Goal: Task Accomplishment & Management: Manage account settings

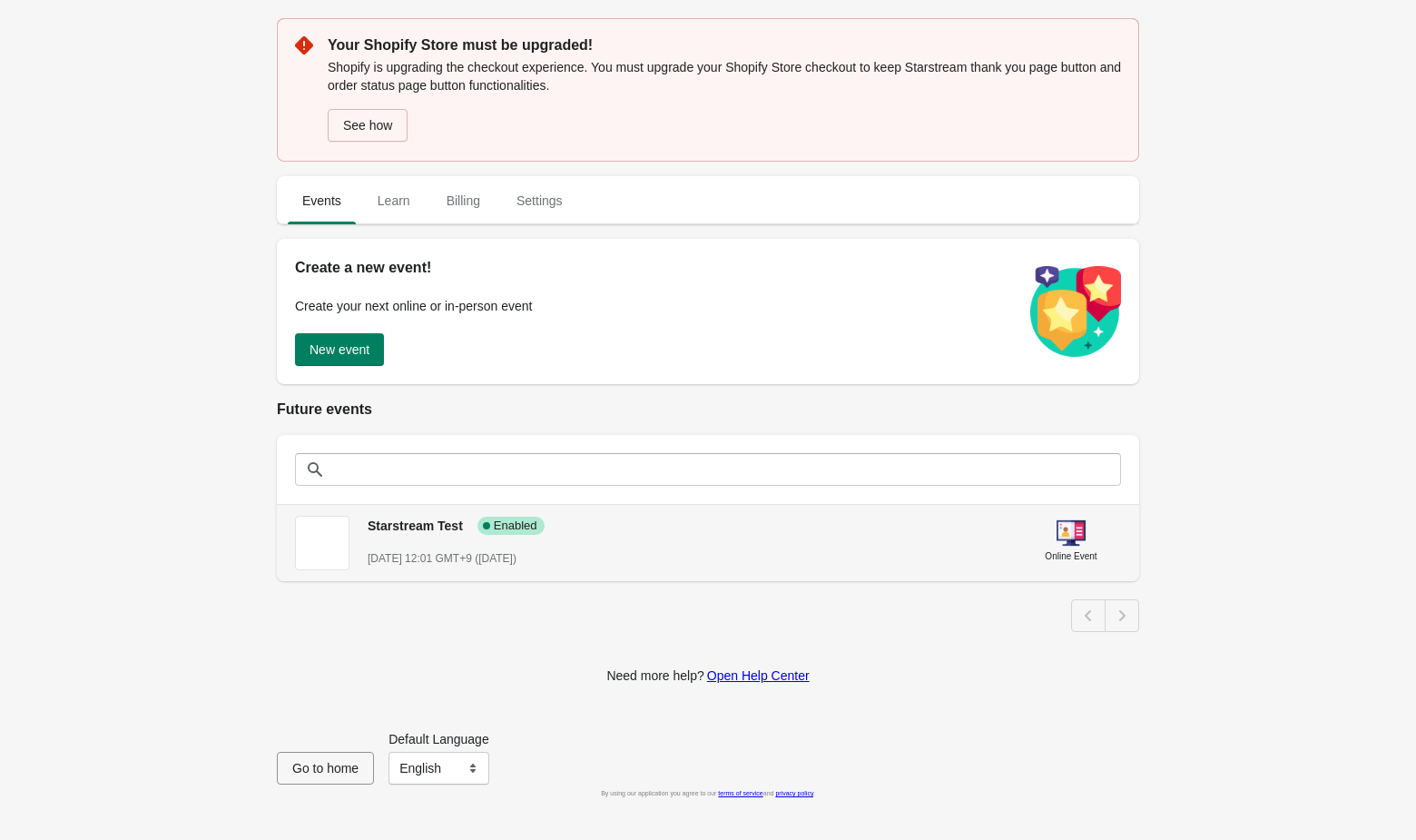
click at [395, 521] on span "Starstream Test" at bounding box center [414, 525] width 95 height 14
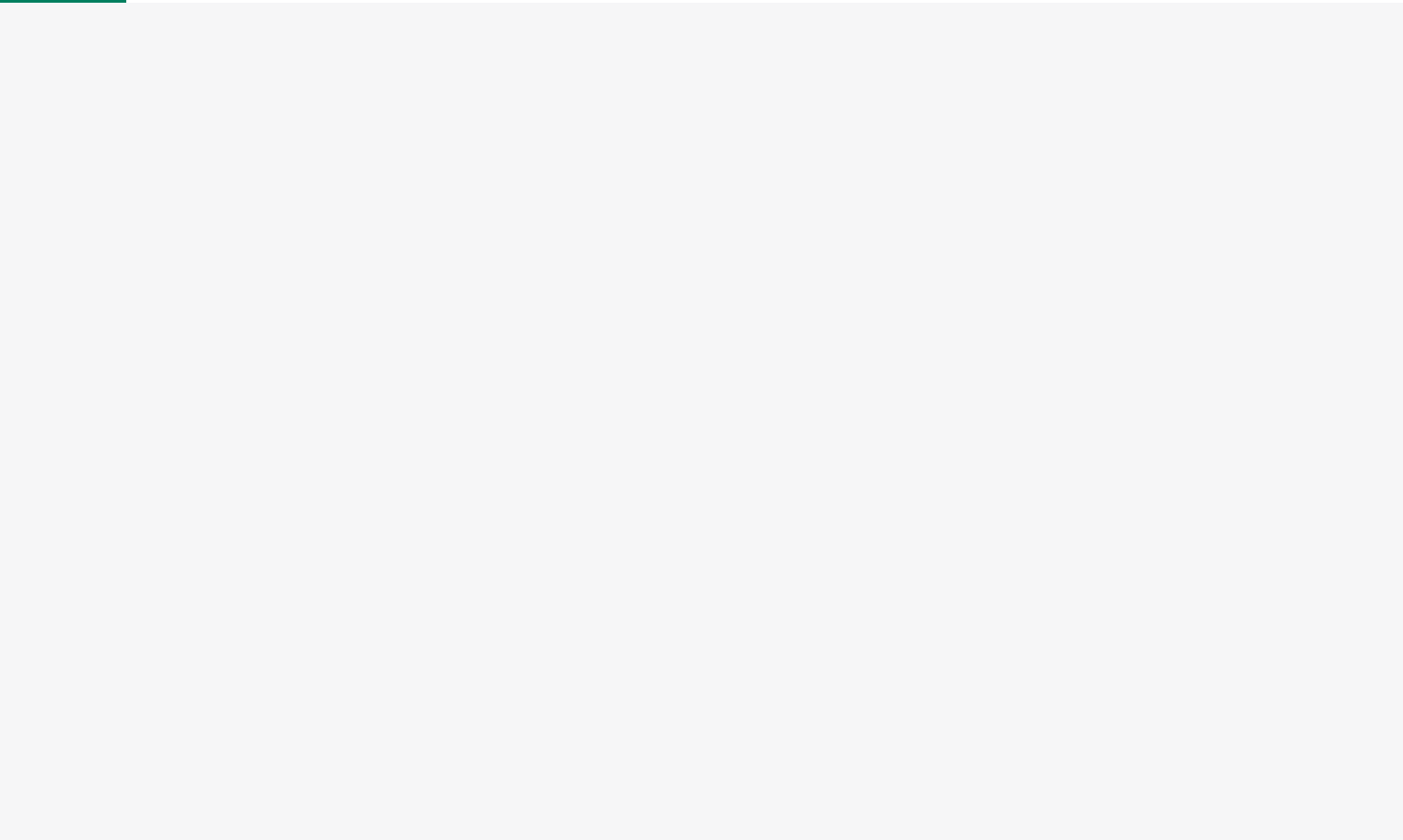
select select "US"
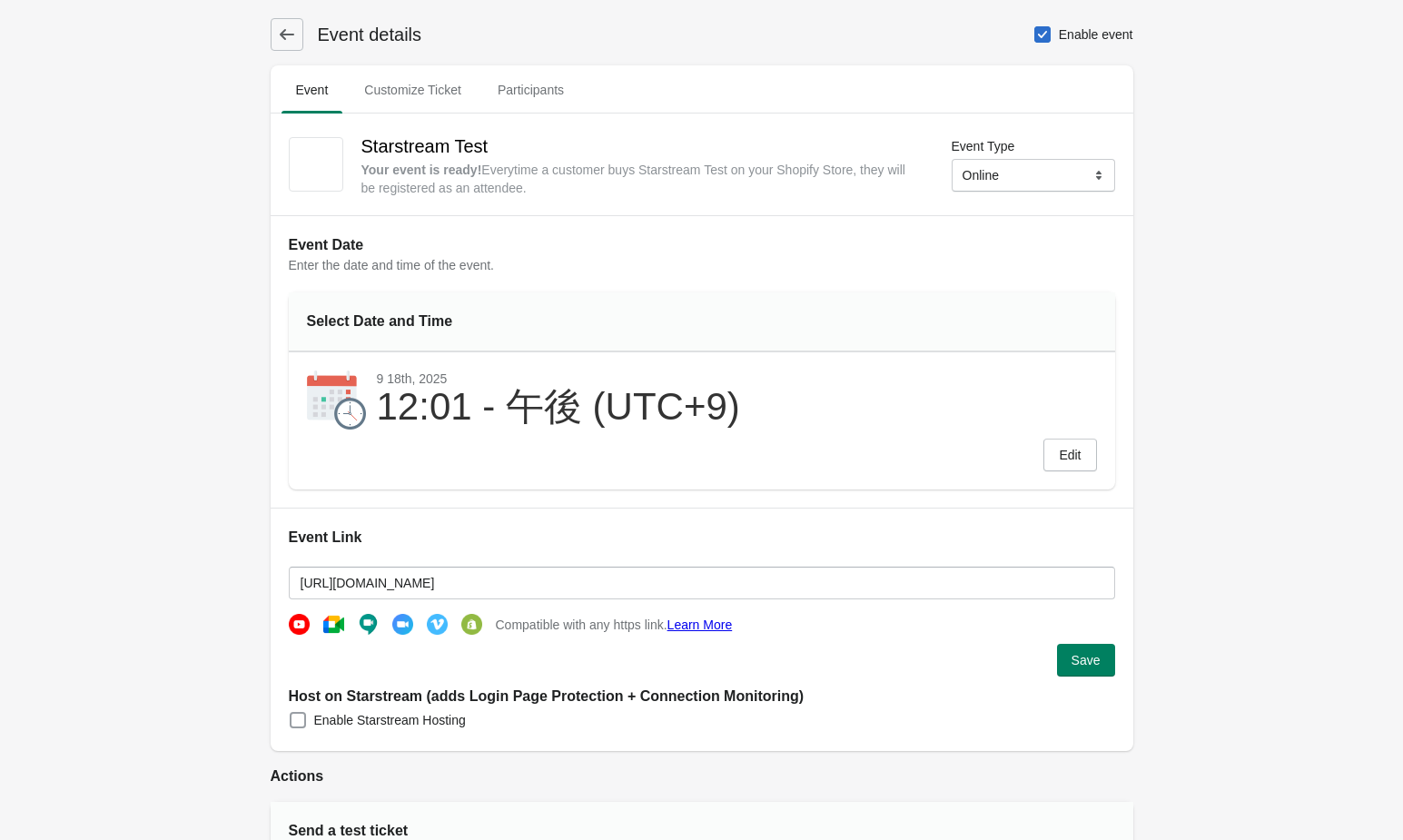
click at [304, 722] on span at bounding box center [297, 720] width 16 height 16
click at [290, 712] on input "Enable Starstream Hosting" at bounding box center [289, 712] width 1 height 1
checkbox input "true"
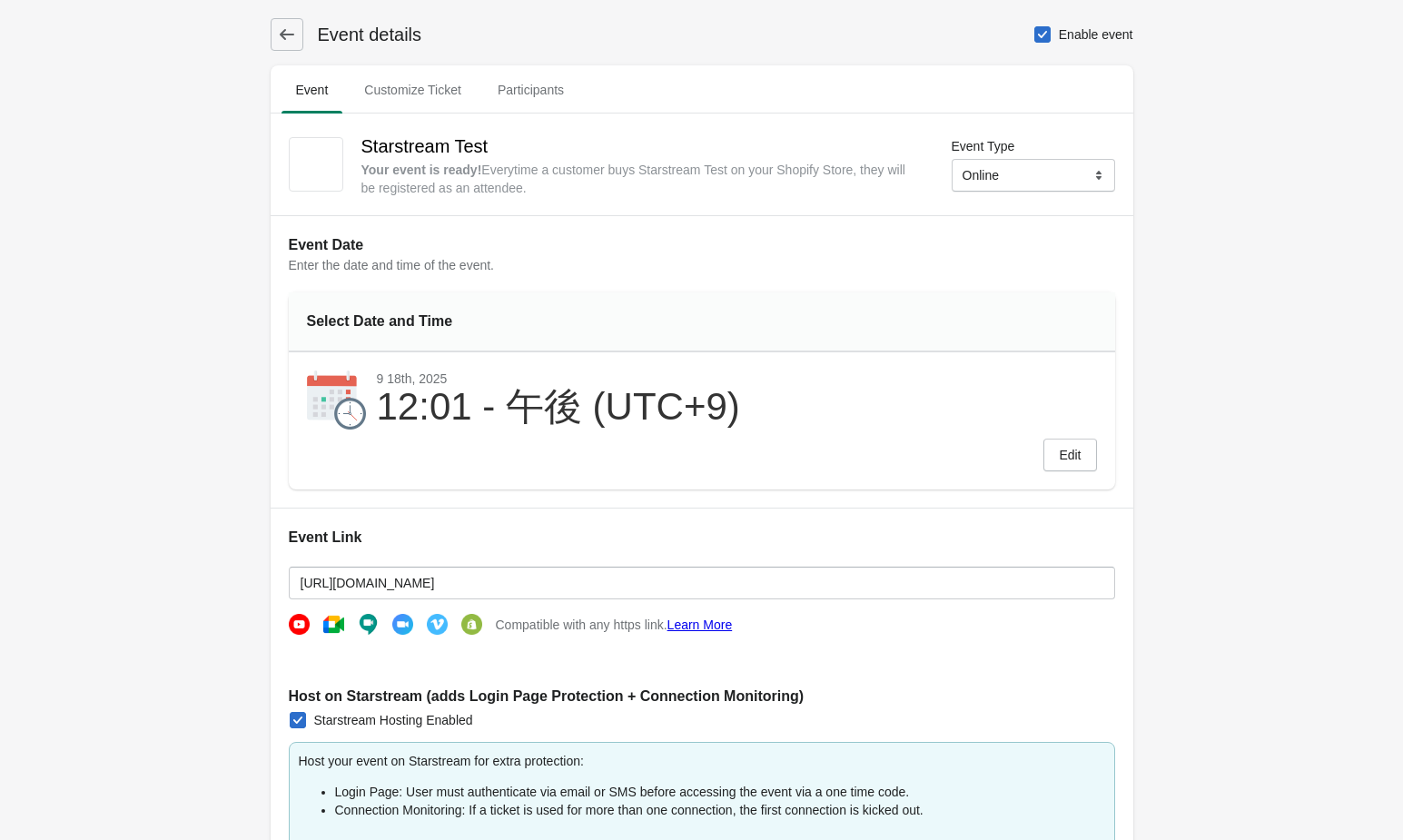
click at [276, 31] on button at bounding box center [287, 34] width 33 height 33
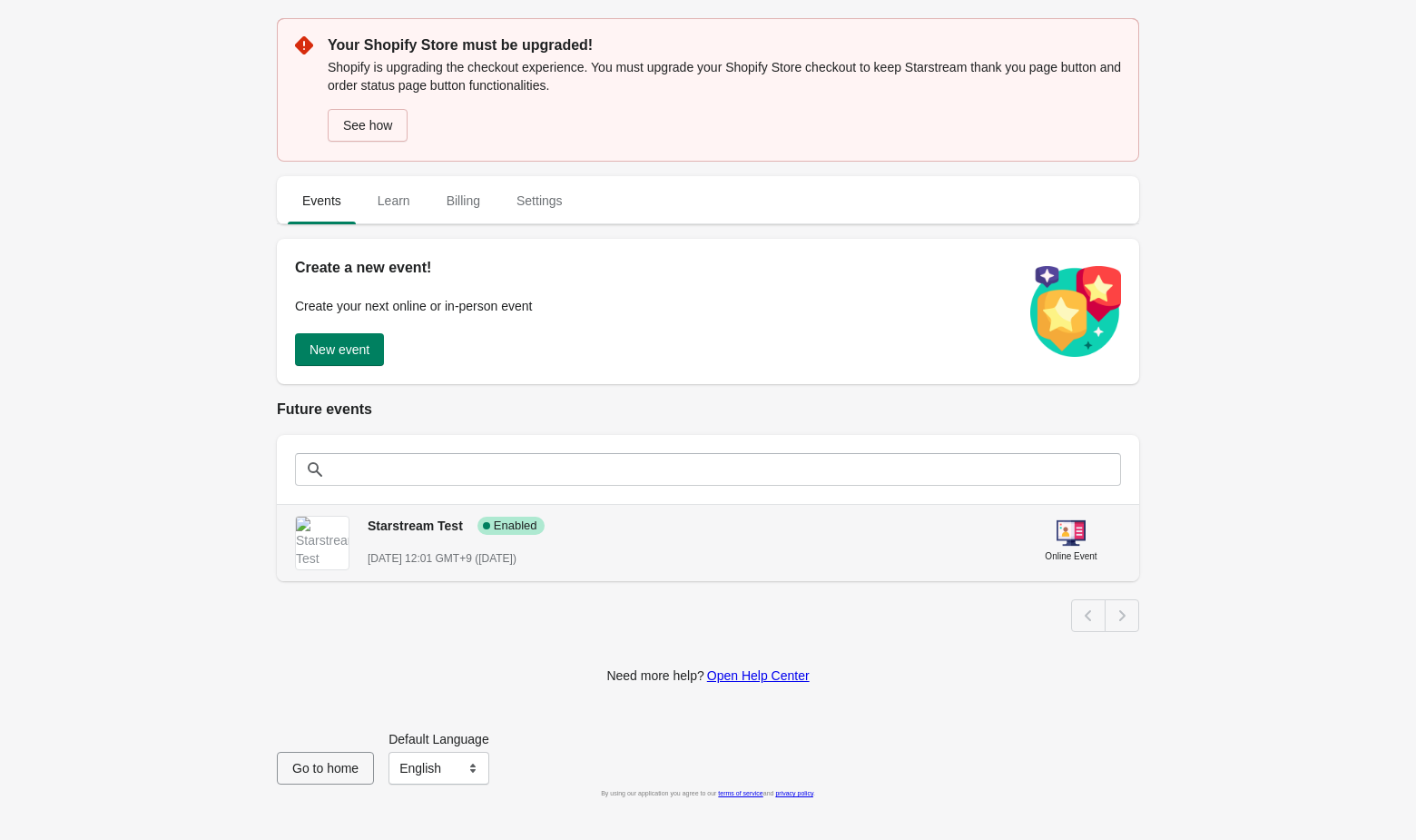
click at [404, 528] on span "Starstream Test" at bounding box center [414, 525] width 95 height 14
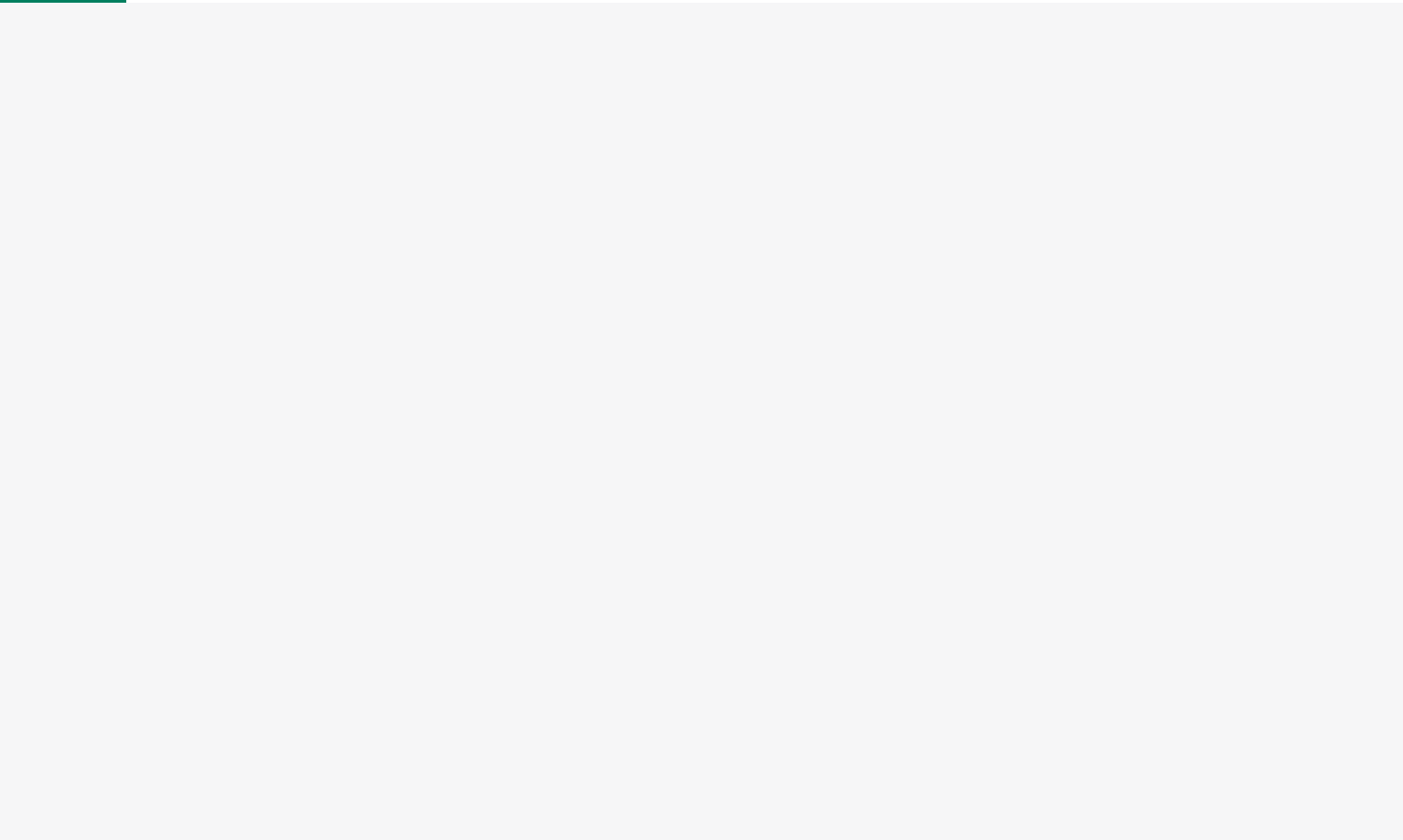
select select "US"
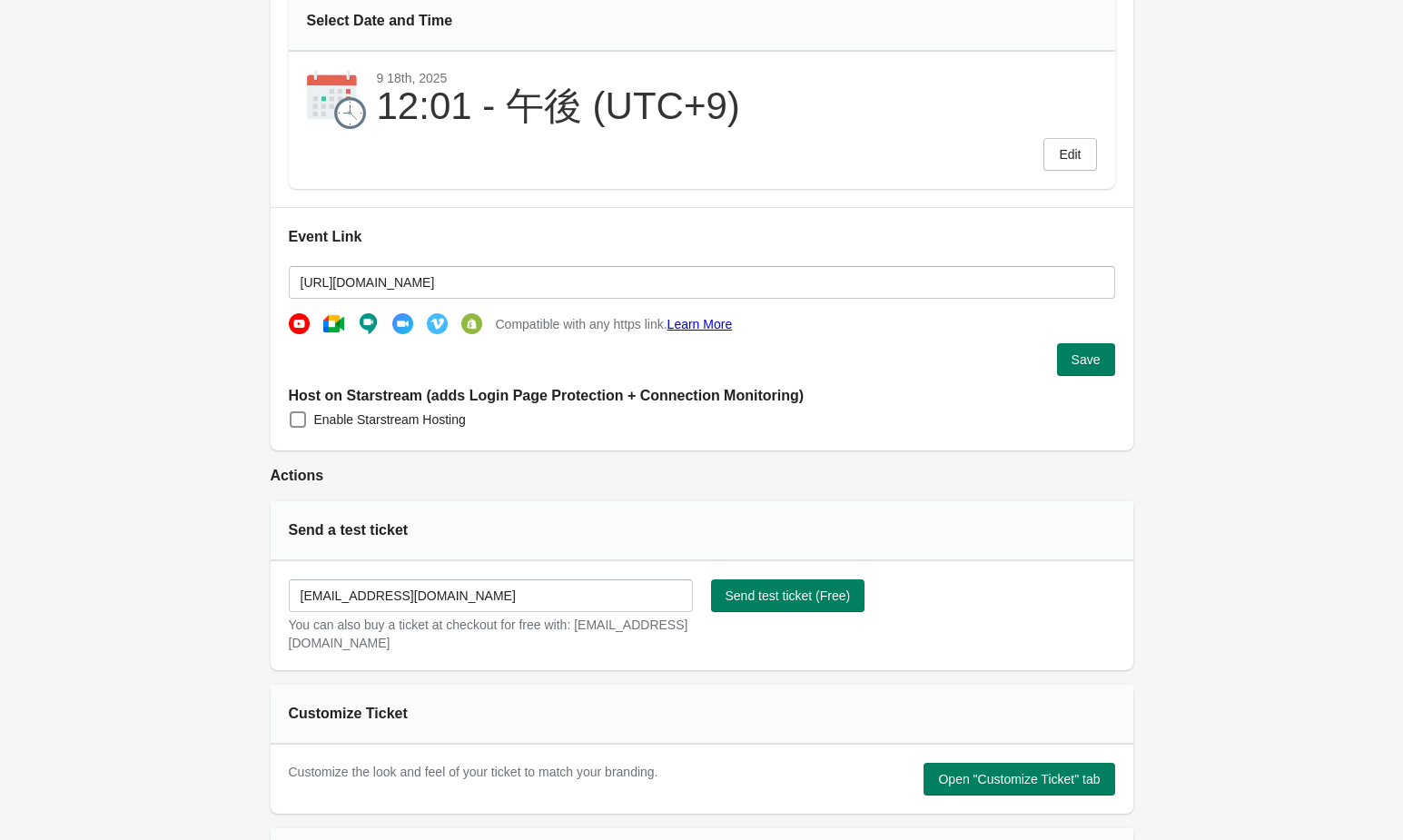
scroll to position [158, 0]
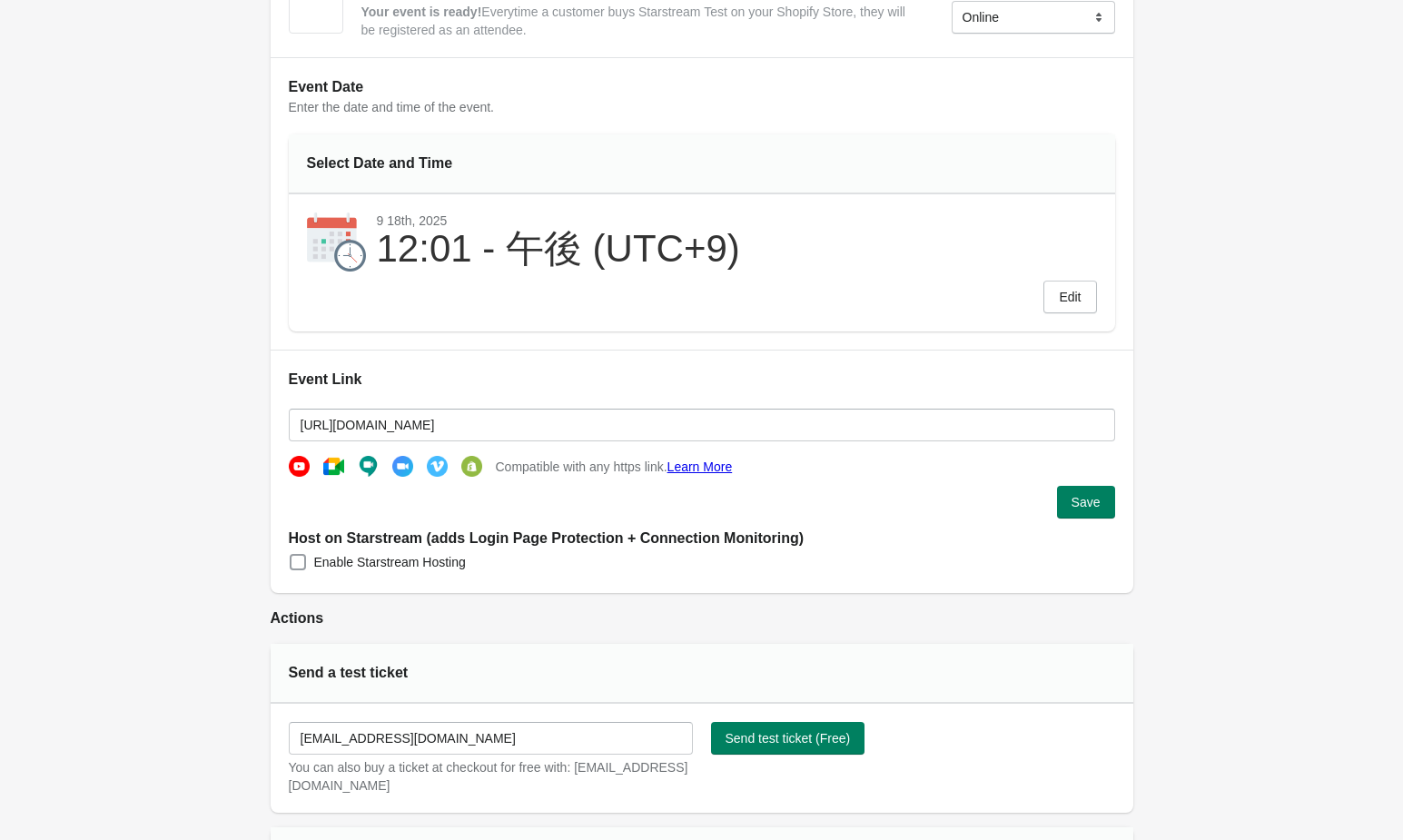
click at [375, 562] on span "Enable Starstream Hosting" at bounding box center [389, 561] width 151 height 18
click at [290, 554] on input "Enable Starstream Hosting" at bounding box center [289, 553] width 1 height 1
checkbox input "true"
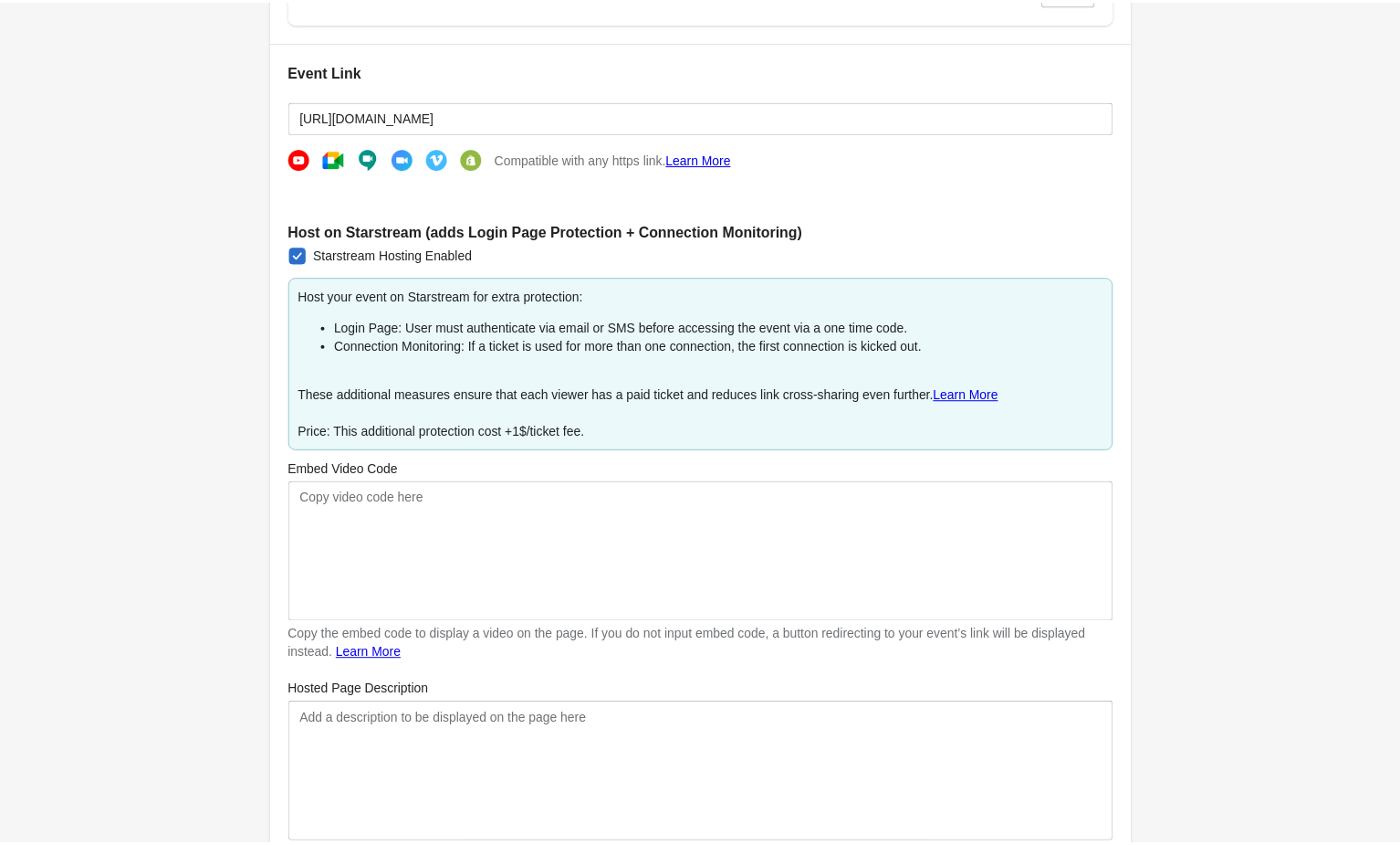
scroll to position [86, 0]
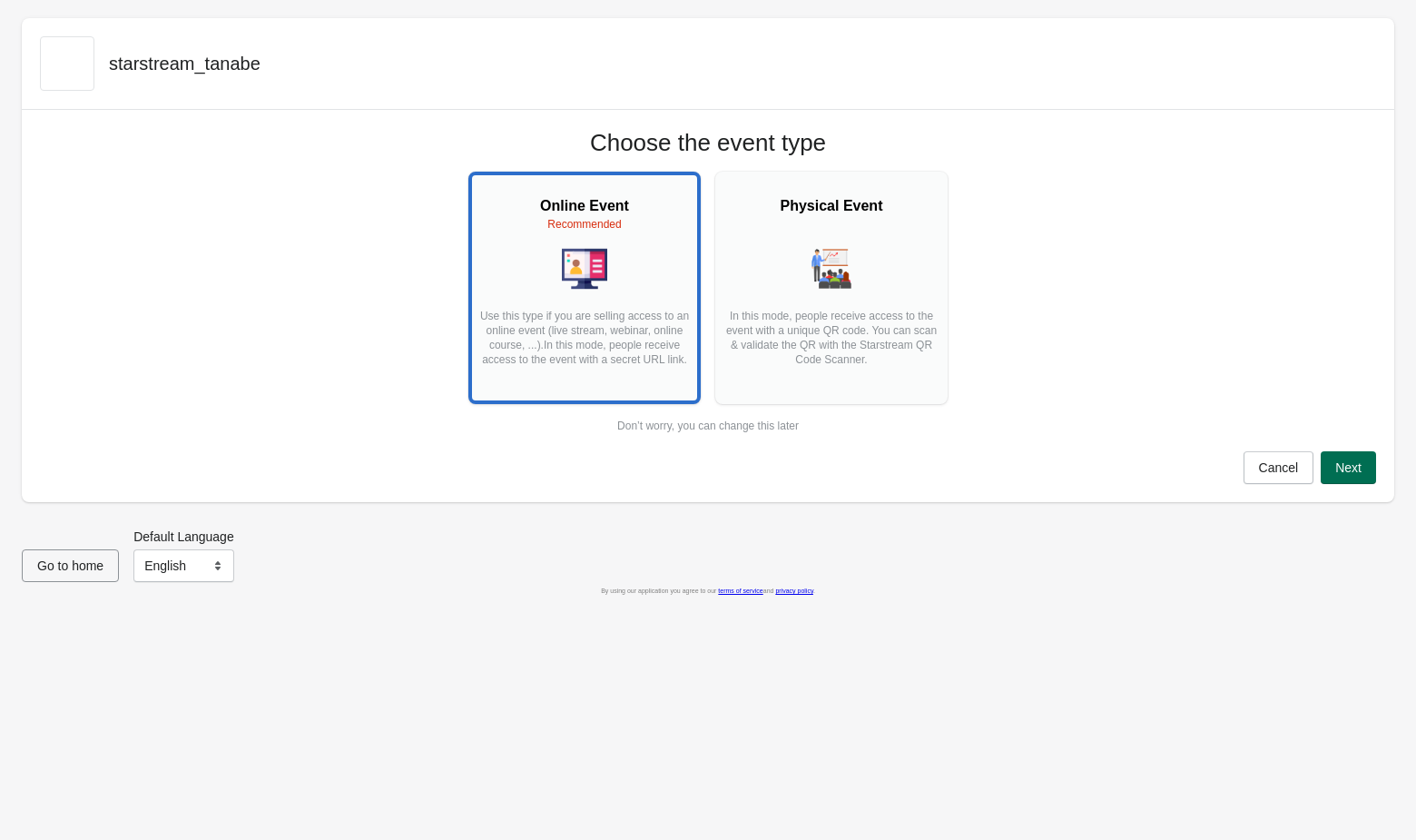
click at [1330, 460] on button "Next" at bounding box center [1348, 467] width 55 height 33
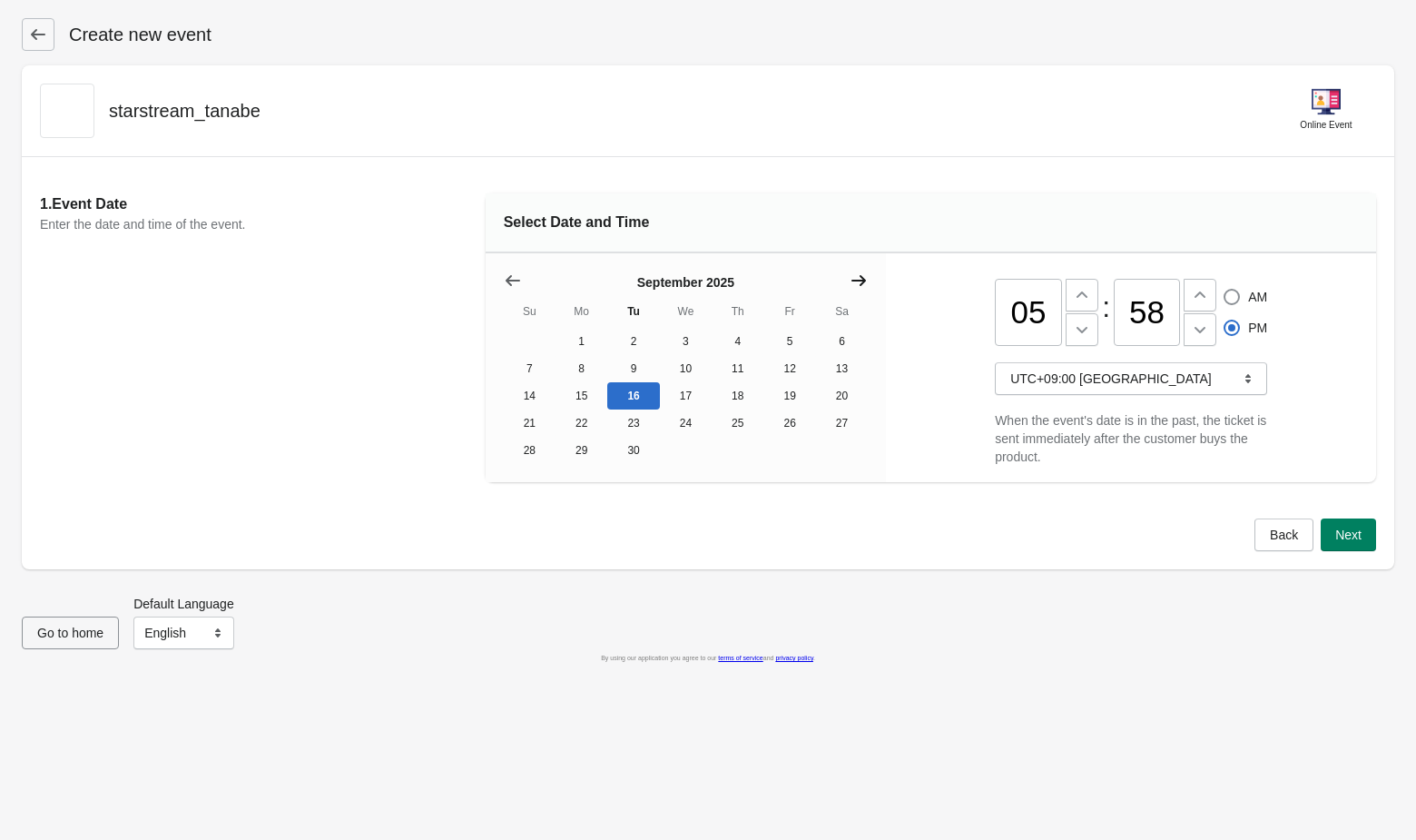
click at [874, 275] on button "Show next month, October 2025" at bounding box center [859, 280] width 33 height 33
click at [501, 278] on button "Show previous month, September 2025" at bounding box center [513, 280] width 33 height 33
click at [1075, 291] on icon at bounding box center [1081, 294] width 18 height 18
type input "06"
click at [1204, 294] on icon at bounding box center [1200, 294] width 18 height 18
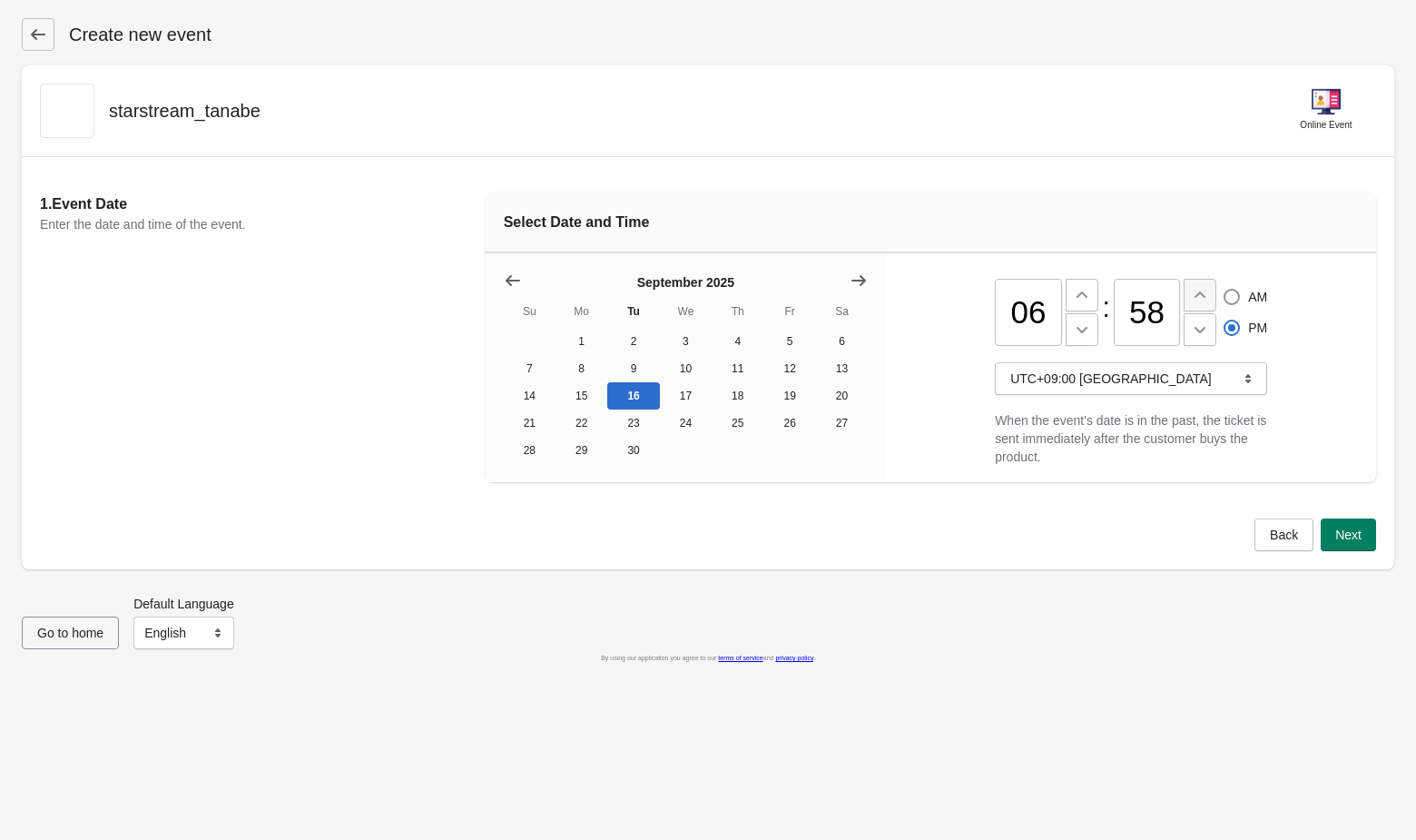
type input "59"
click at [1204, 294] on icon at bounding box center [1200, 294] width 18 height 18
type input "07"
click at [1204, 294] on icon at bounding box center [1200, 294] width 18 height 18
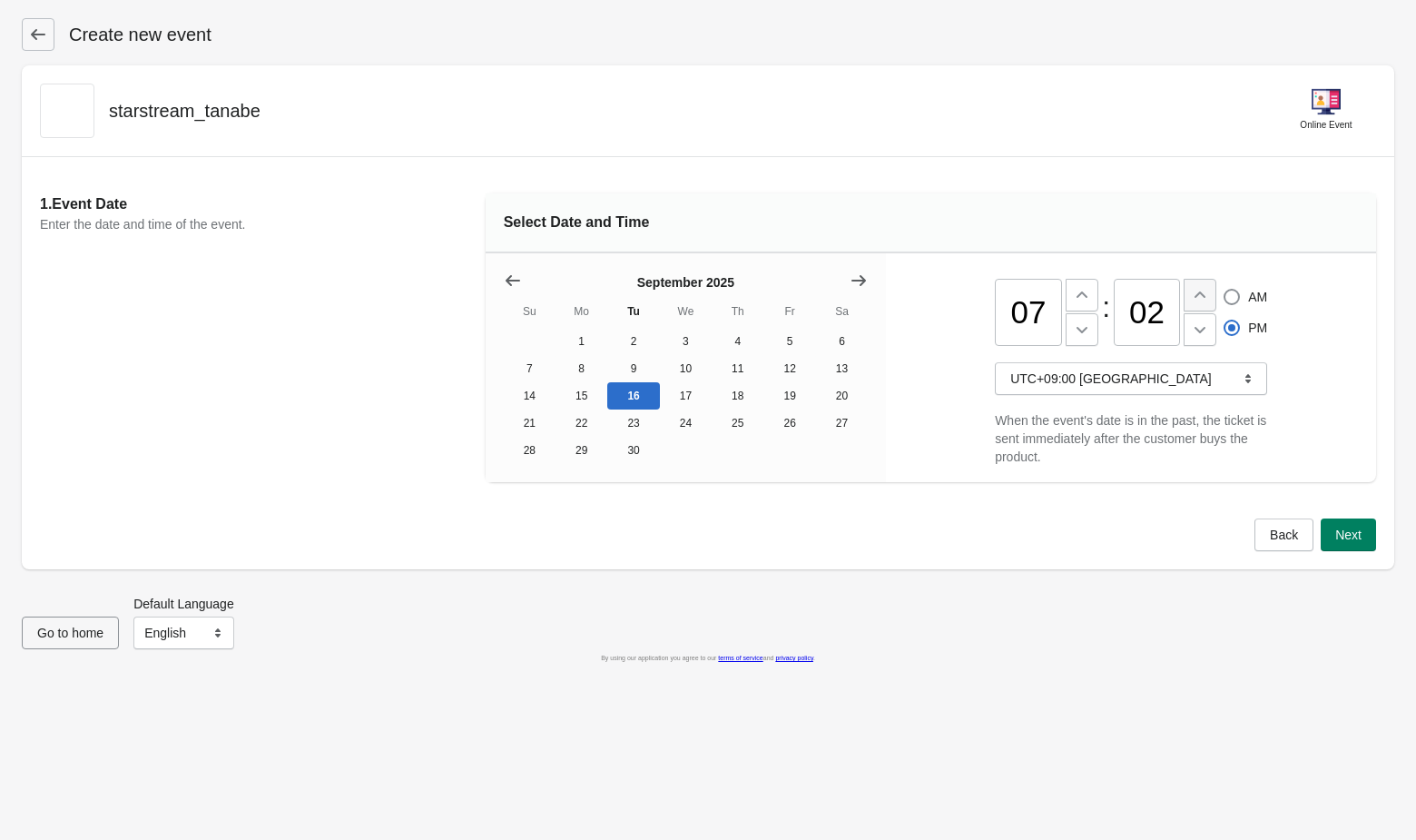
click at [1204, 294] on icon at bounding box center [1200, 294] width 18 height 18
type input "05"
click at [1081, 332] on icon at bounding box center [1082, 330] width 11 height 7
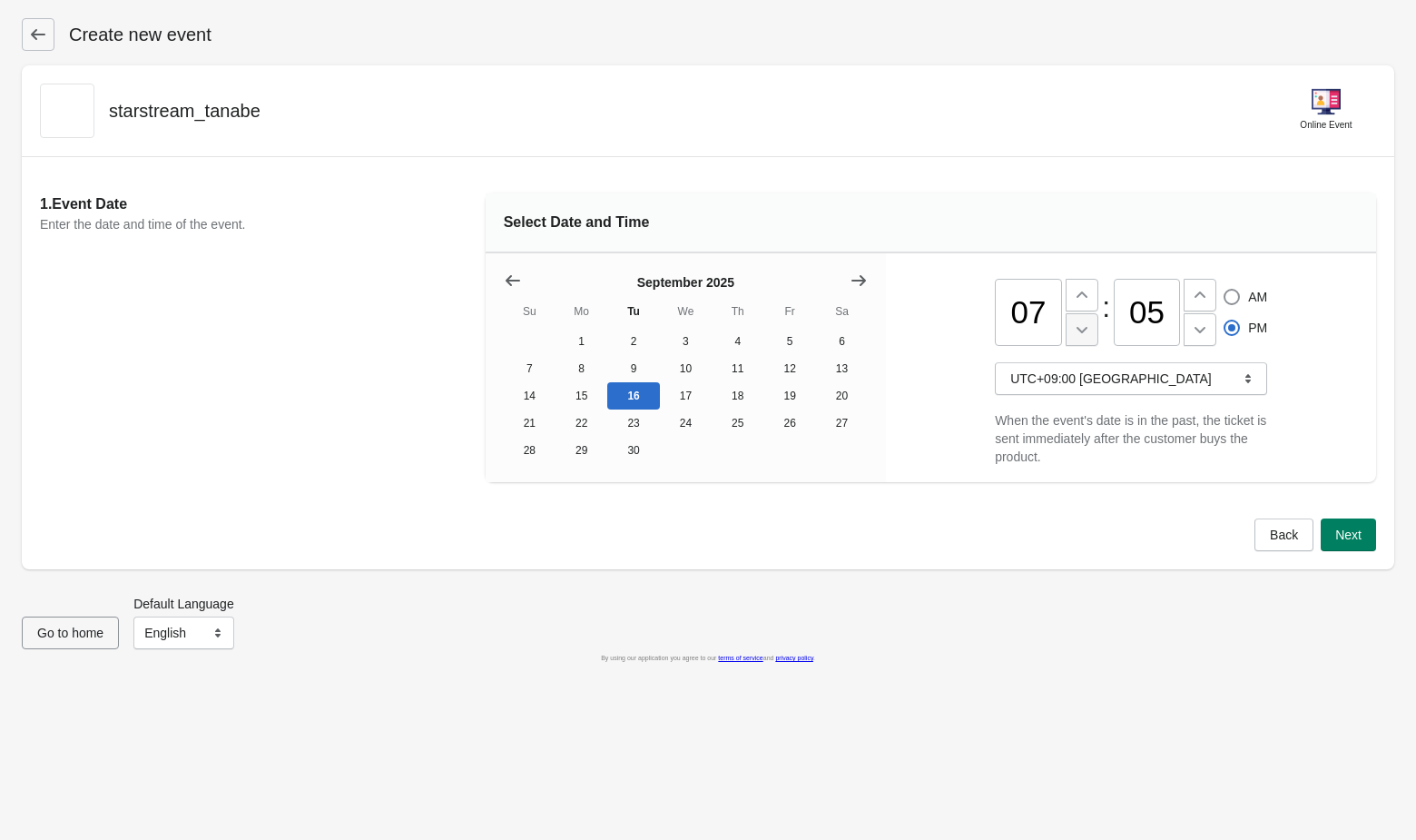
type input "06"
click at [1339, 524] on button "Next" at bounding box center [1348, 535] width 55 height 33
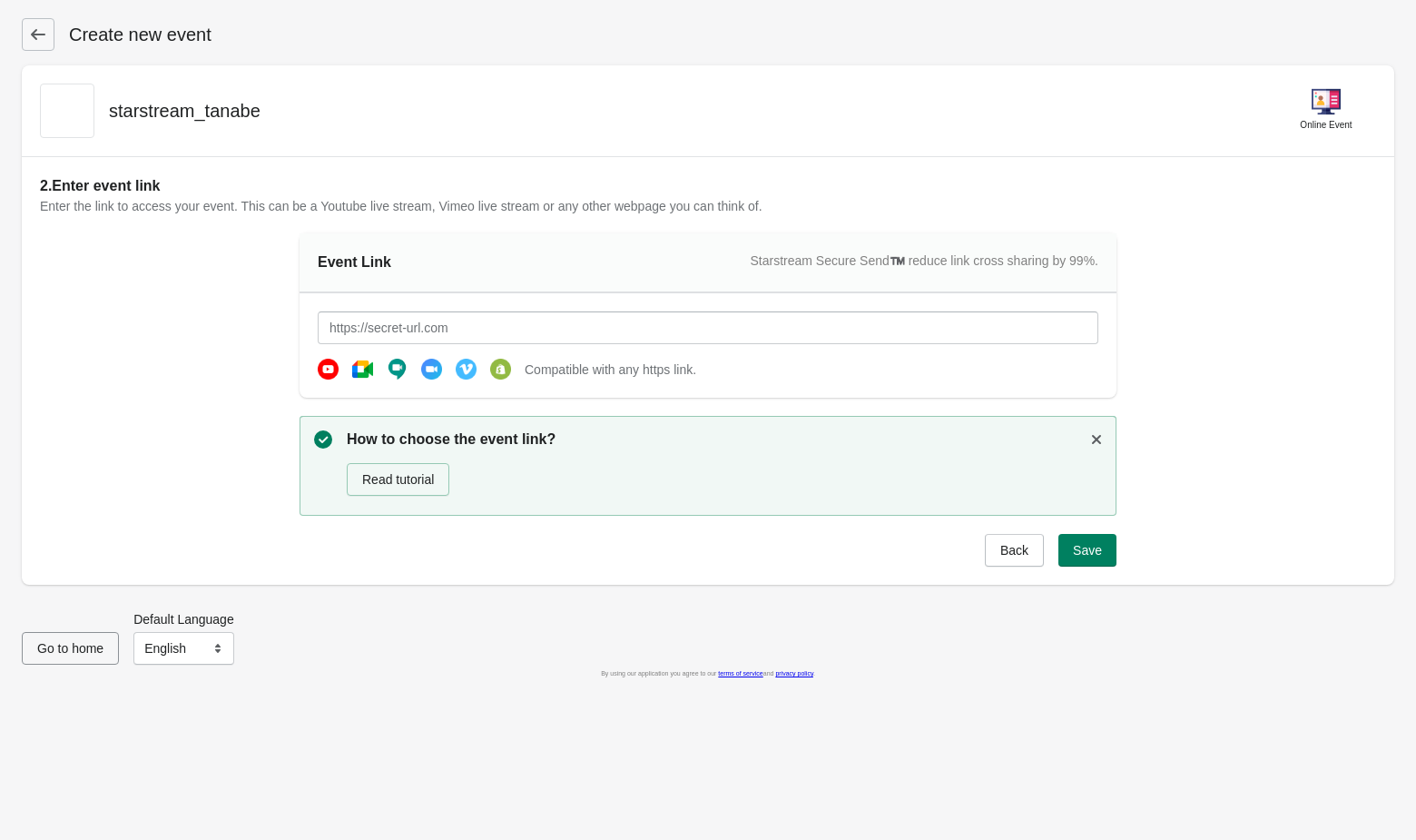
click at [459, 365] on img at bounding box center [466, 369] width 21 height 21
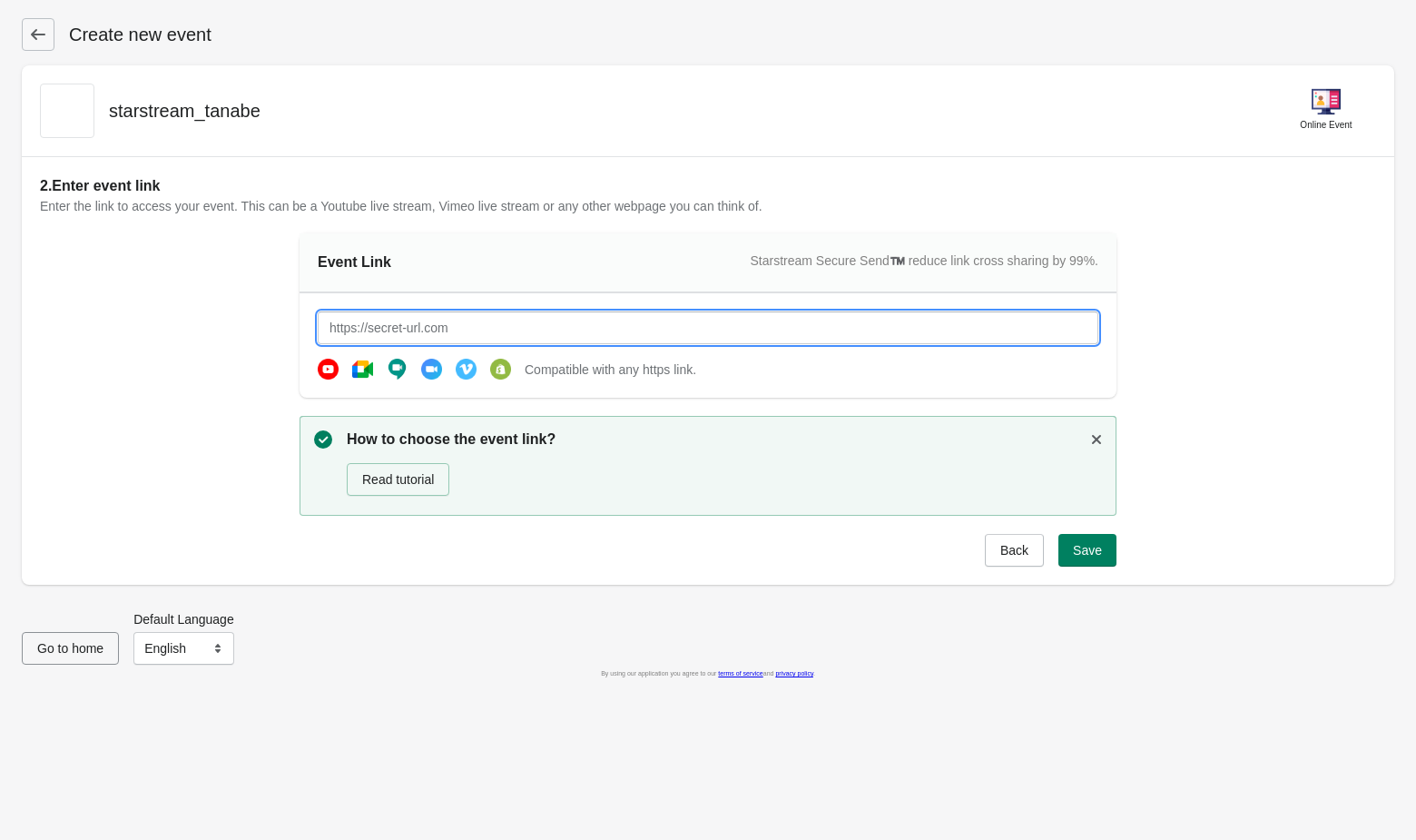
click at [455, 328] on input "text" at bounding box center [708, 327] width 781 height 33
paste input "magazinehouseshop.jp/"
drag, startPoint x: 385, startPoint y: 330, endPoint x: 278, endPoint y: 303, distance: 110.4
click at [278, 303] on div "2. Enter event link Enter the link to access your event. This can be a Youtube …" at bounding box center [708, 370] width 1336 height 391
type input "[URL][DOMAIN_NAME]"
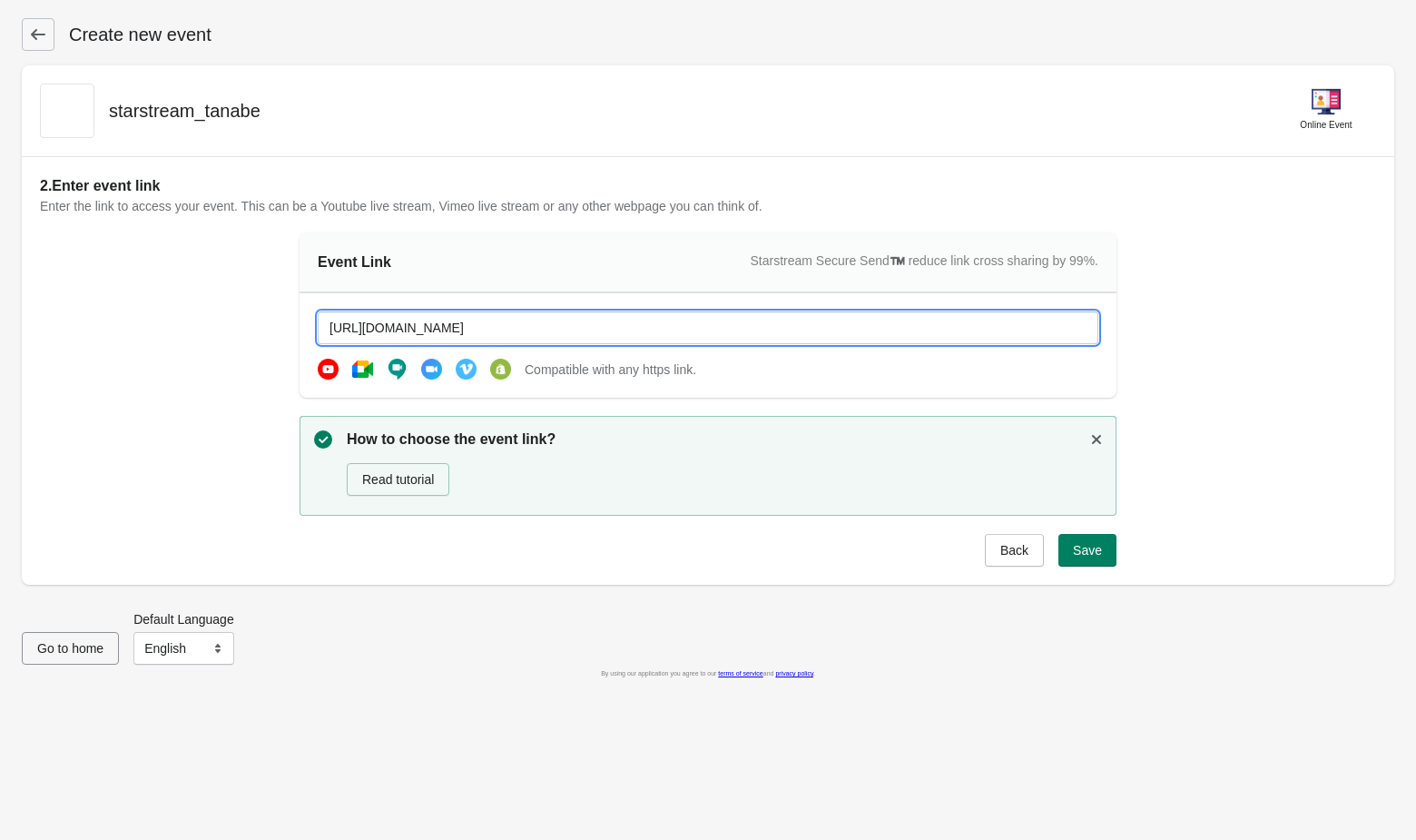
click at [220, 406] on div "2. Enter event link Enter the link to access your event. This can be a Youtube …" at bounding box center [708, 370] width 1336 height 391
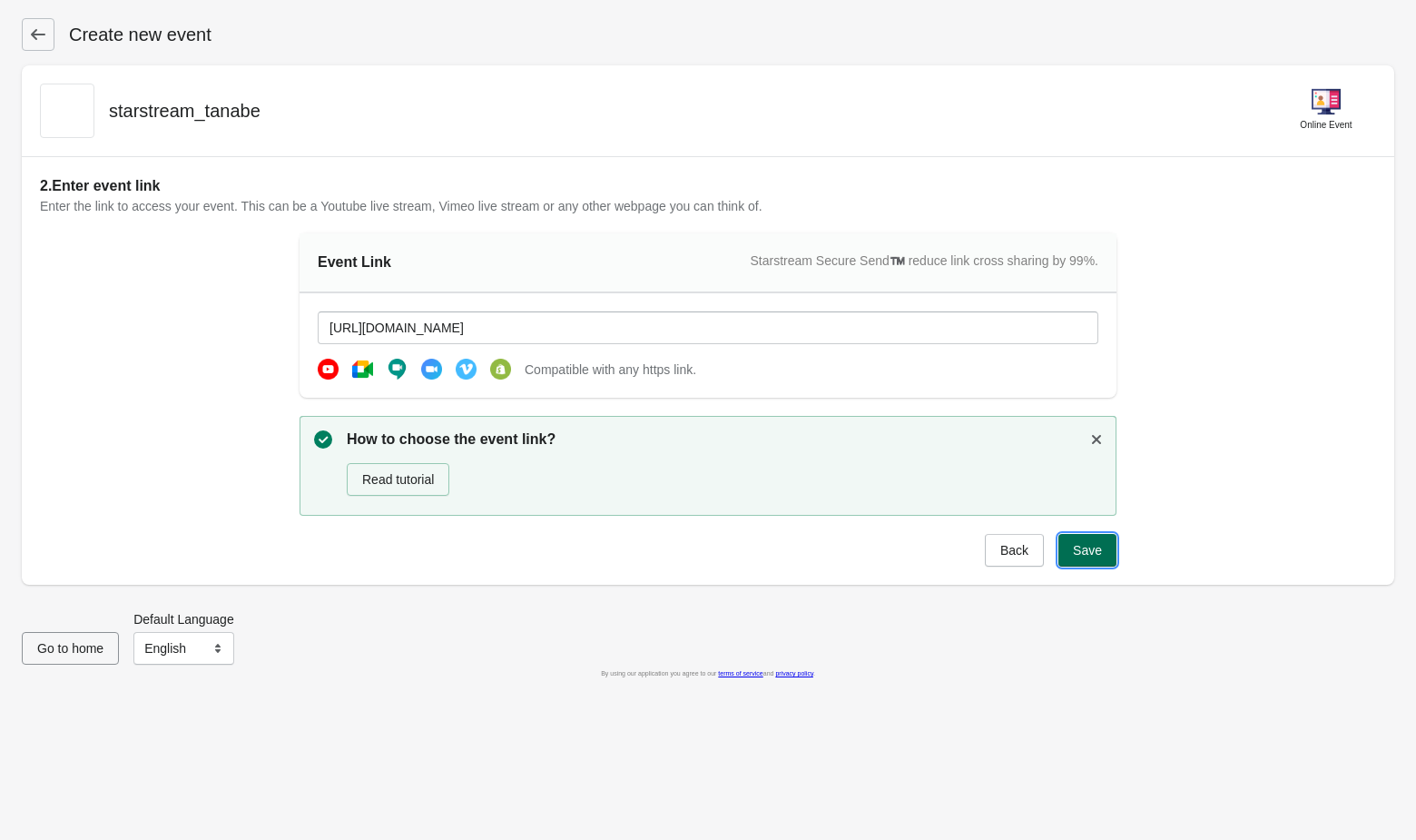
click at [1089, 547] on span "Save" at bounding box center [1087, 550] width 29 height 14
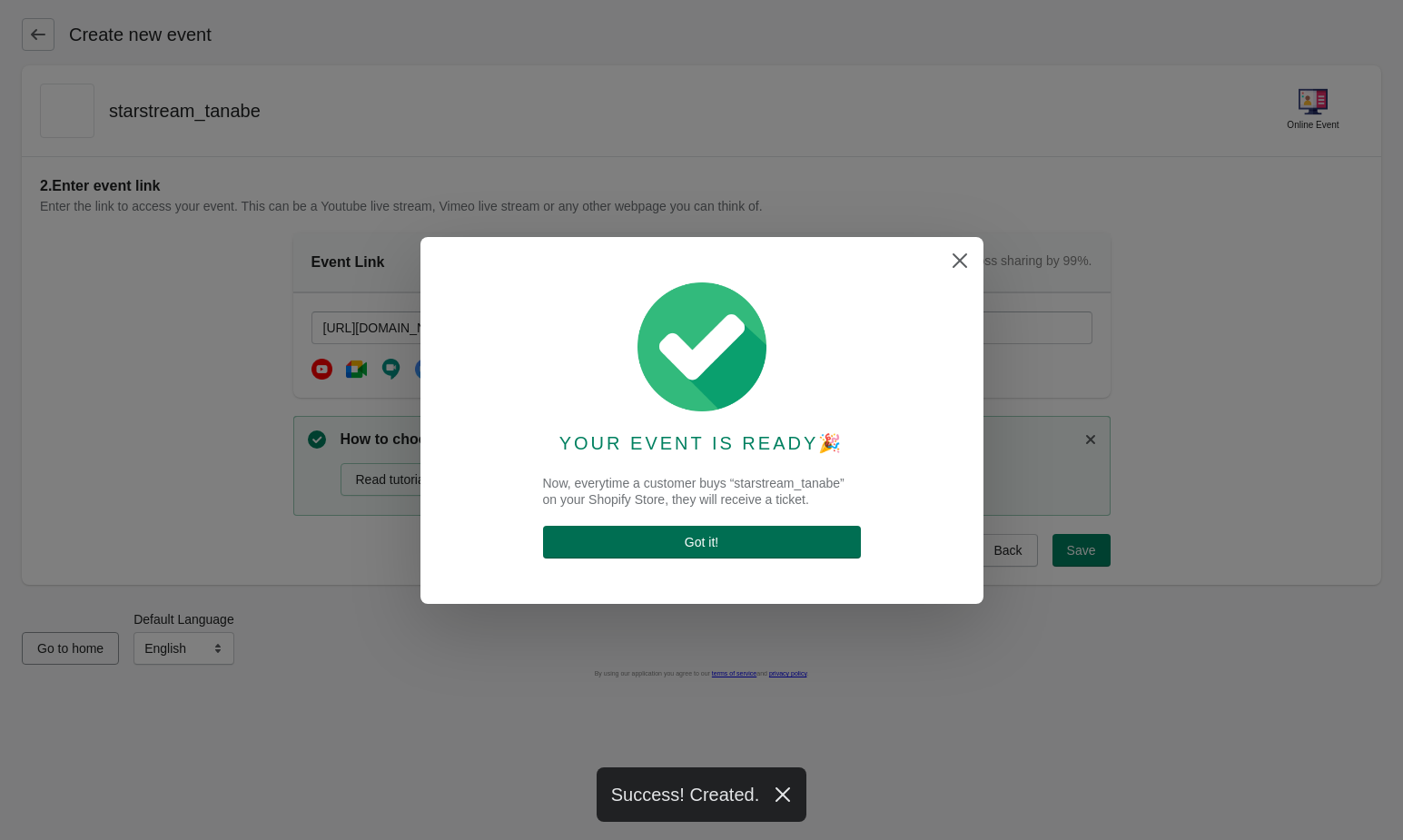
click at [710, 528] on button "Got it !" at bounding box center [702, 541] width 318 height 33
select select "US"
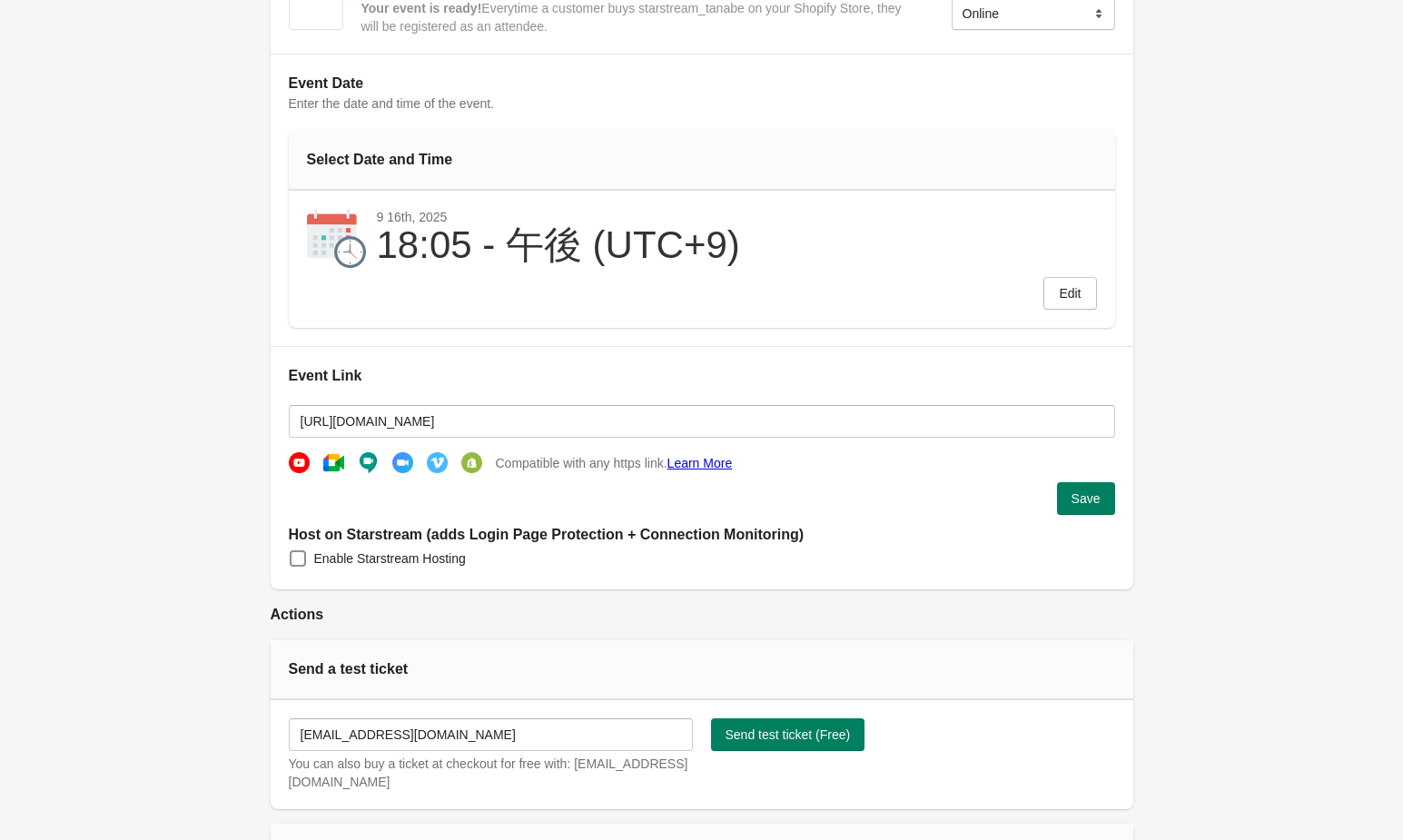
scroll to position [154, 0]
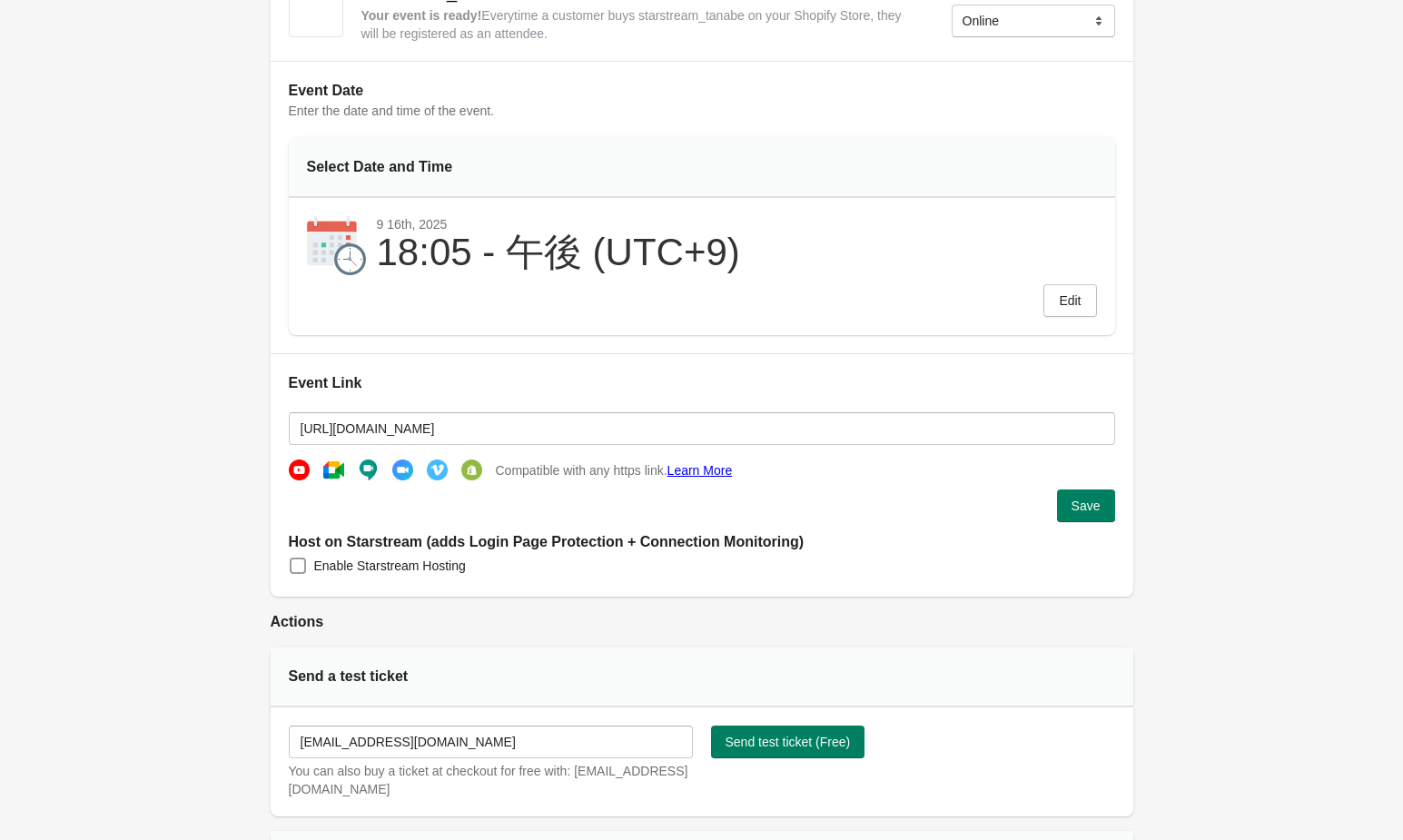
click at [415, 559] on span "Enable Starstream Hosting" at bounding box center [389, 565] width 151 height 18
click at [290, 558] on input "Enable Starstream Hosting" at bounding box center [289, 557] width 1 height 1
checkbox input "true"
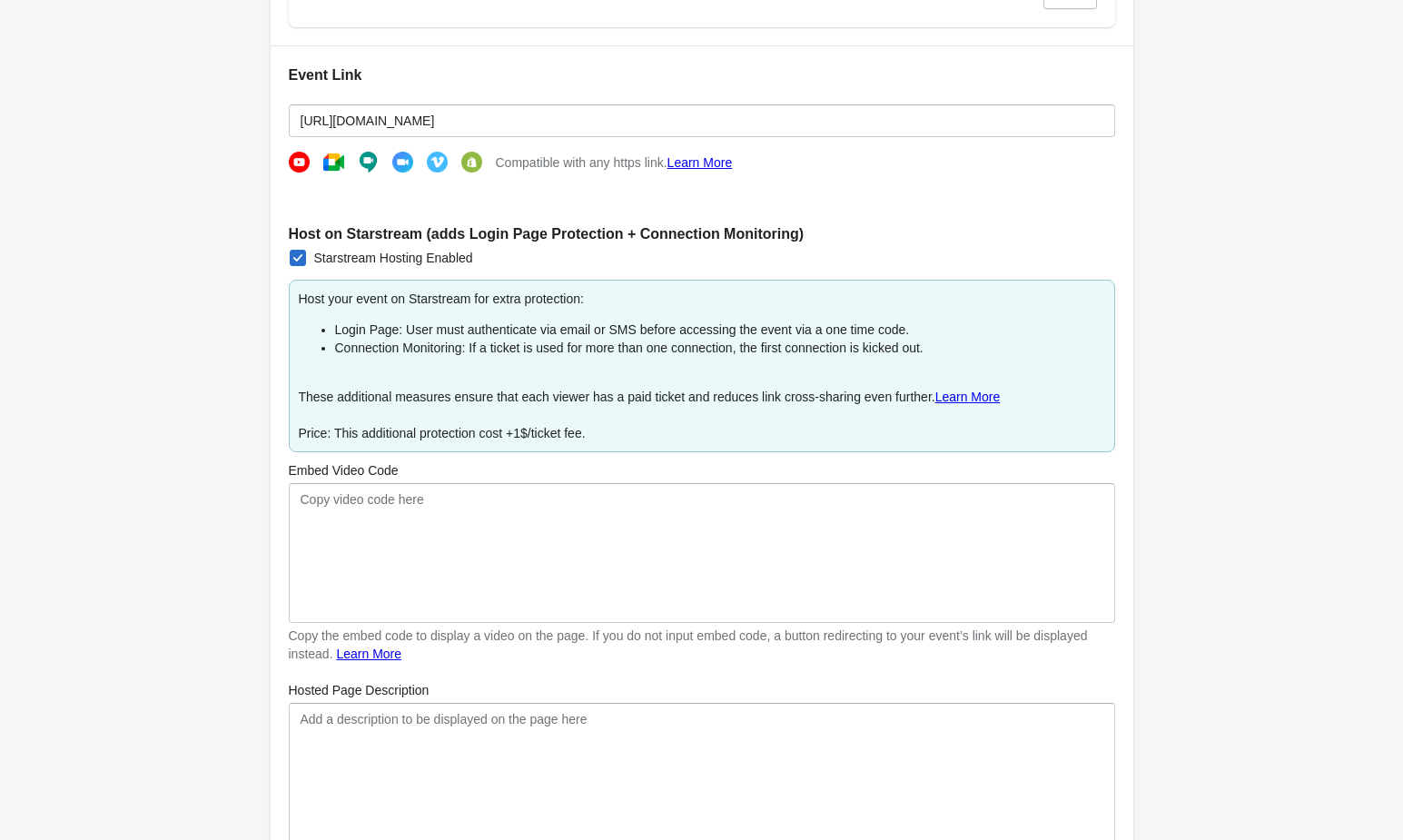
scroll to position [437, 0]
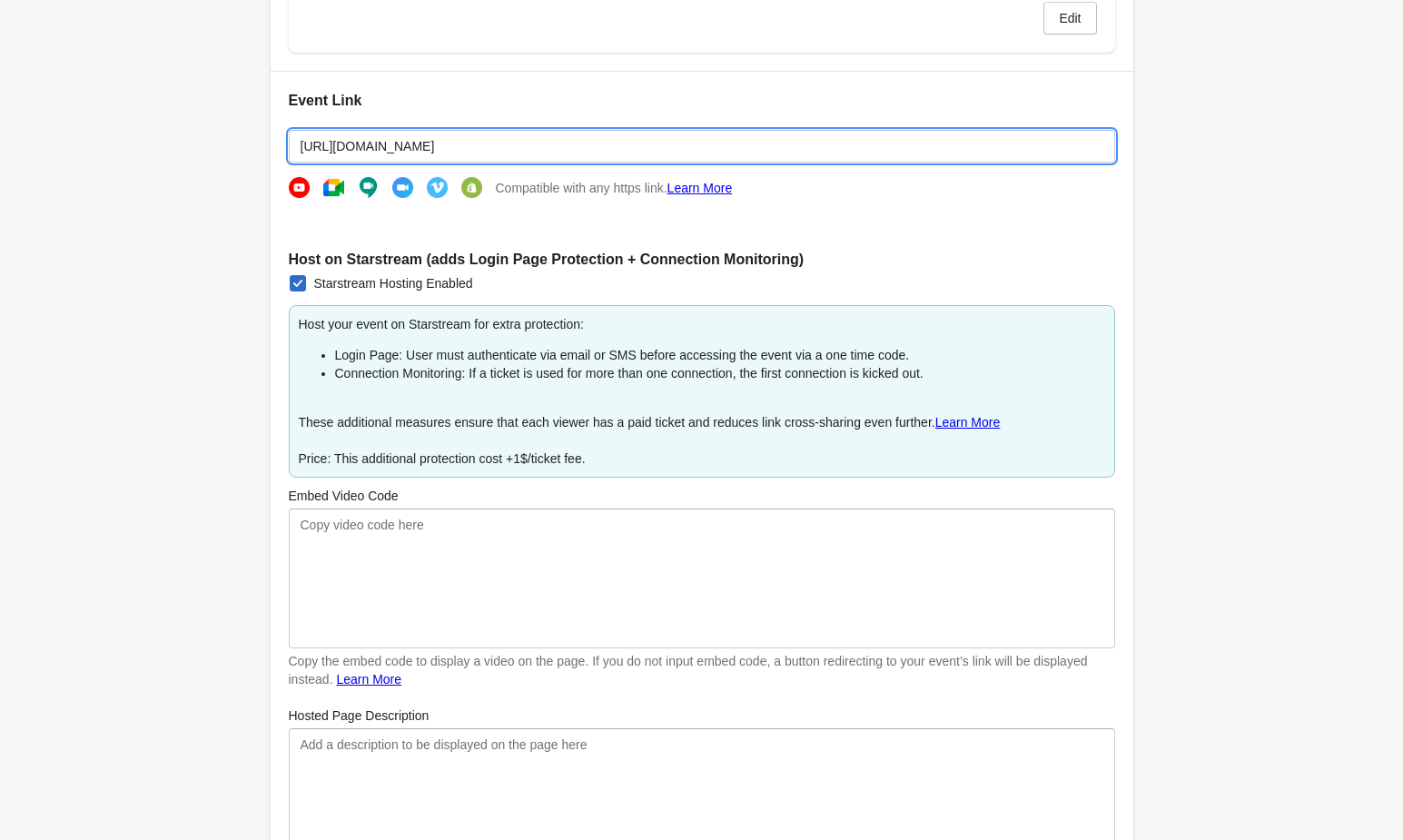
drag, startPoint x: 501, startPoint y: 148, endPoint x: 298, endPoint y: 130, distance: 203.8
click at [298, 130] on input "[URL][DOMAIN_NAME]" at bounding box center [701, 146] width 826 height 33
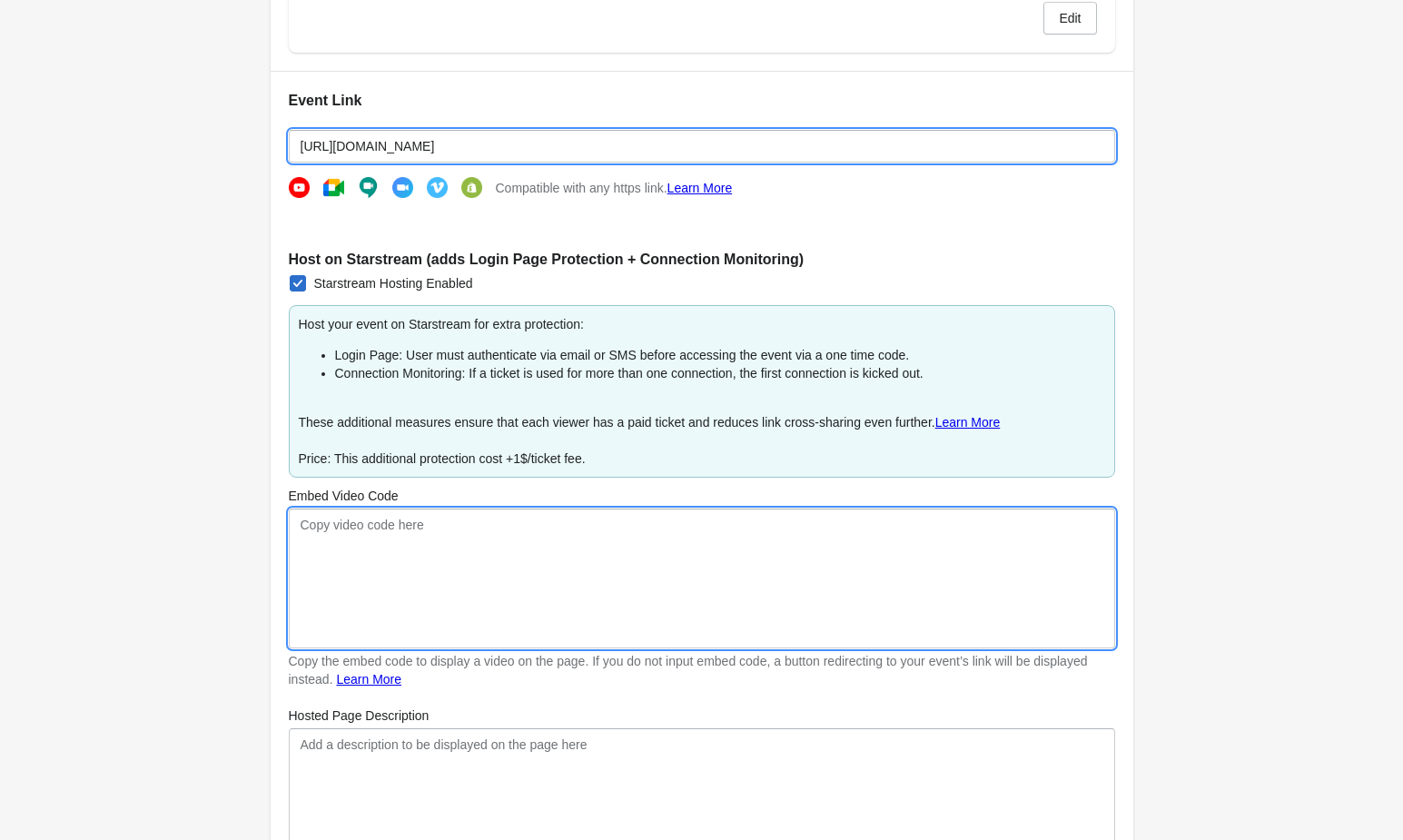
click at [351, 518] on textarea "Embed Video Code" at bounding box center [701, 578] width 826 height 140
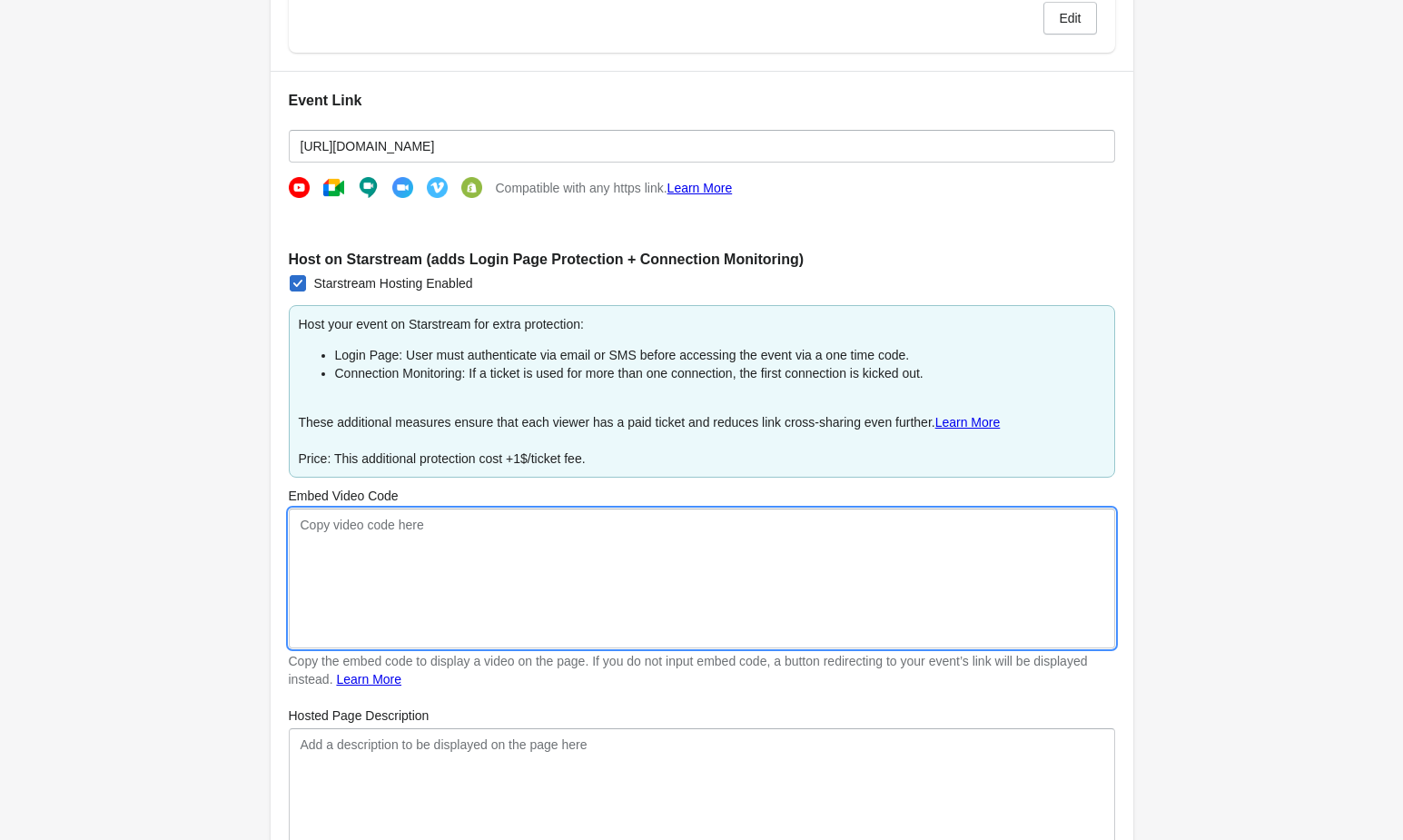
paste textarea "[URL][DOMAIN_NAME]"
type textarea "[URL][DOMAIN_NAME]"
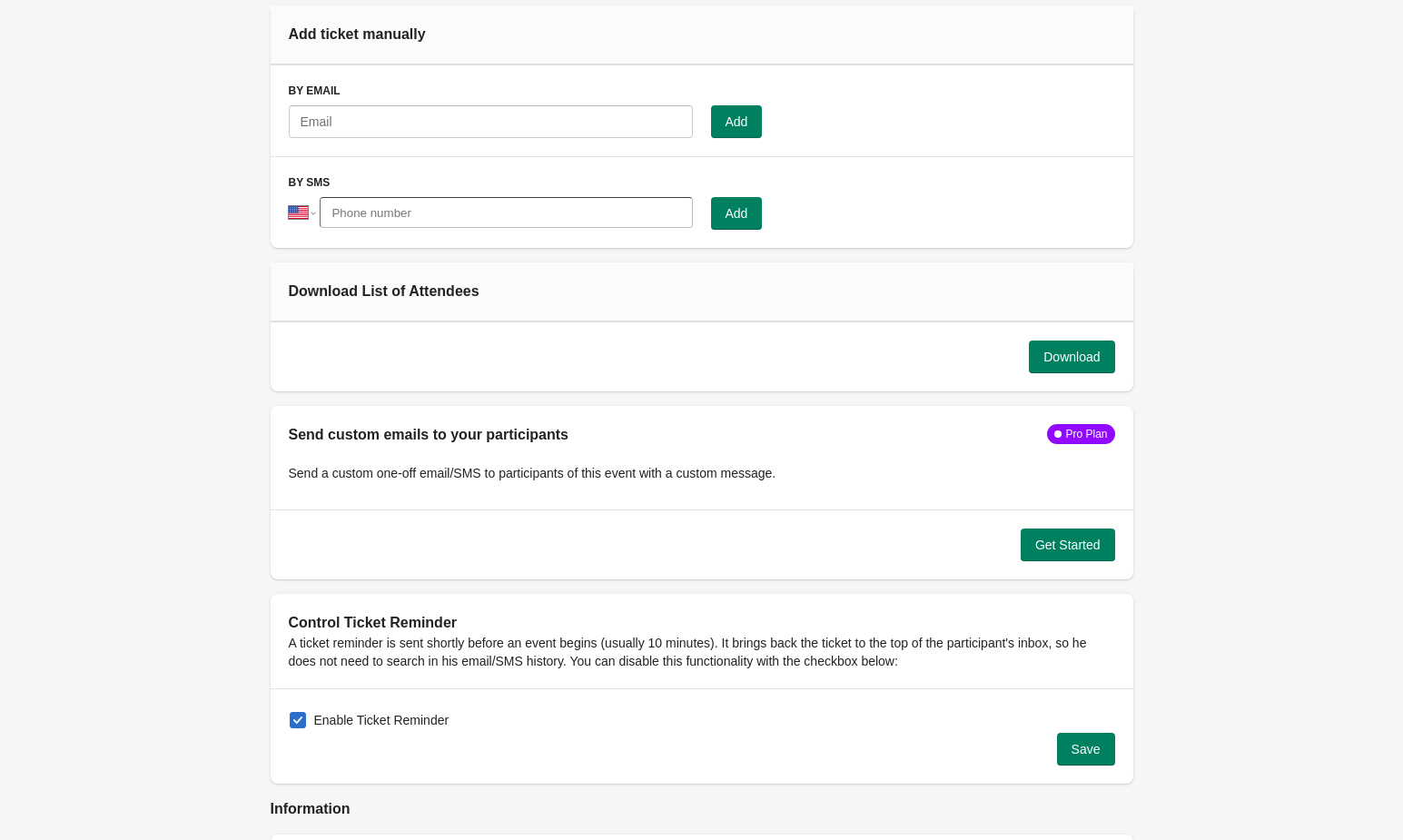
scroll to position [2156, 0]
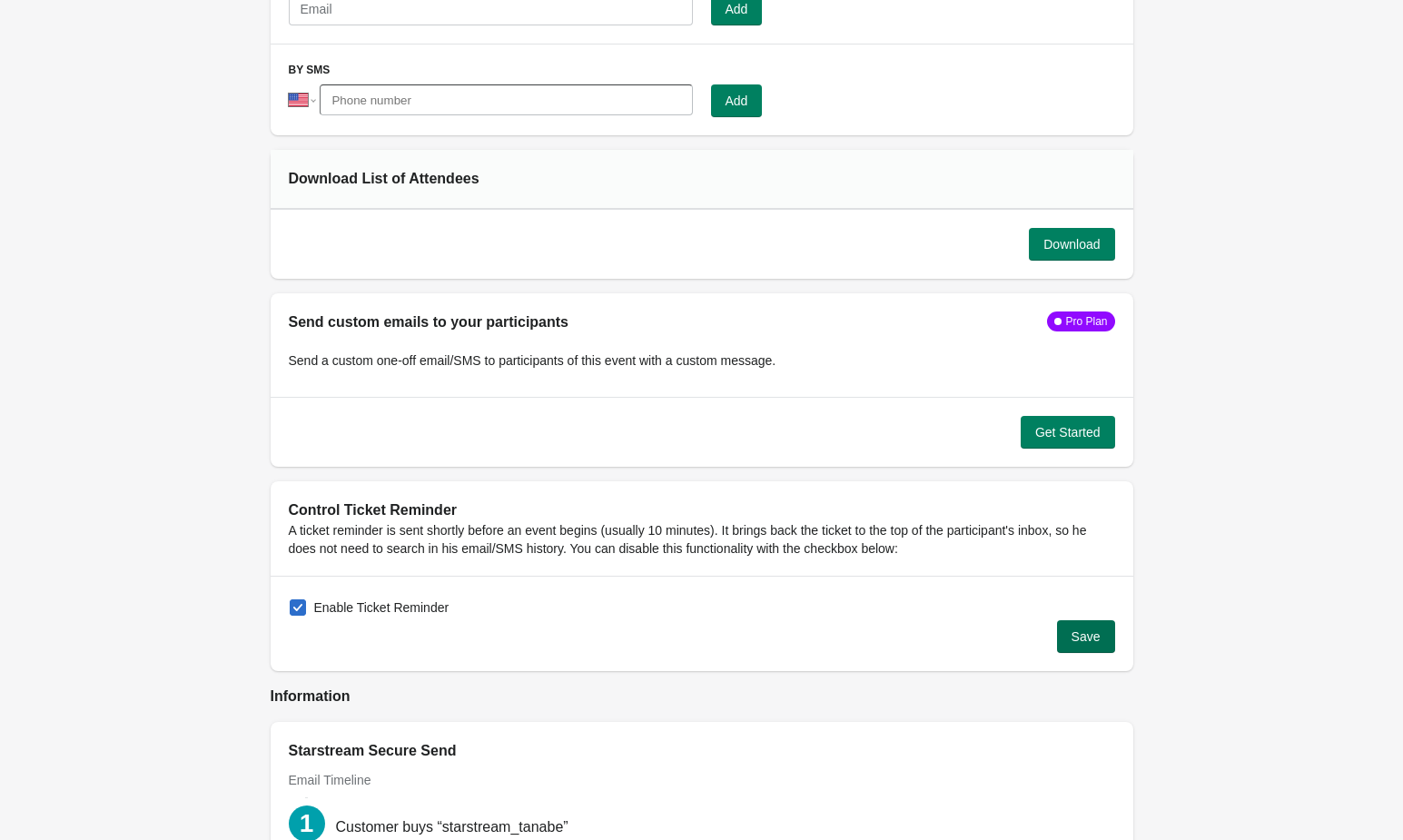
click at [1080, 630] on span "Save" at bounding box center [1085, 636] width 29 height 14
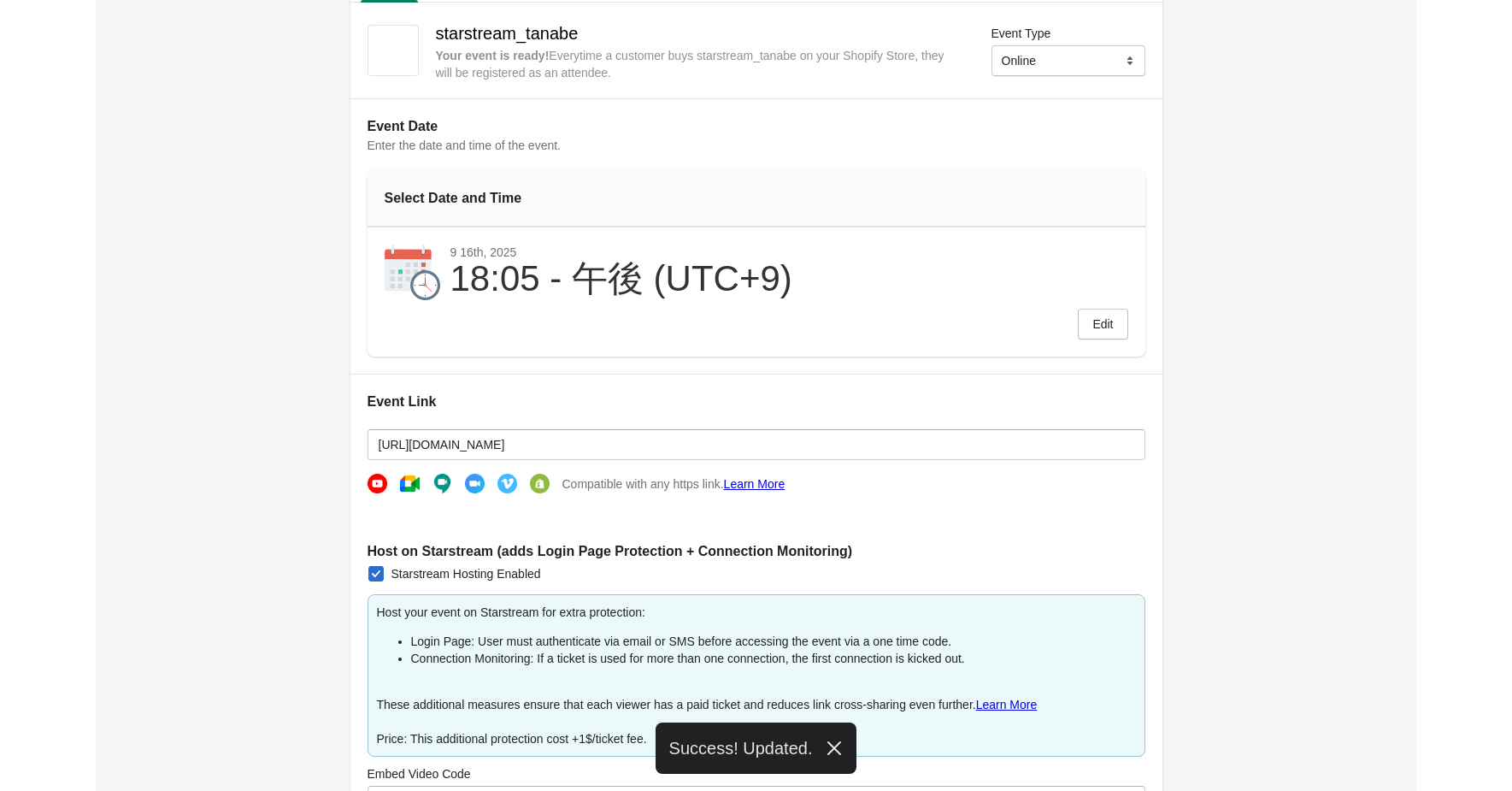
scroll to position [0, 0]
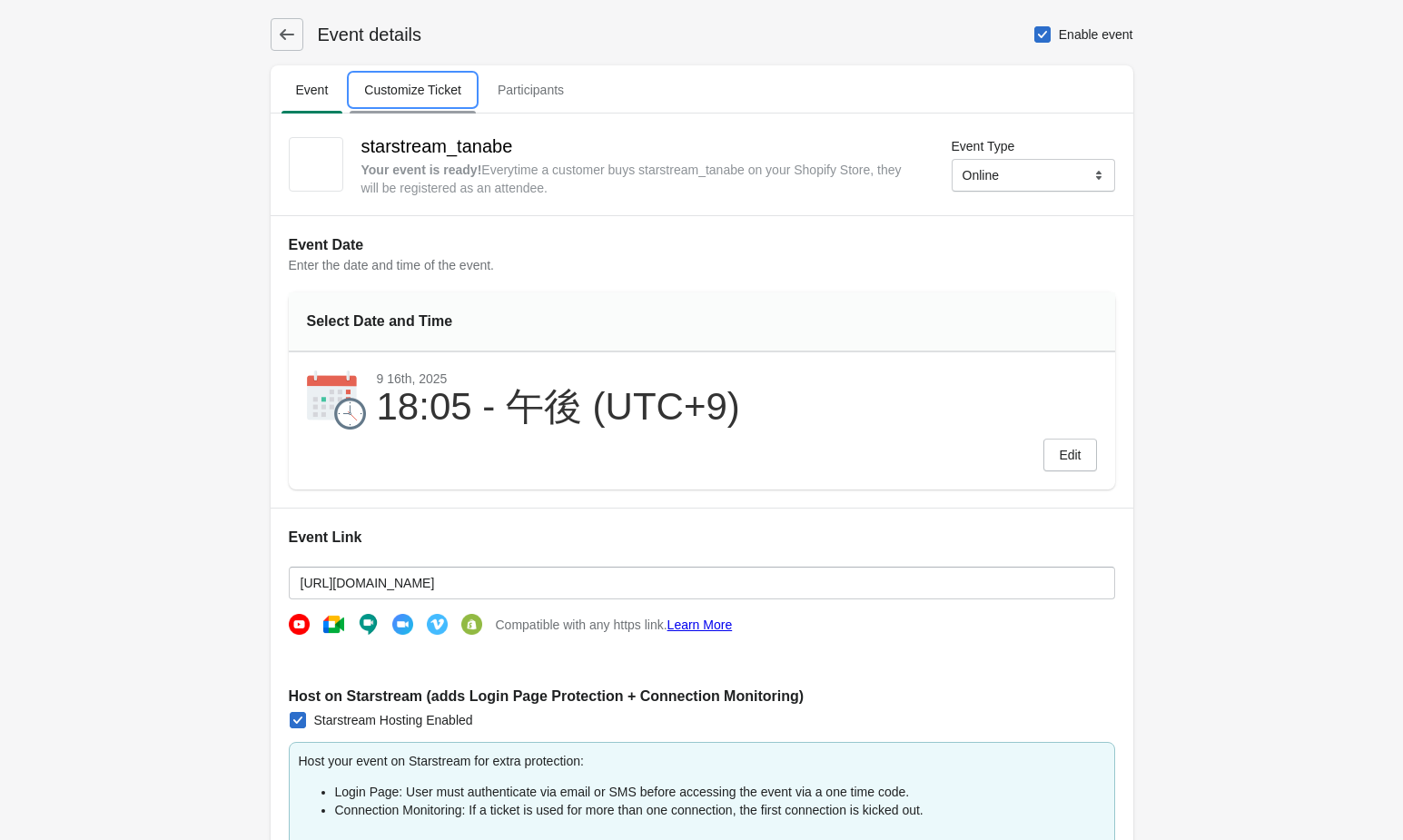
click at [380, 72] on button "Customize Ticket" at bounding box center [413, 90] width 133 height 47
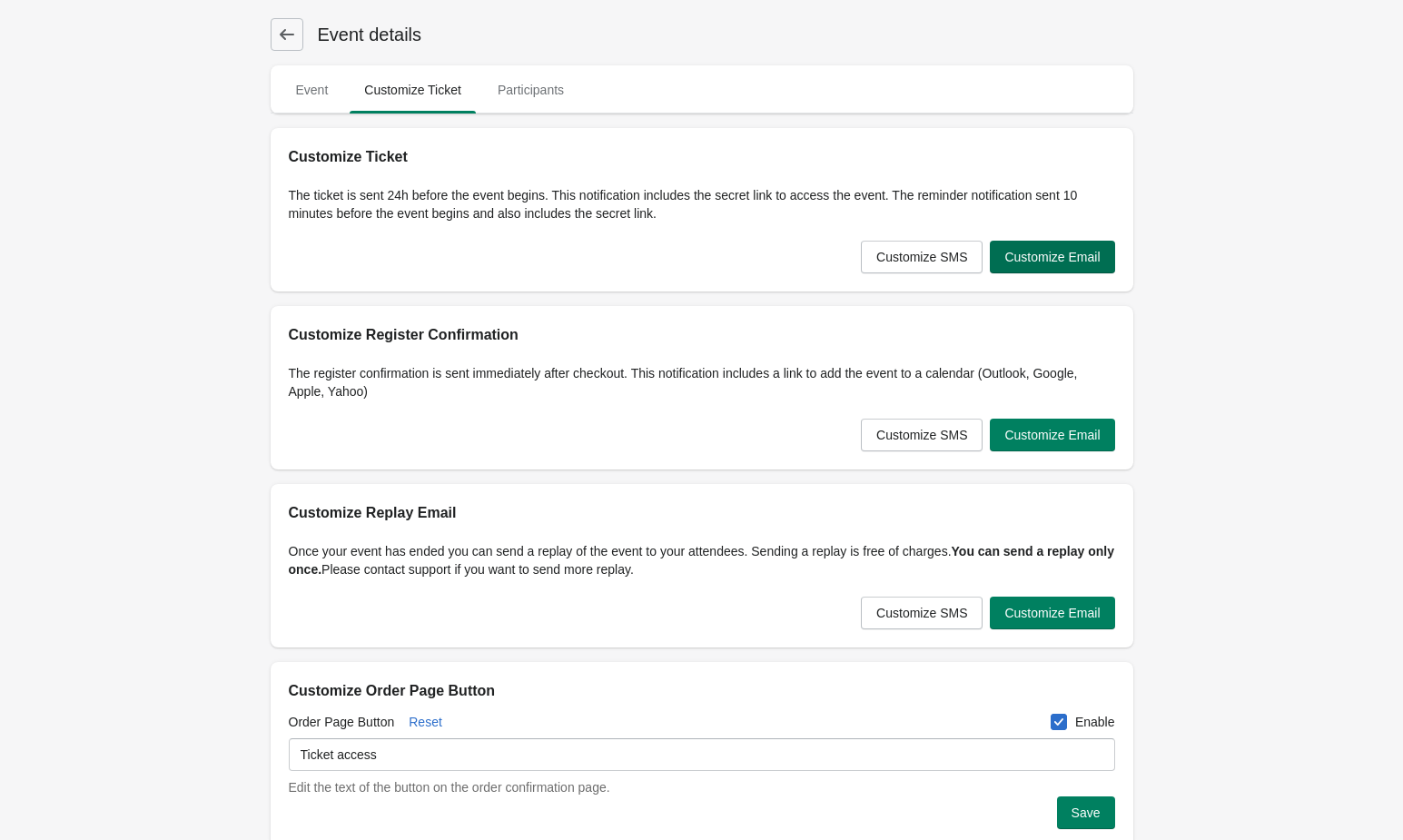
click at [1078, 259] on span "Customize Email" at bounding box center [1052, 257] width 95 height 14
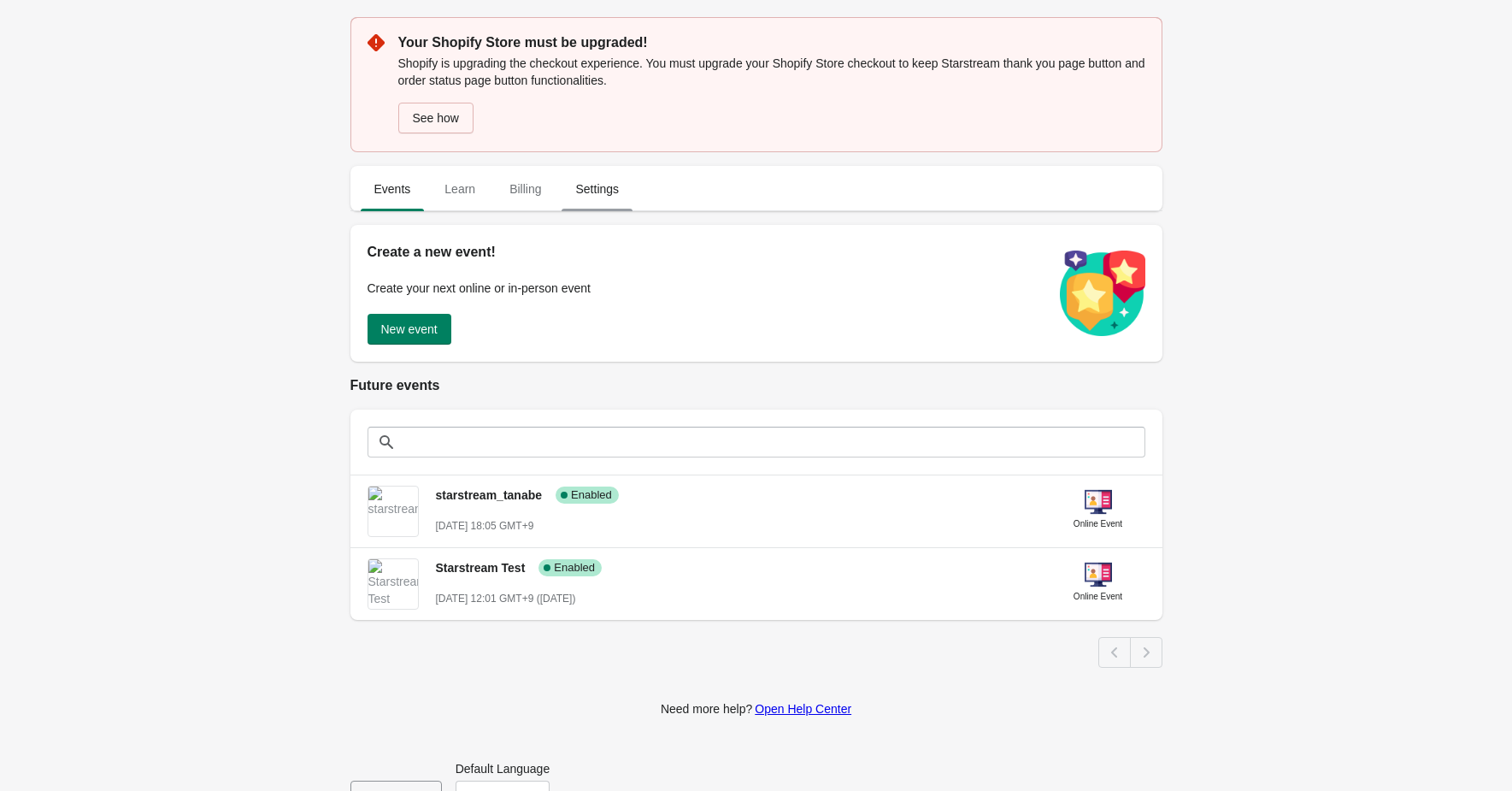
click at [590, 190] on span "Settings" at bounding box center [597, 188] width 71 height 31
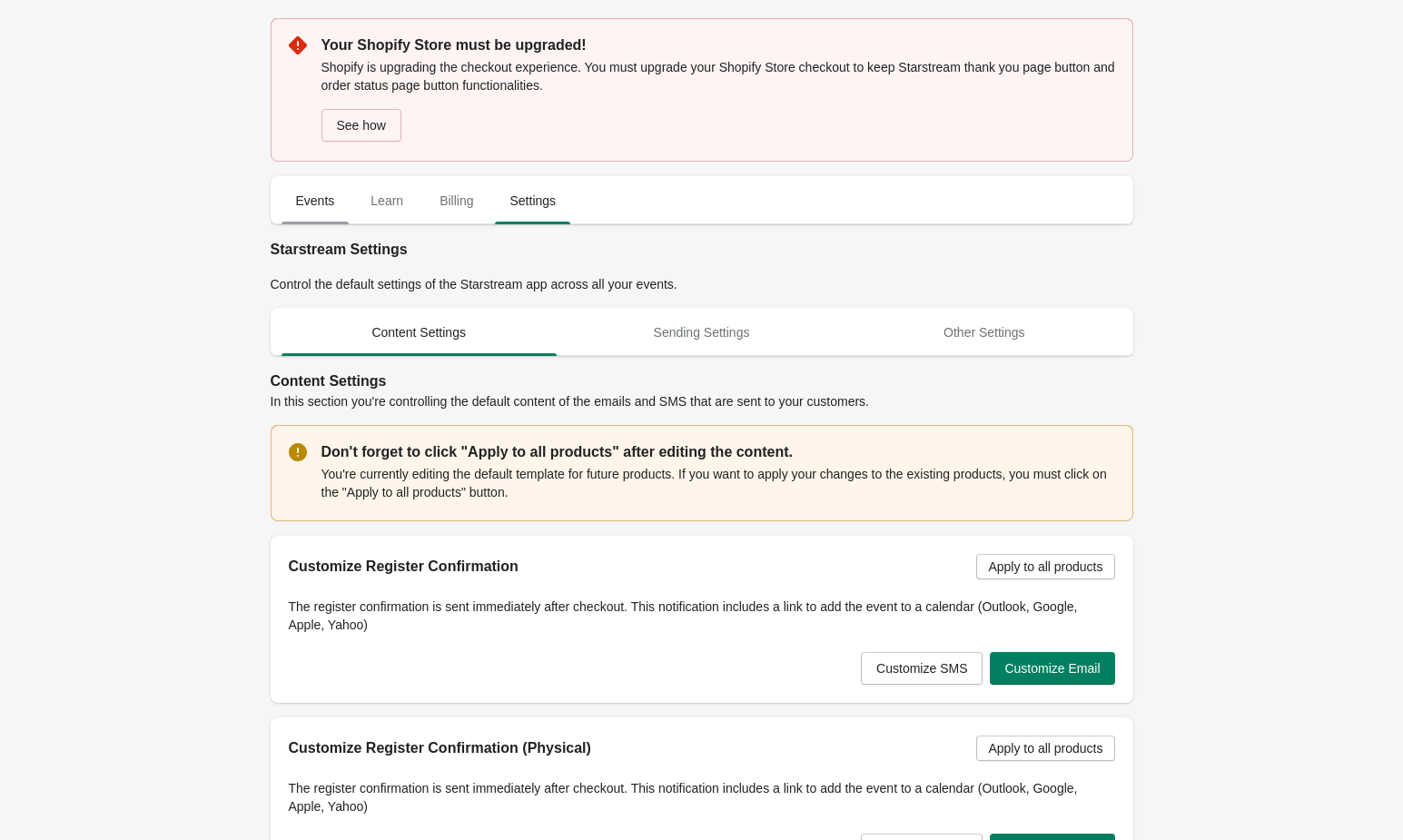
click at [307, 195] on span "Events" at bounding box center [316, 200] width 68 height 33
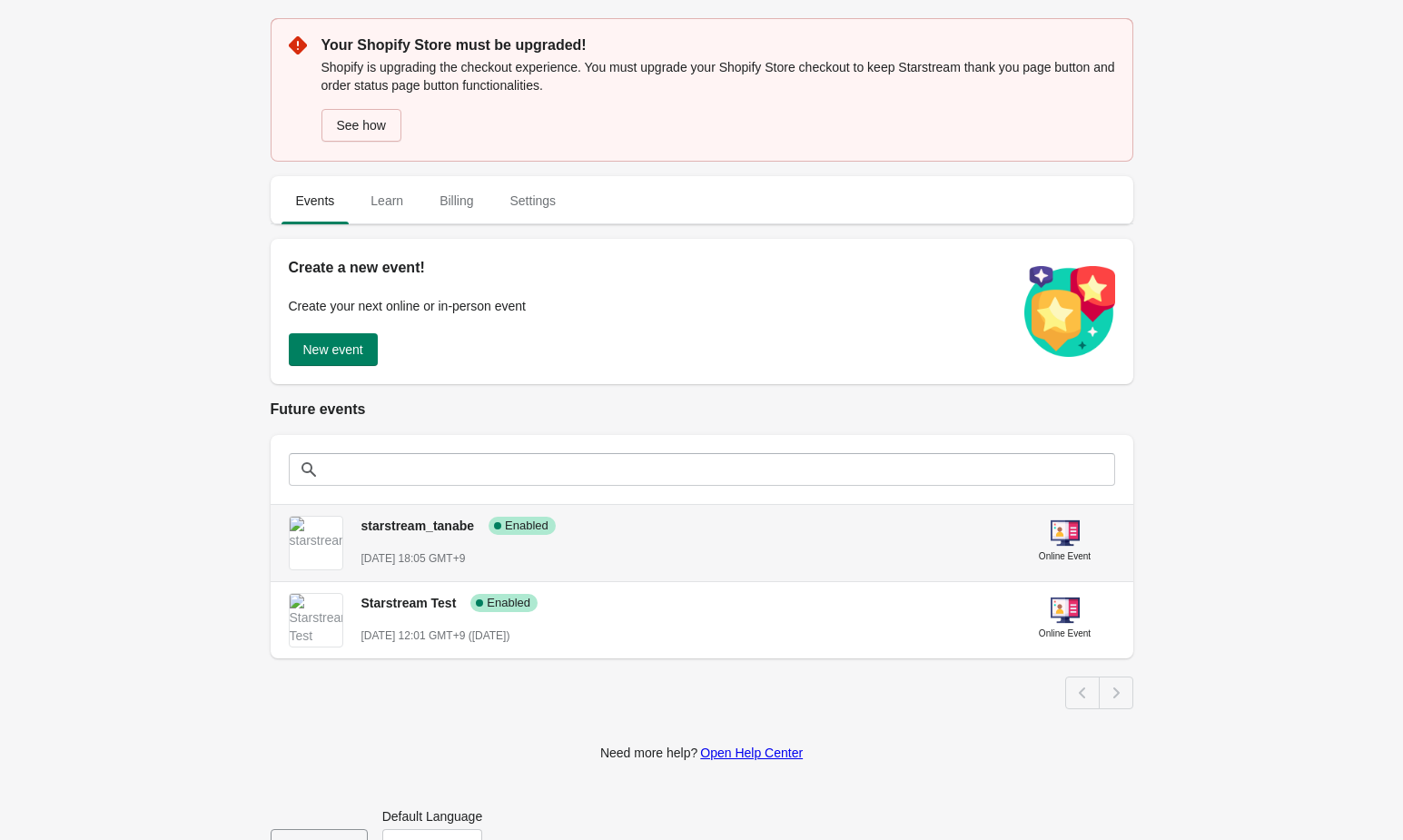
click at [409, 526] on span "starstream_tanabe" at bounding box center [418, 525] width 114 height 14
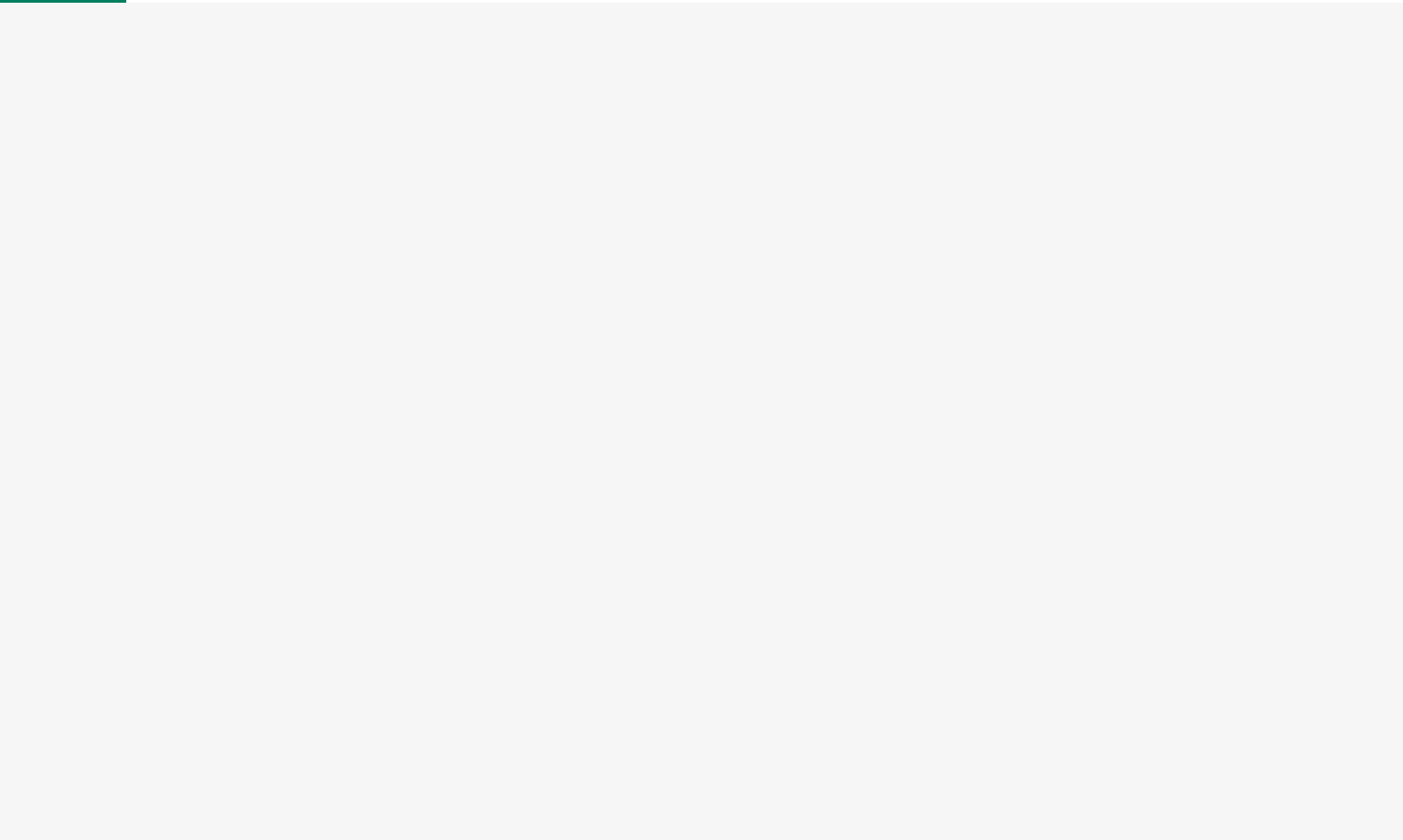
select select "US"
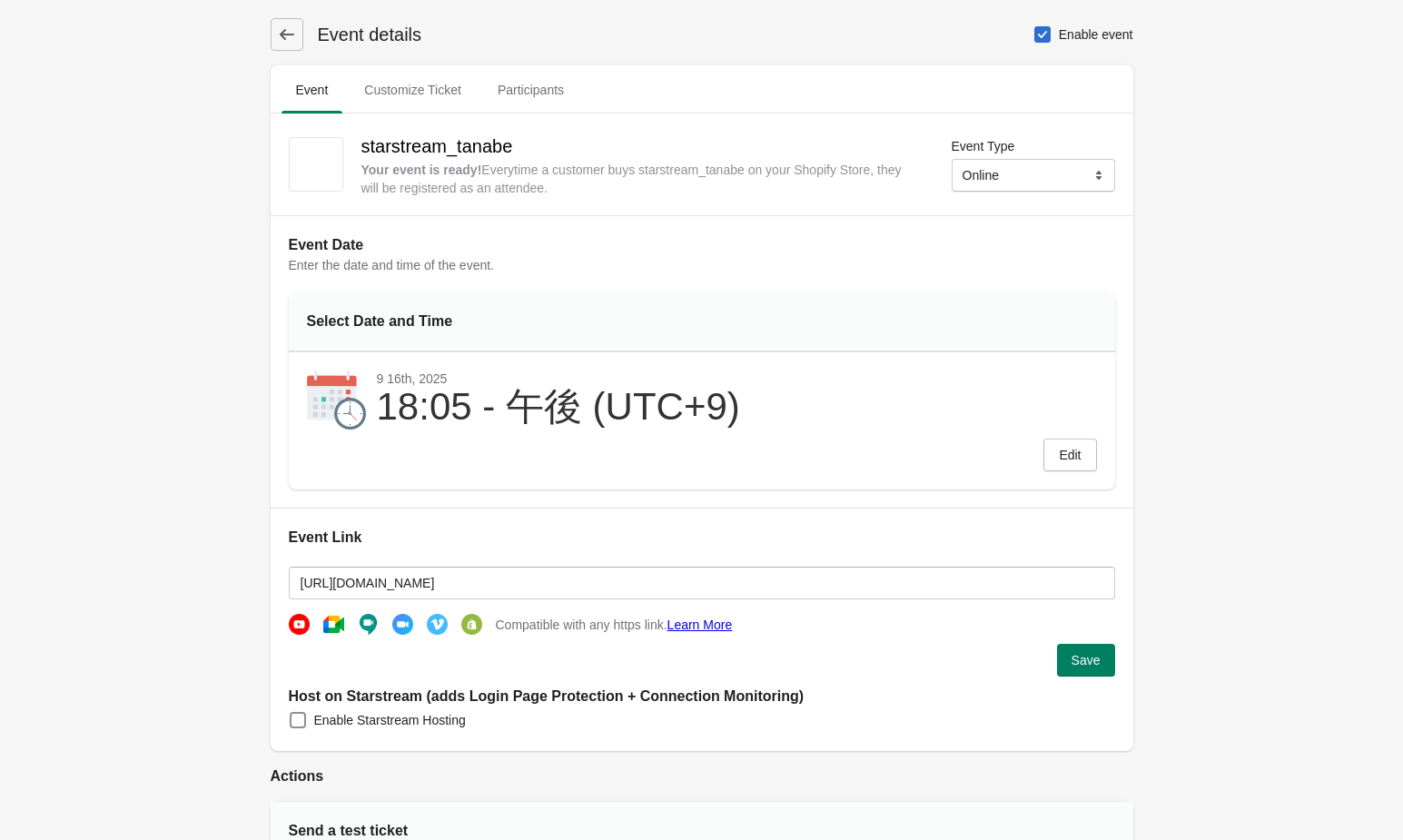
click at [288, 35] on icon at bounding box center [286, 35] width 14 height 11
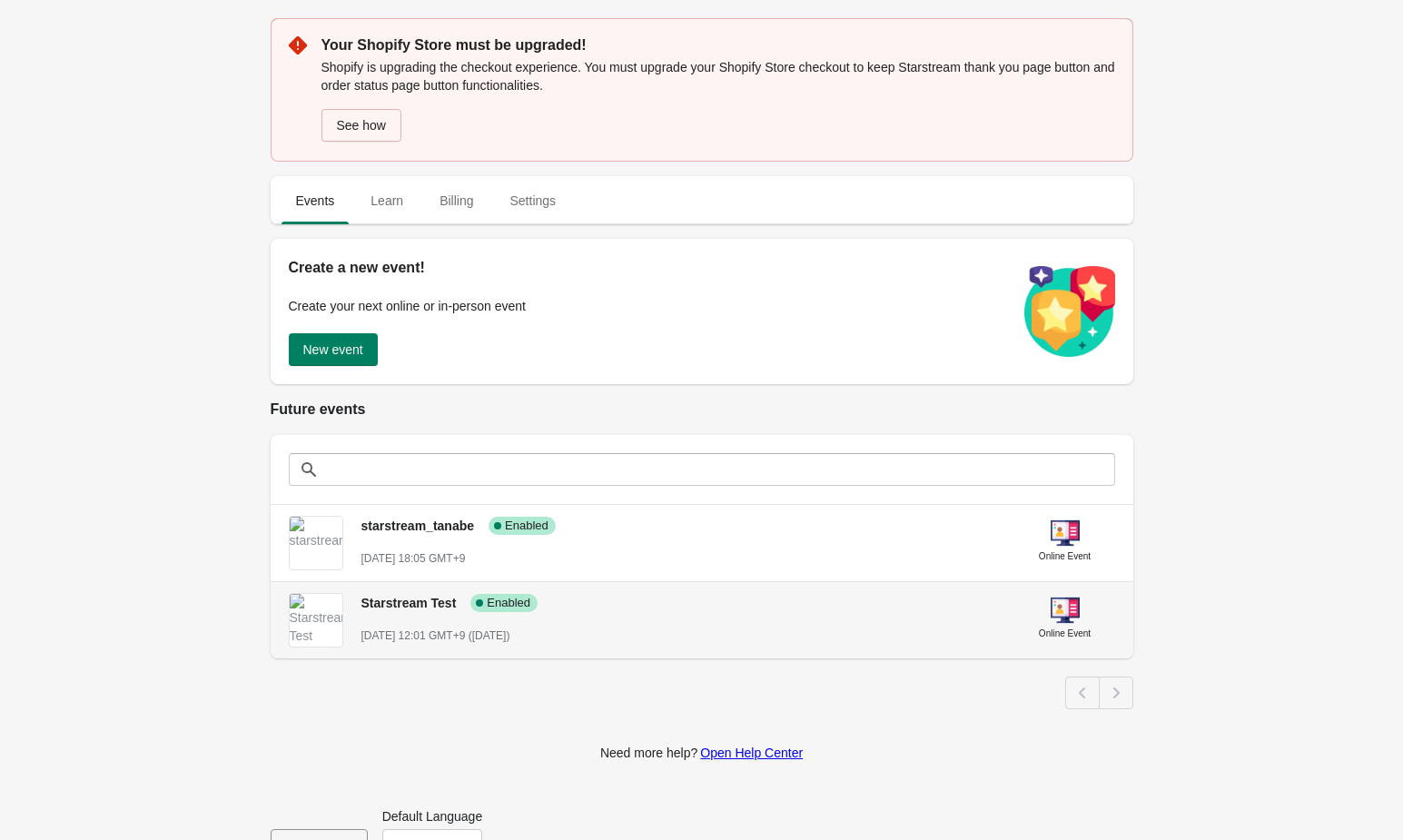
click at [400, 615] on div "Starstream Test Success Complete Enabled September 18st, 2025 @ 12:01 GMT+9 (in…" at bounding box center [681, 611] width 639 height 67
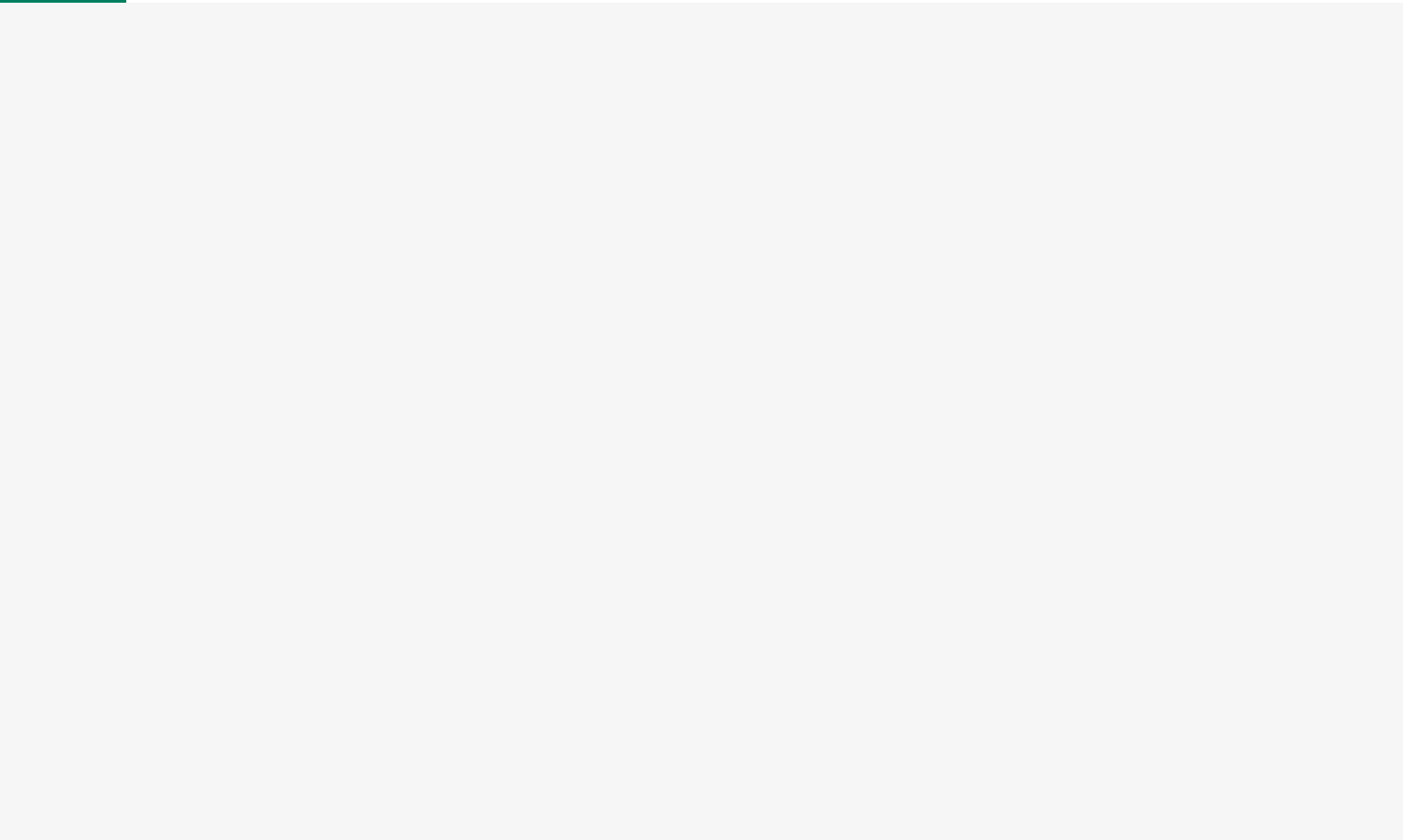
select select "US"
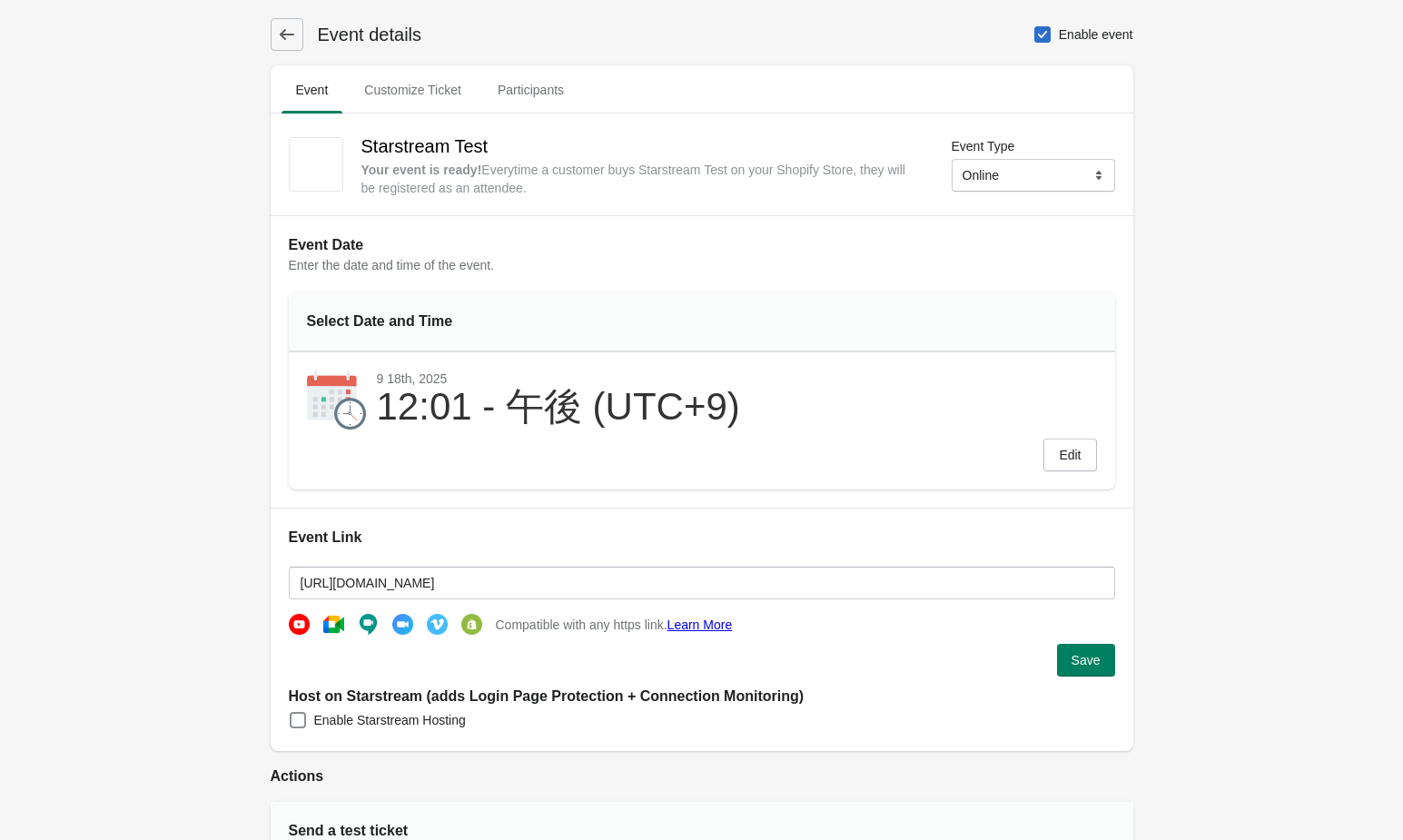
click at [286, 23] on button at bounding box center [287, 34] width 33 height 33
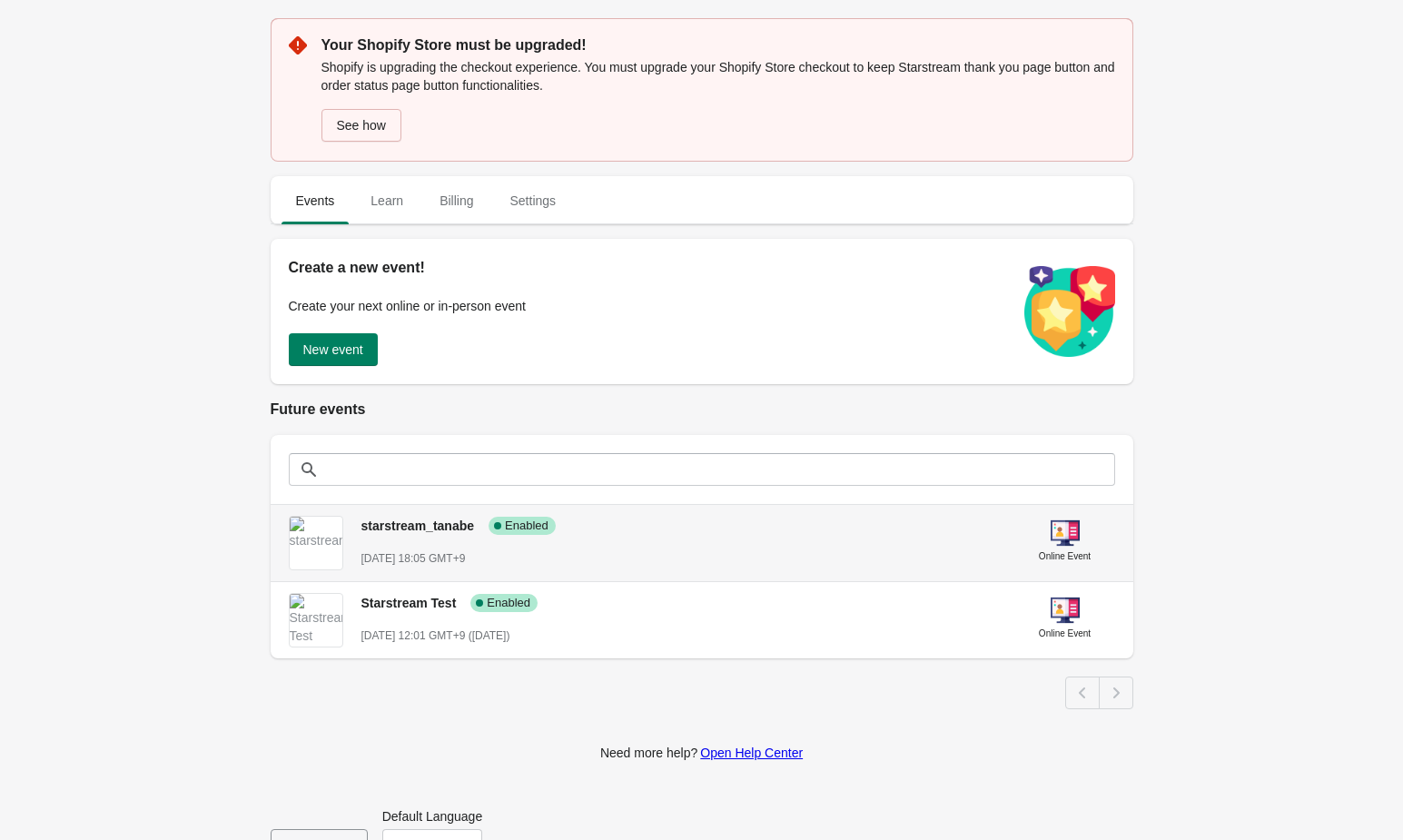
click at [366, 525] on span "starstream_tanabe" at bounding box center [418, 525] width 114 height 14
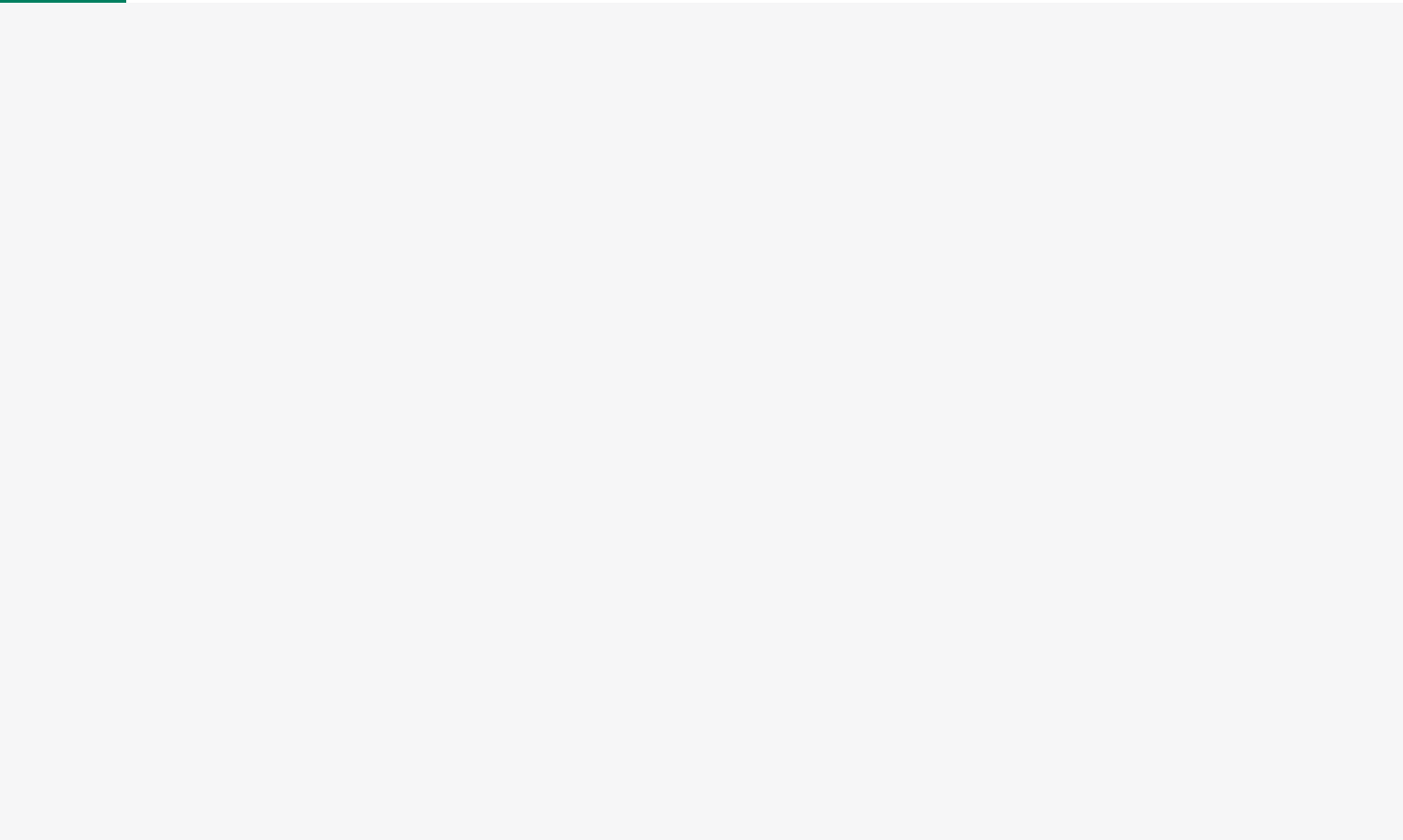
select select "US"
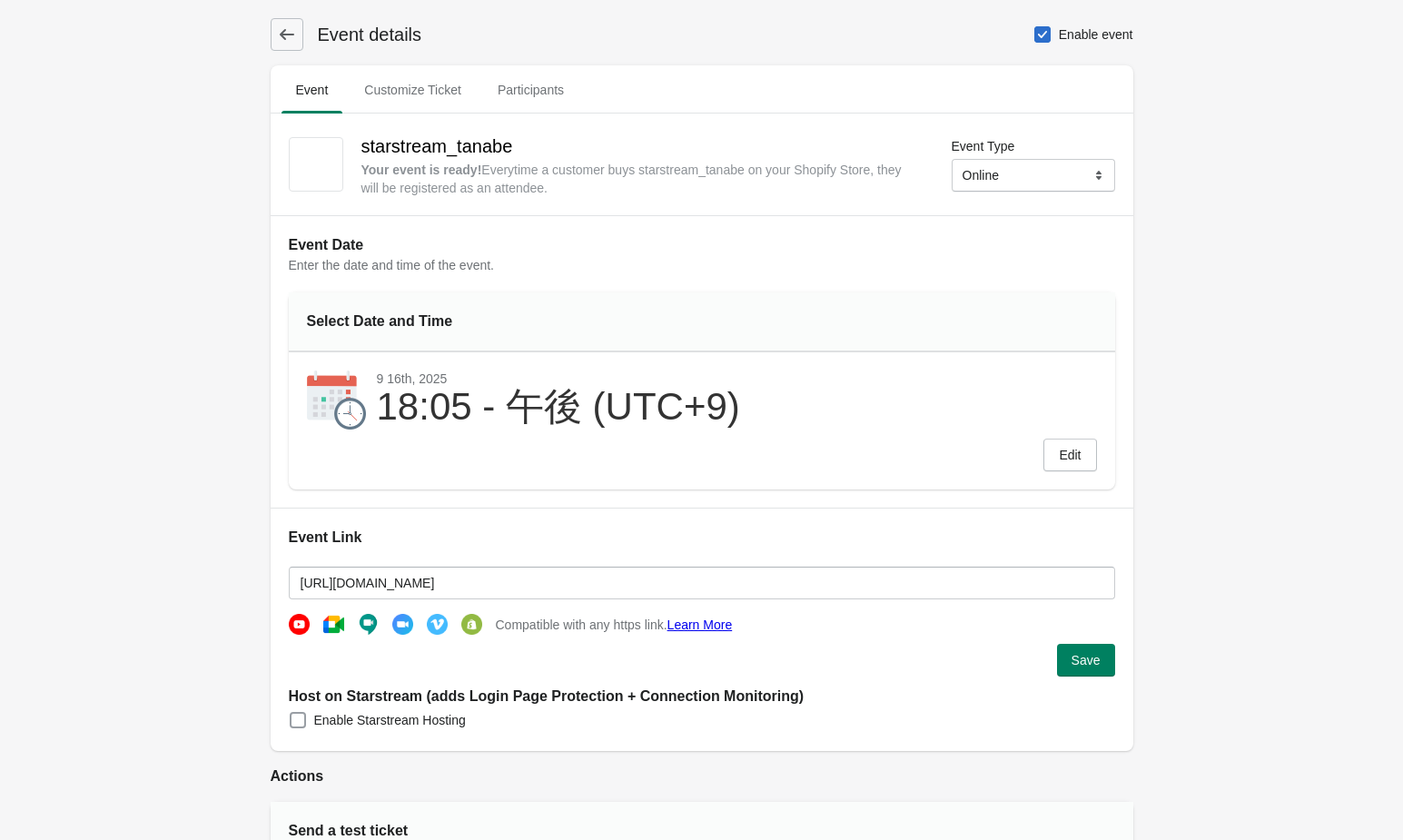
click at [295, 723] on span at bounding box center [297, 720] width 16 height 16
click at [290, 712] on input "Enable Starstream Hosting" at bounding box center [289, 712] width 1 height 1
checkbox input "true"
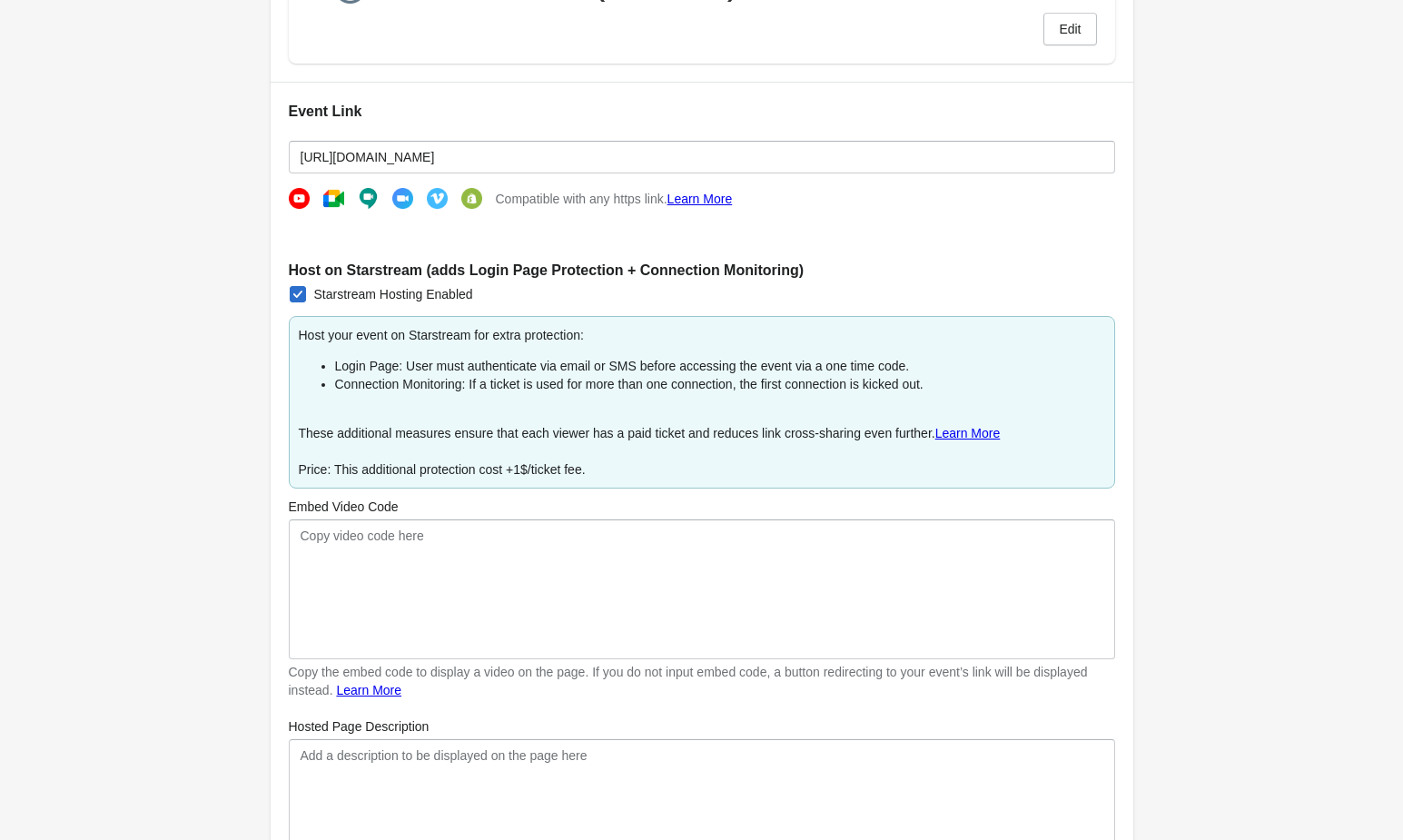
scroll to position [616, 0]
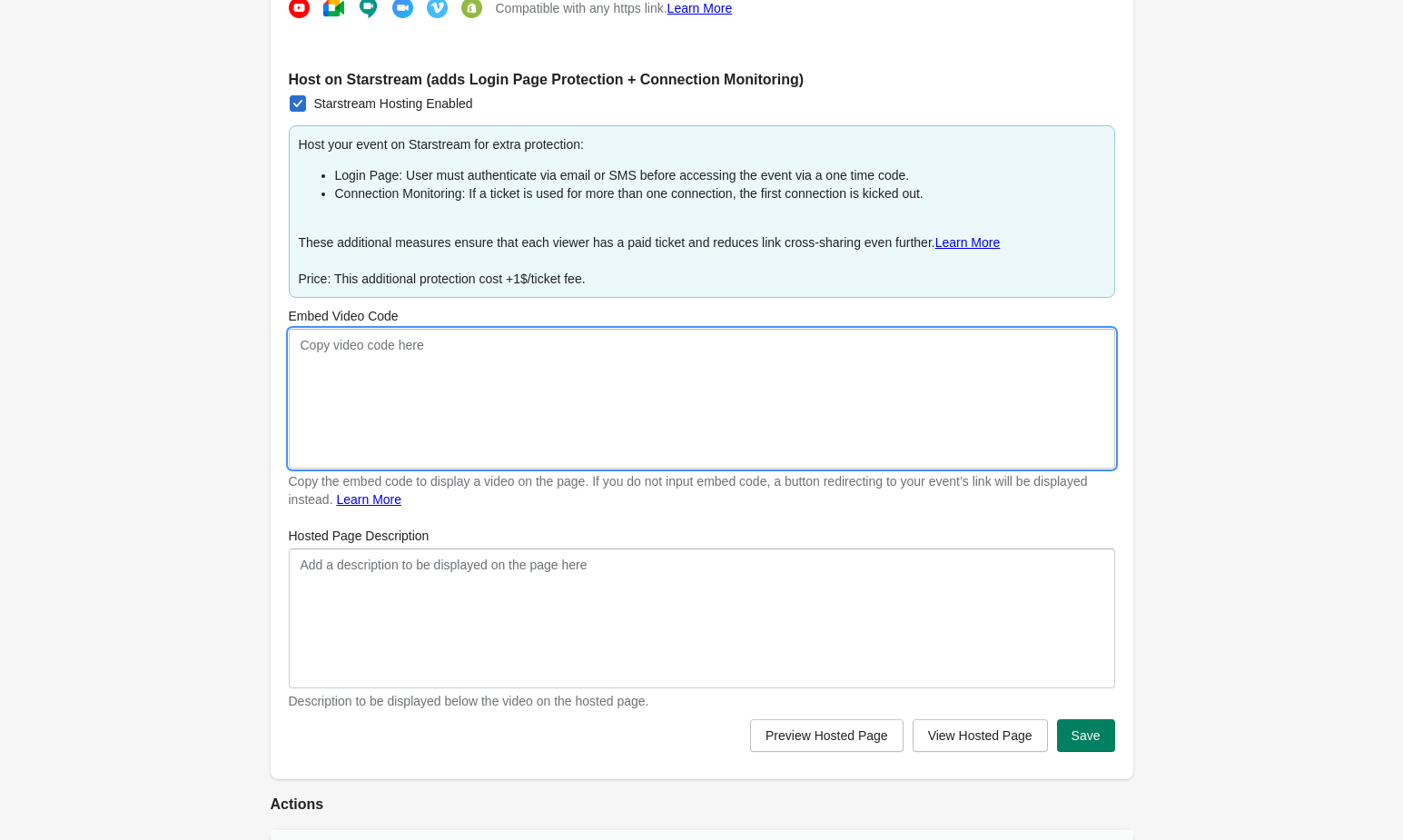
click at [643, 416] on textarea "Embed Video Code" at bounding box center [701, 398] width 826 height 140
paste textarea "[URL][DOMAIN_NAME]"
type textarea "[URL][DOMAIN_NAME]"
click at [1103, 736] on button "Save" at bounding box center [1086, 735] width 58 height 33
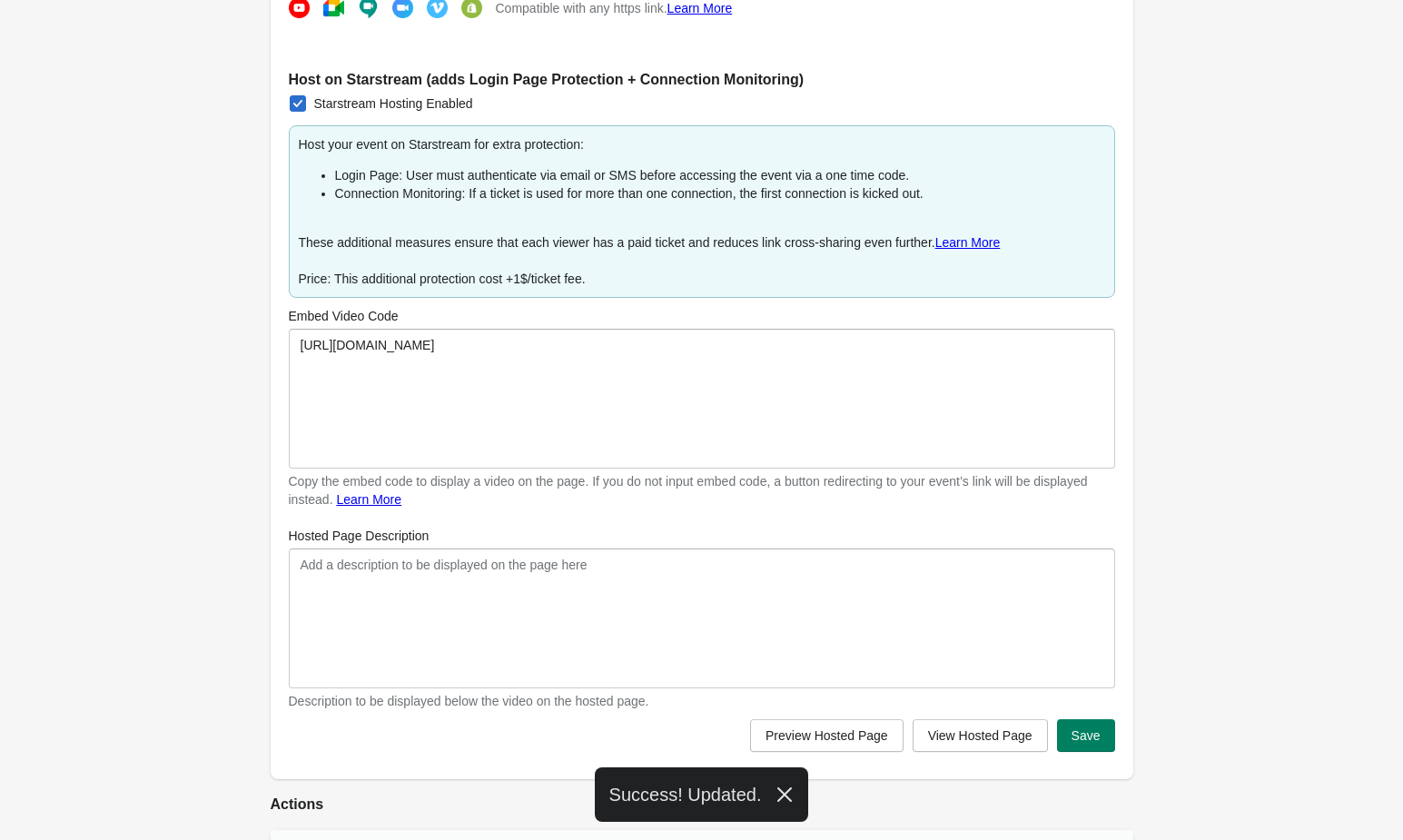
scroll to position [0, 0]
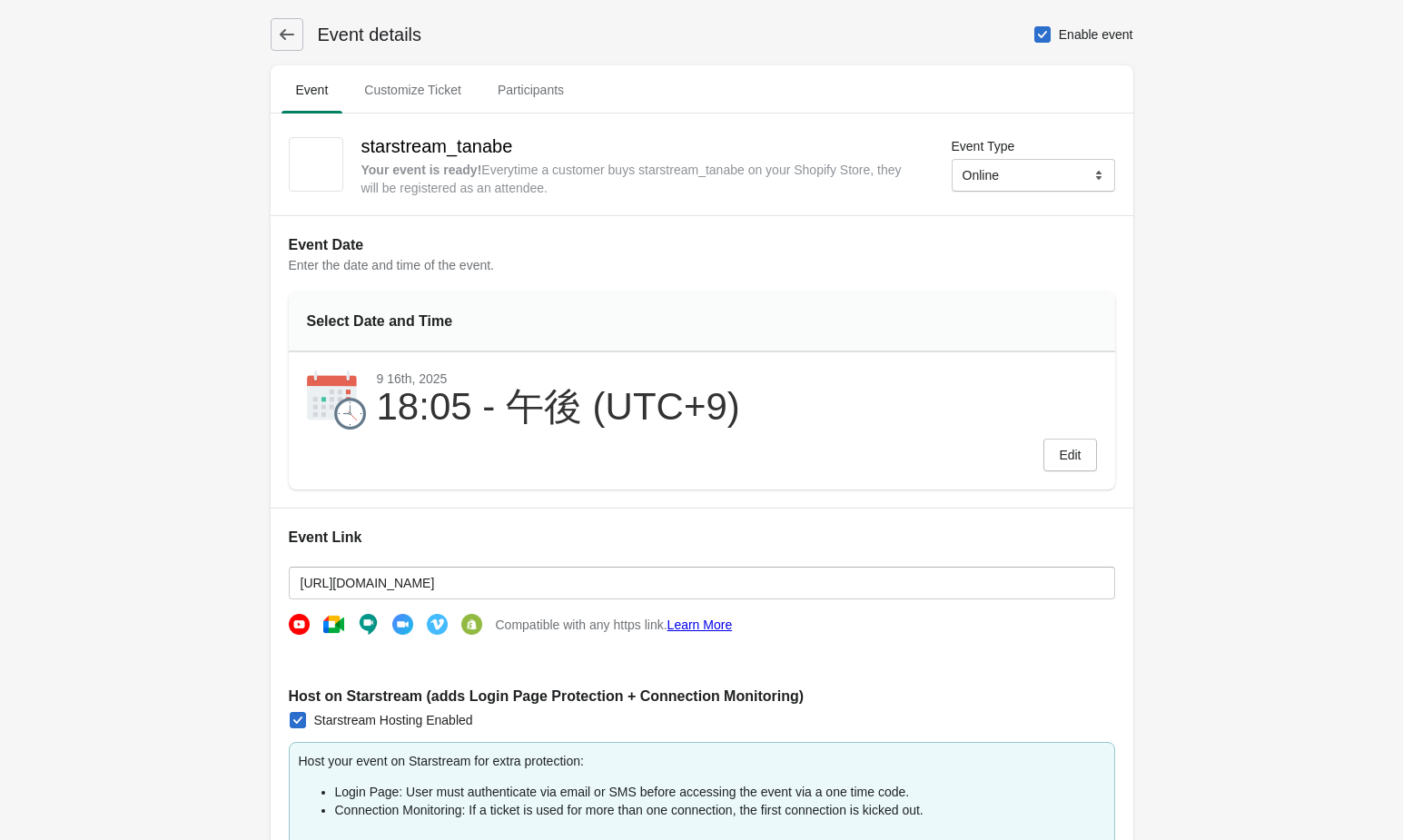
click at [294, 20] on button at bounding box center [287, 34] width 33 height 33
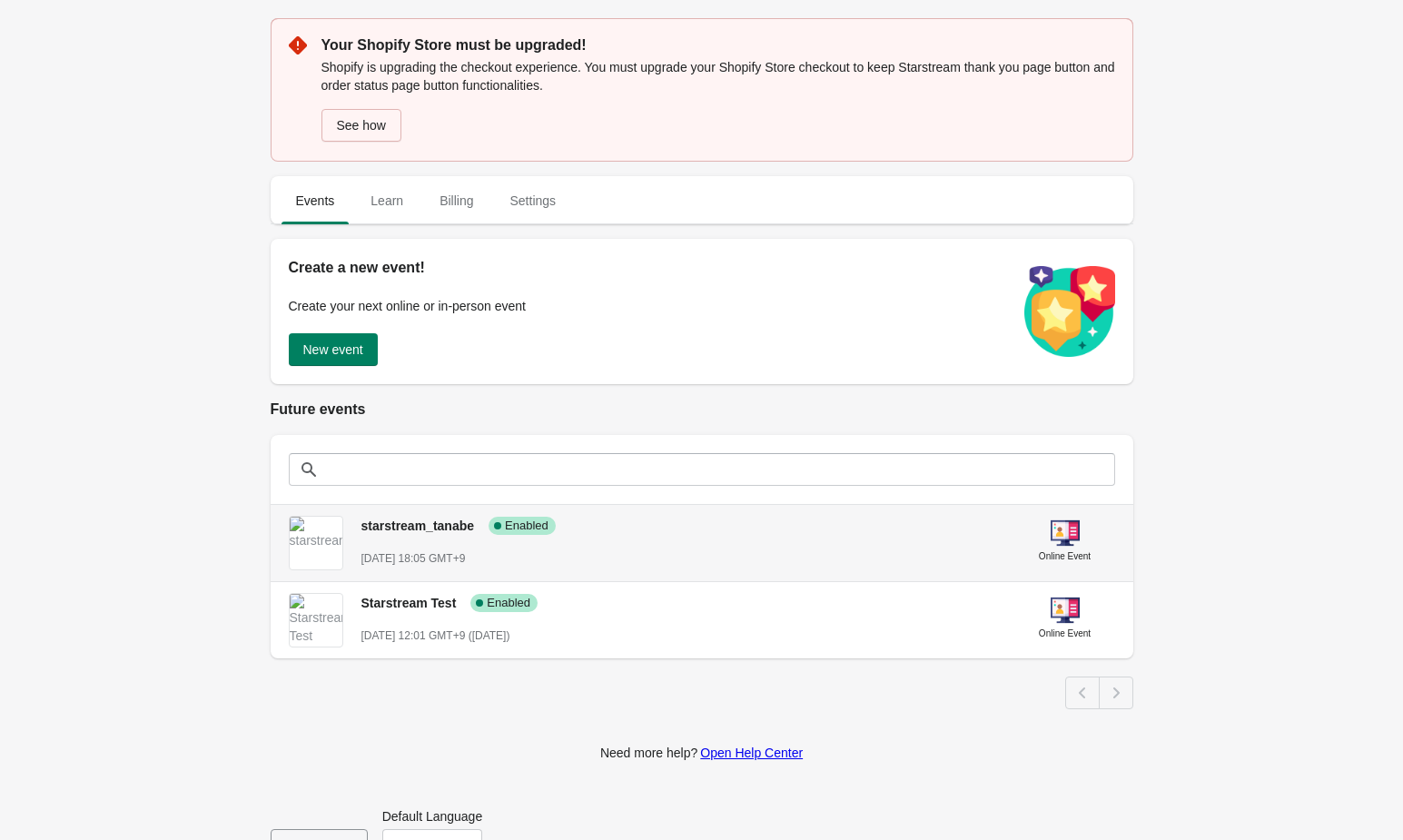
click at [415, 526] on span "starstream_tanabe" at bounding box center [418, 525] width 114 height 14
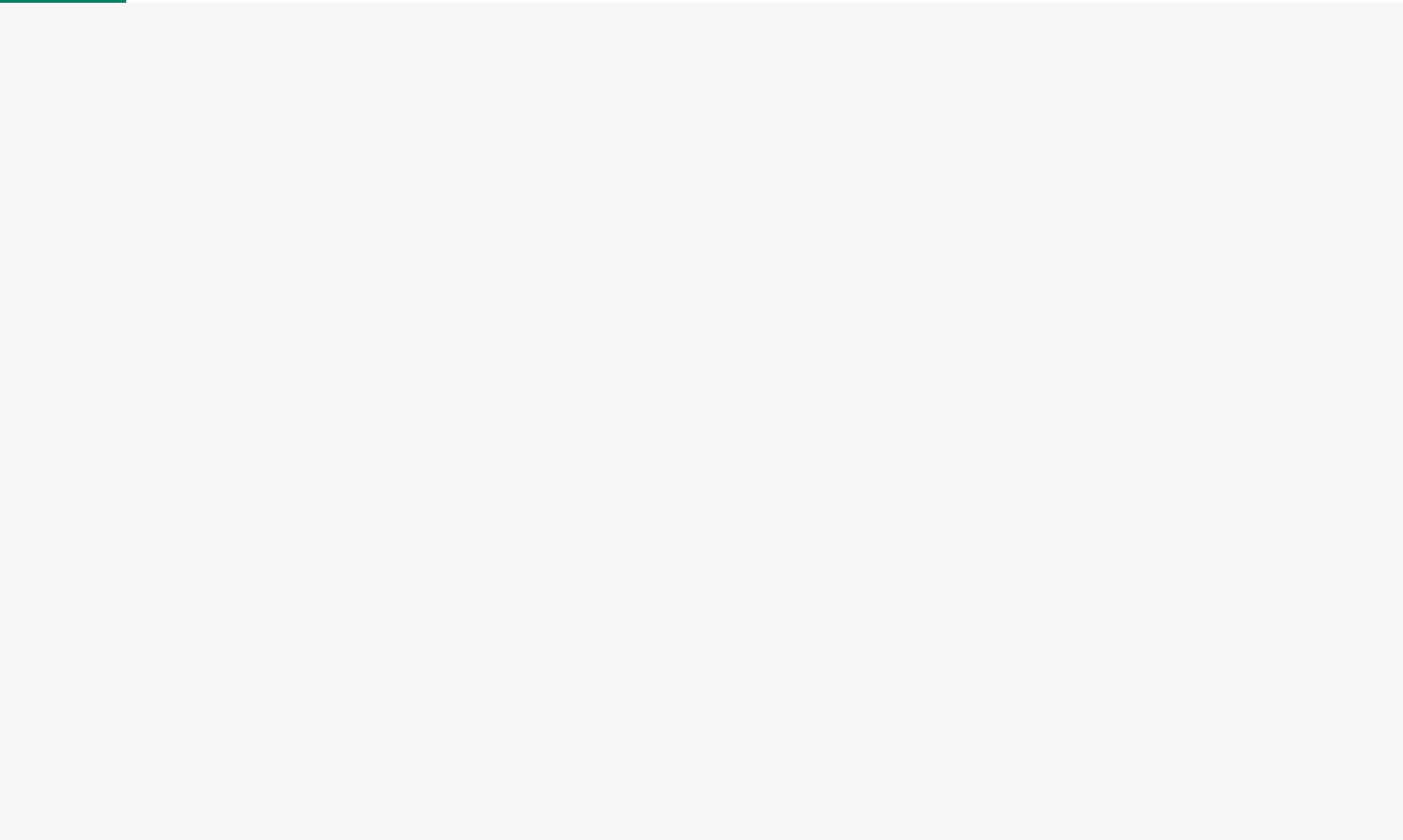
select select "US"
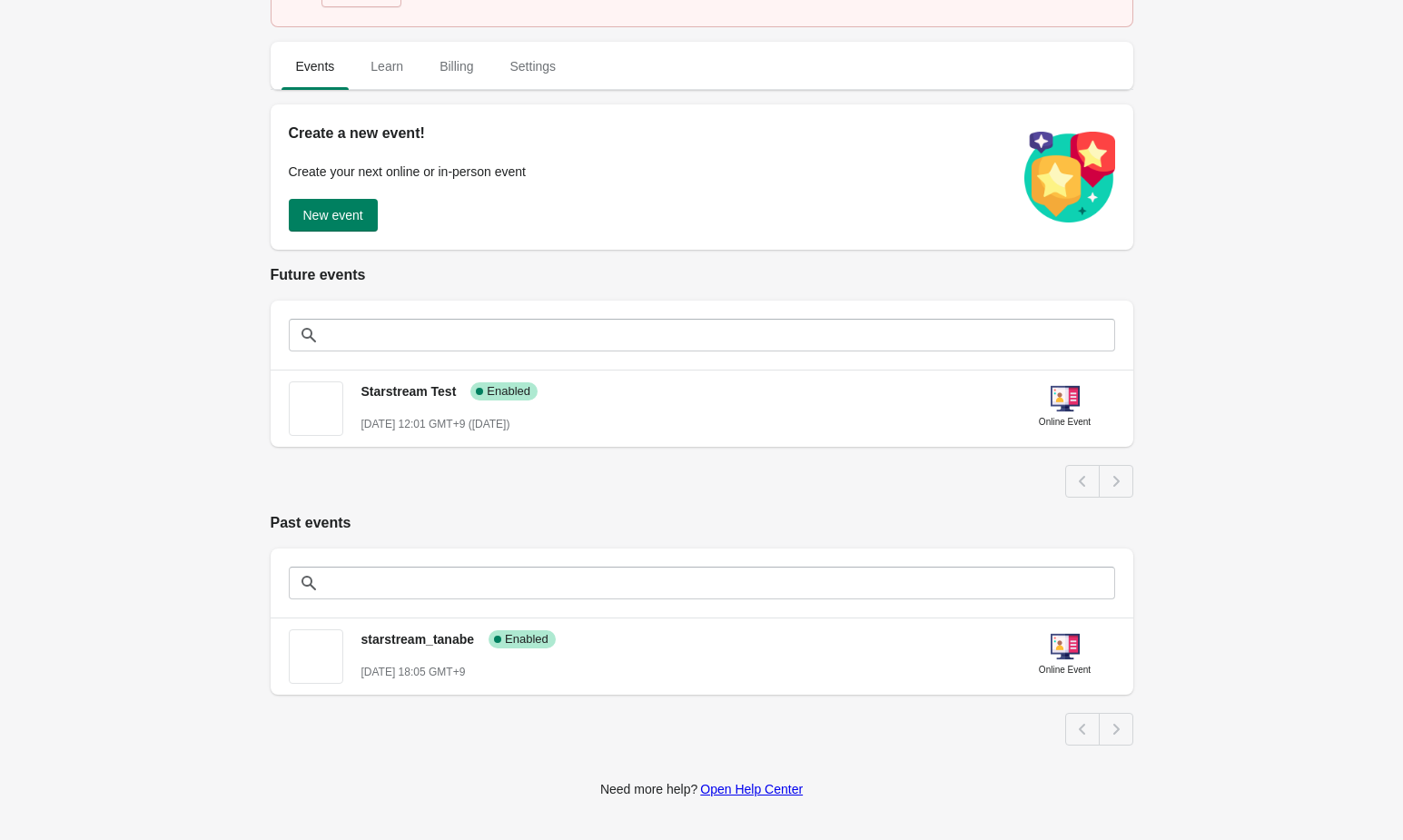
scroll to position [218, 0]
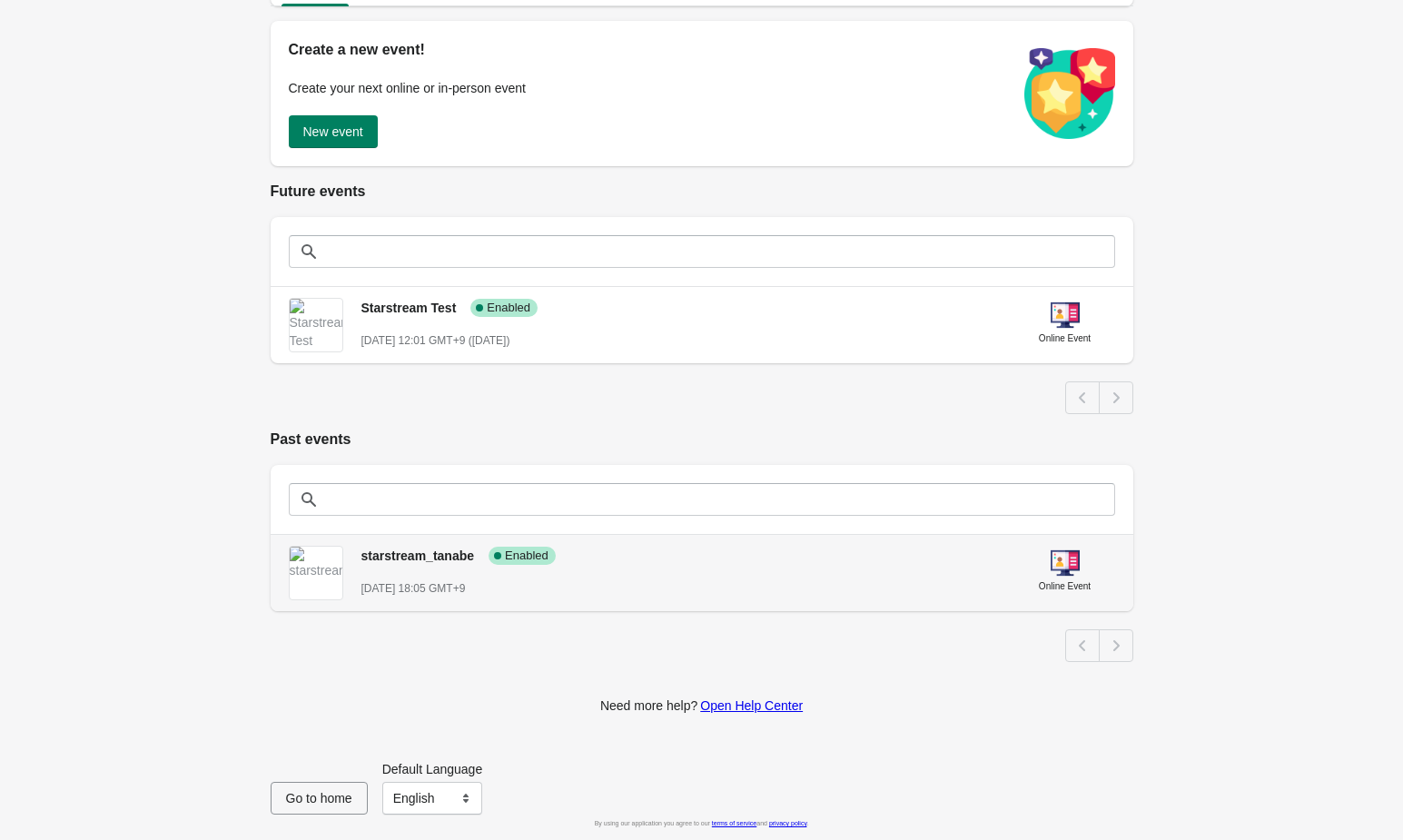
click at [412, 573] on div "starstream_tanabe Success Complete Enabled September 16st, 2025 @ 18:05 GMT+9" at bounding box center [681, 564] width 639 height 67
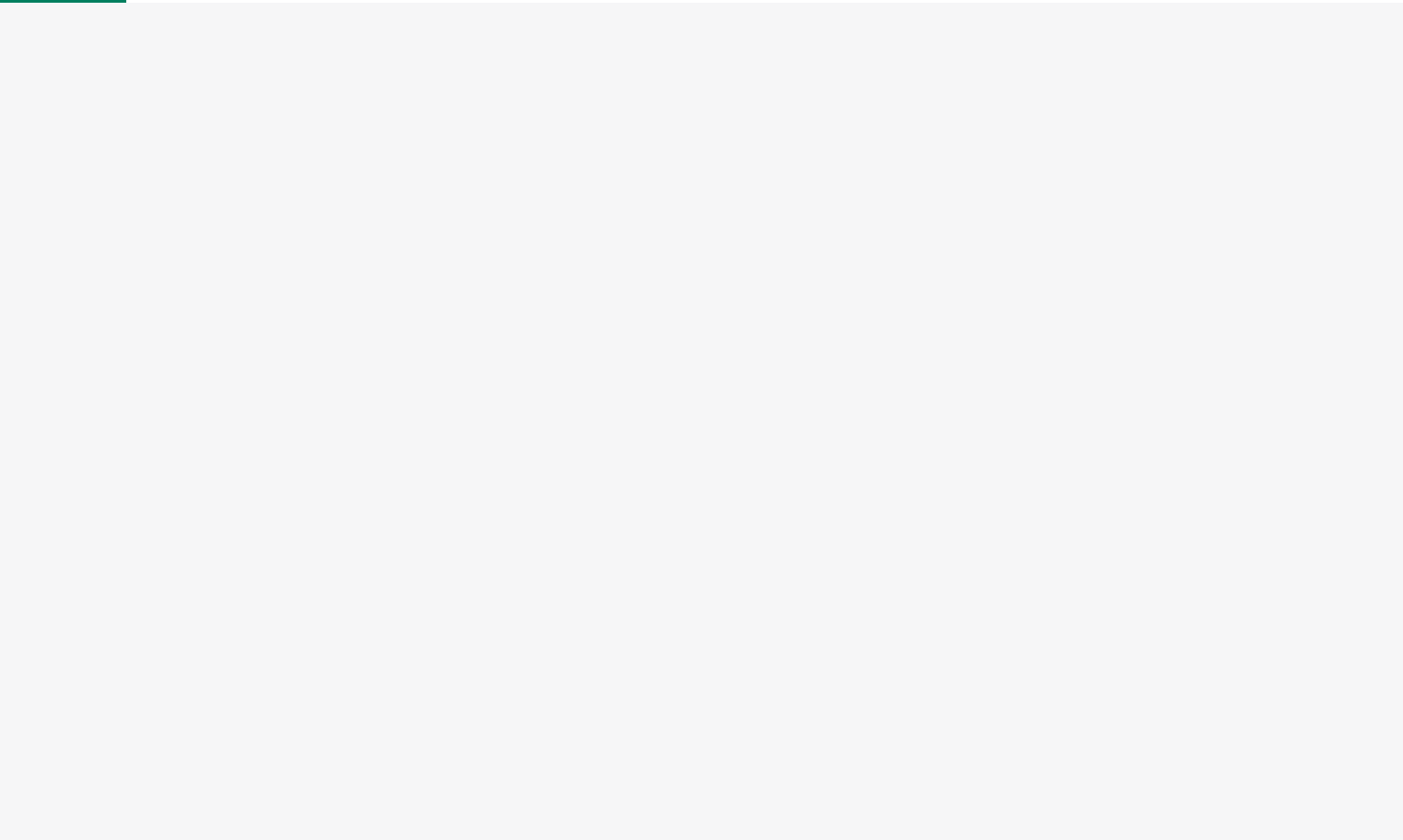
select select "US"
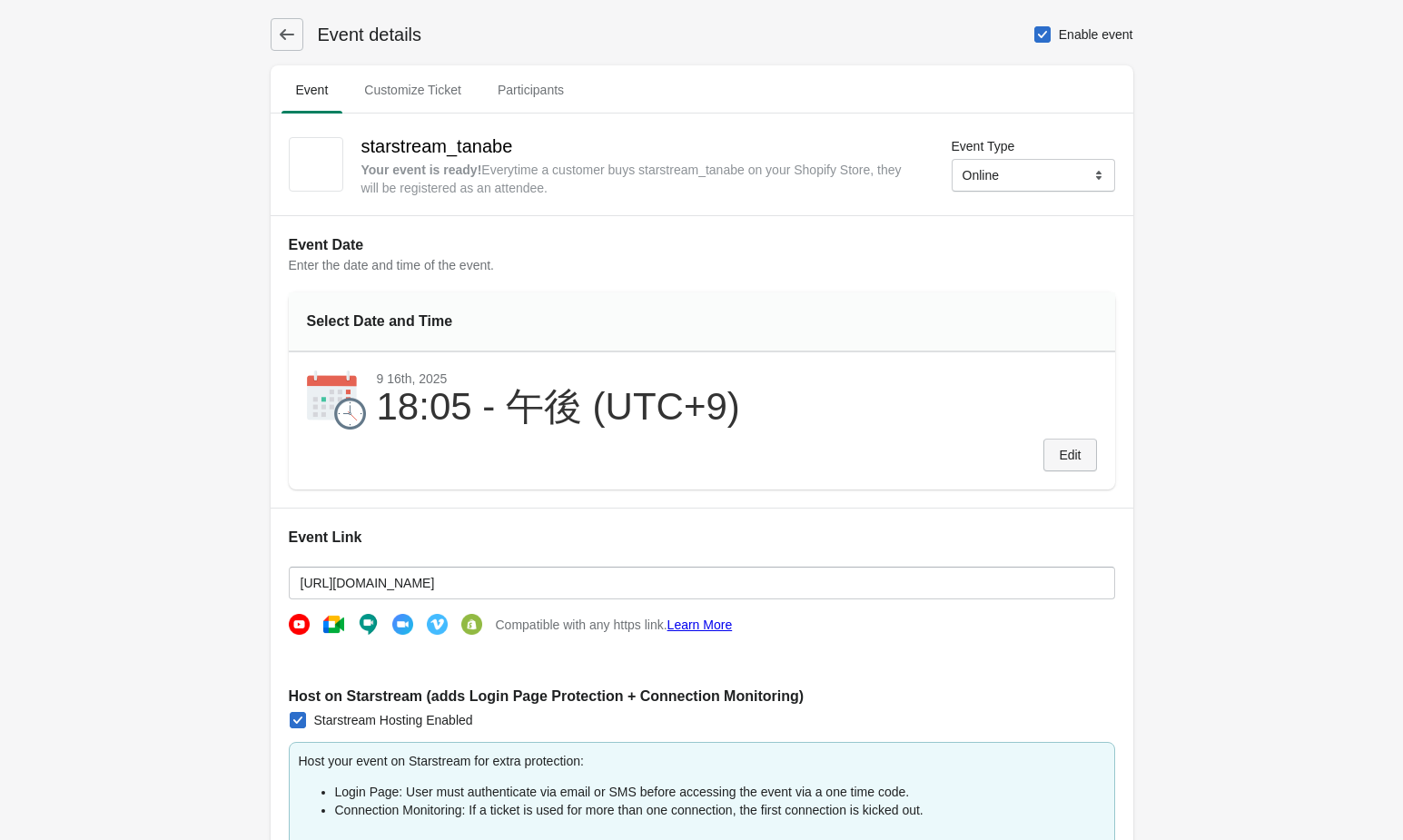
click at [1066, 461] on span "Edit" at bounding box center [1069, 454] width 22 height 14
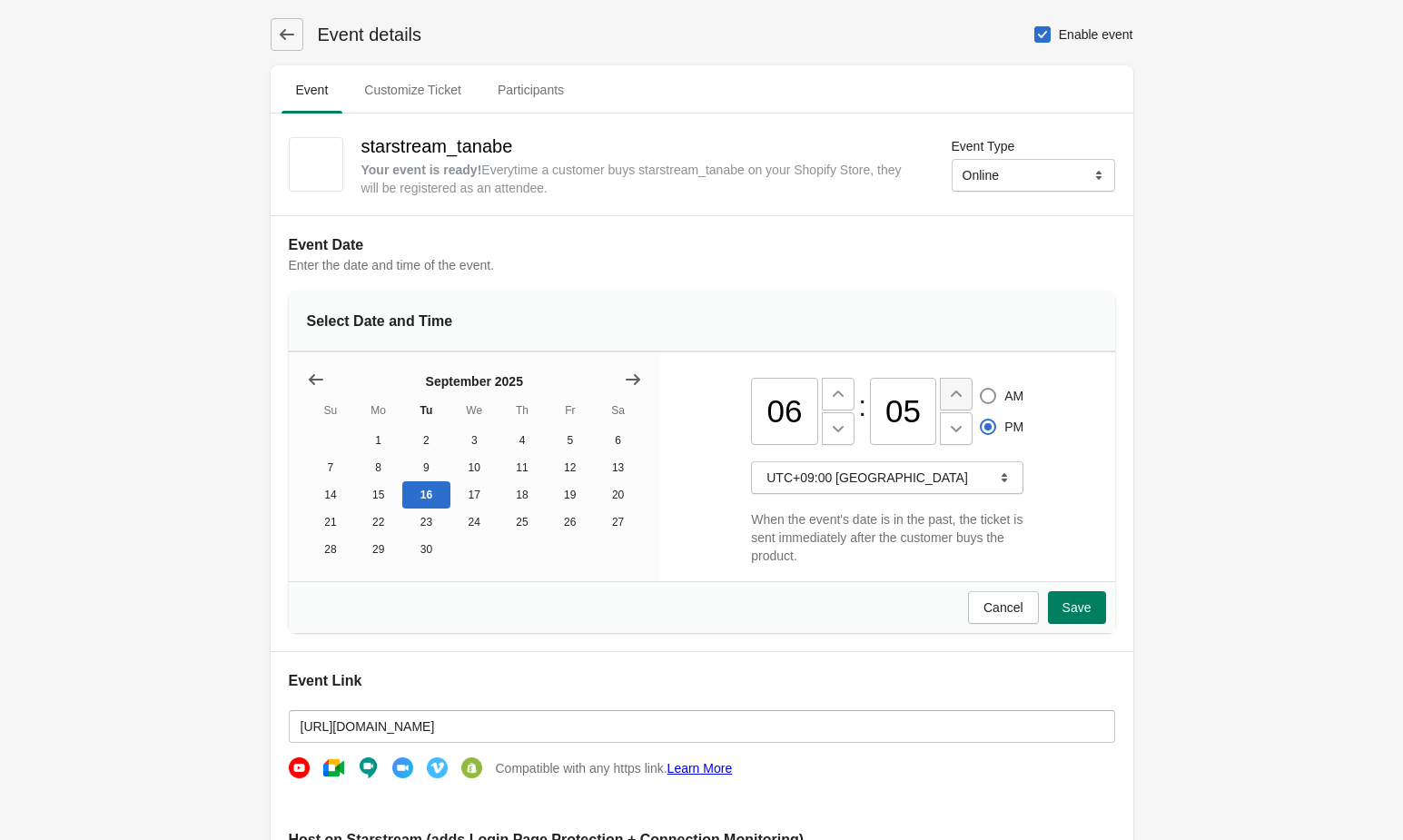
click at [963, 400] on icon at bounding box center [956, 394] width 18 height 18
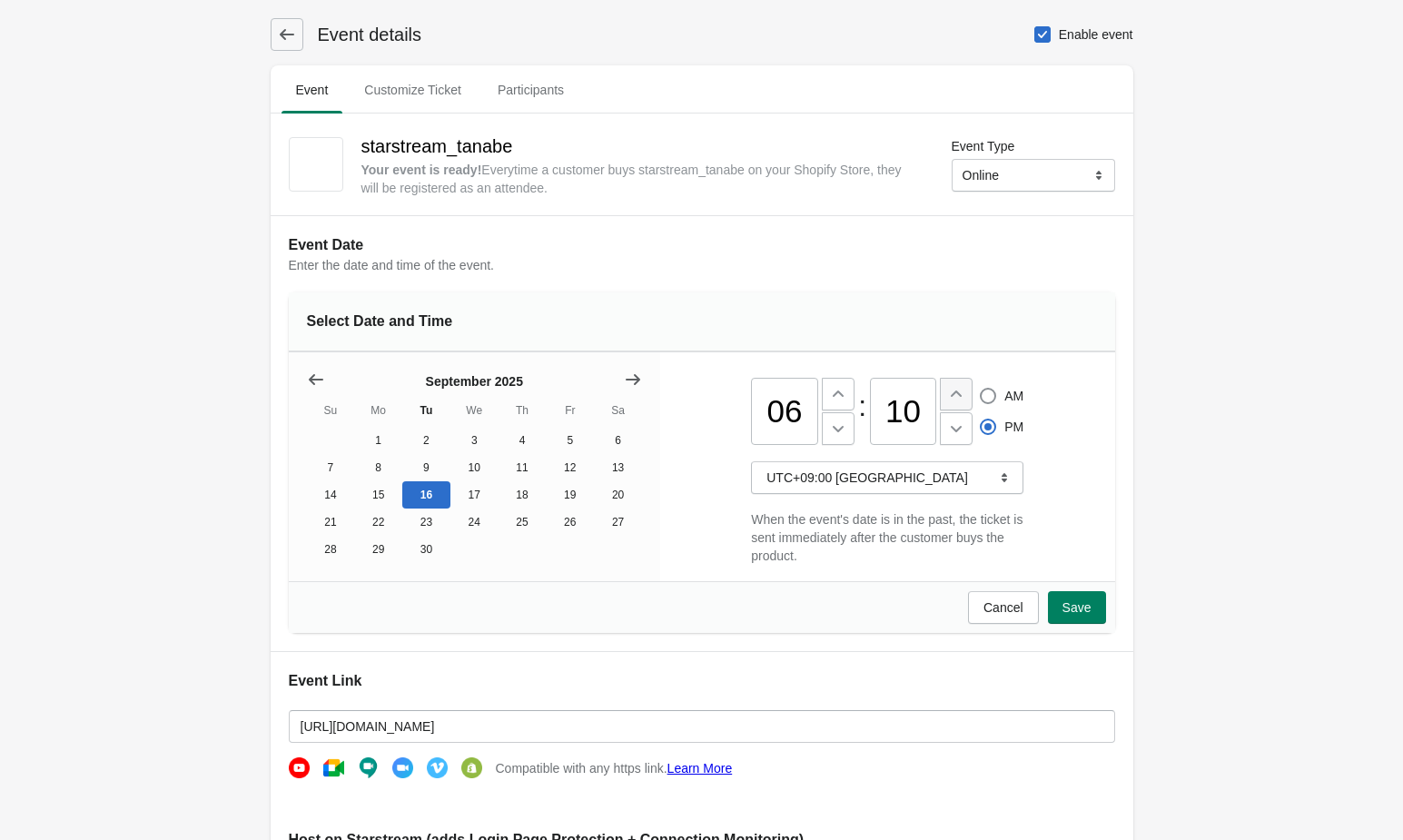
click at [963, 400] on icon at bounding box center [956, 394] width 18 height 18
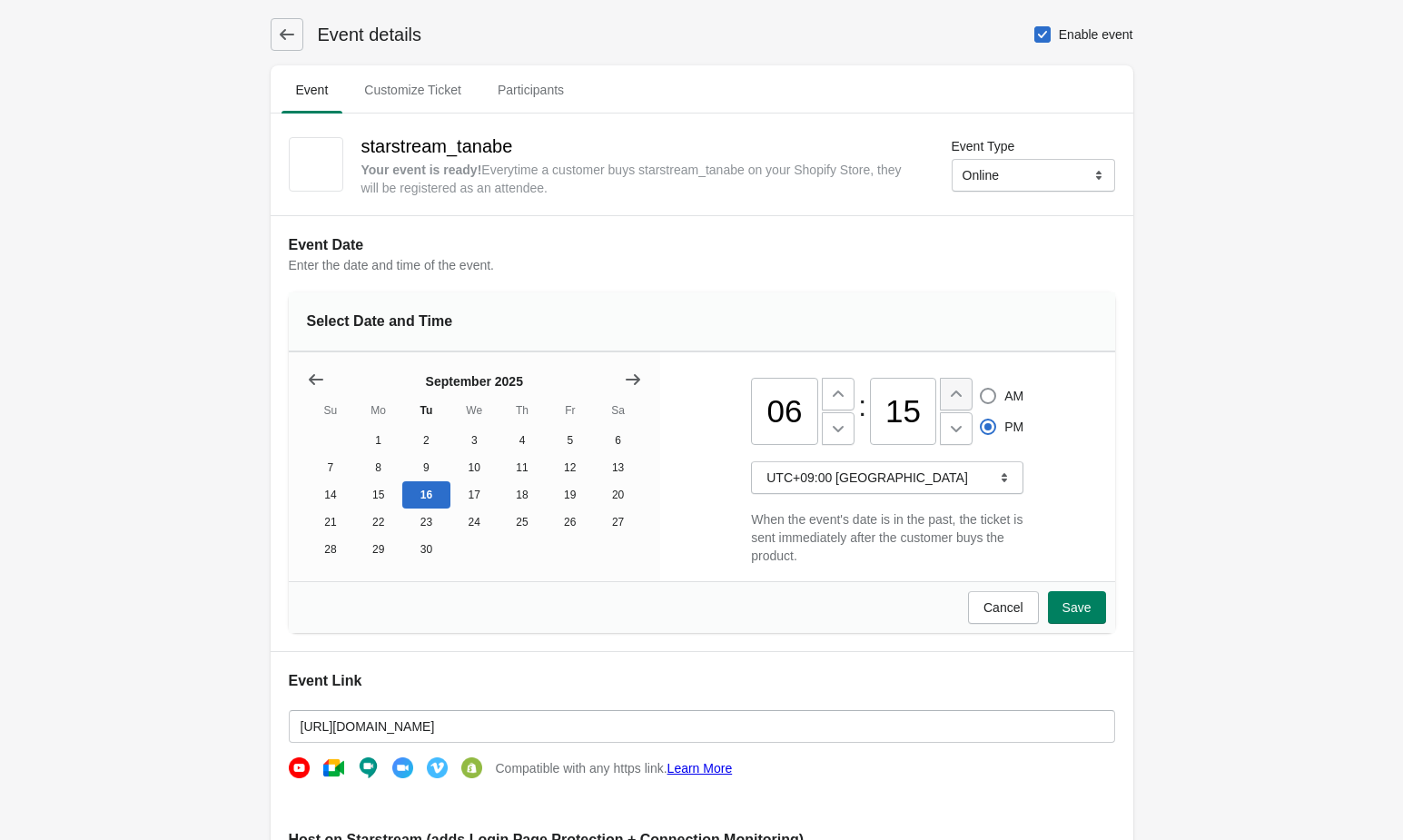
click at [963, 400] on icon at bounding box center [956, 394] width 18 height 18
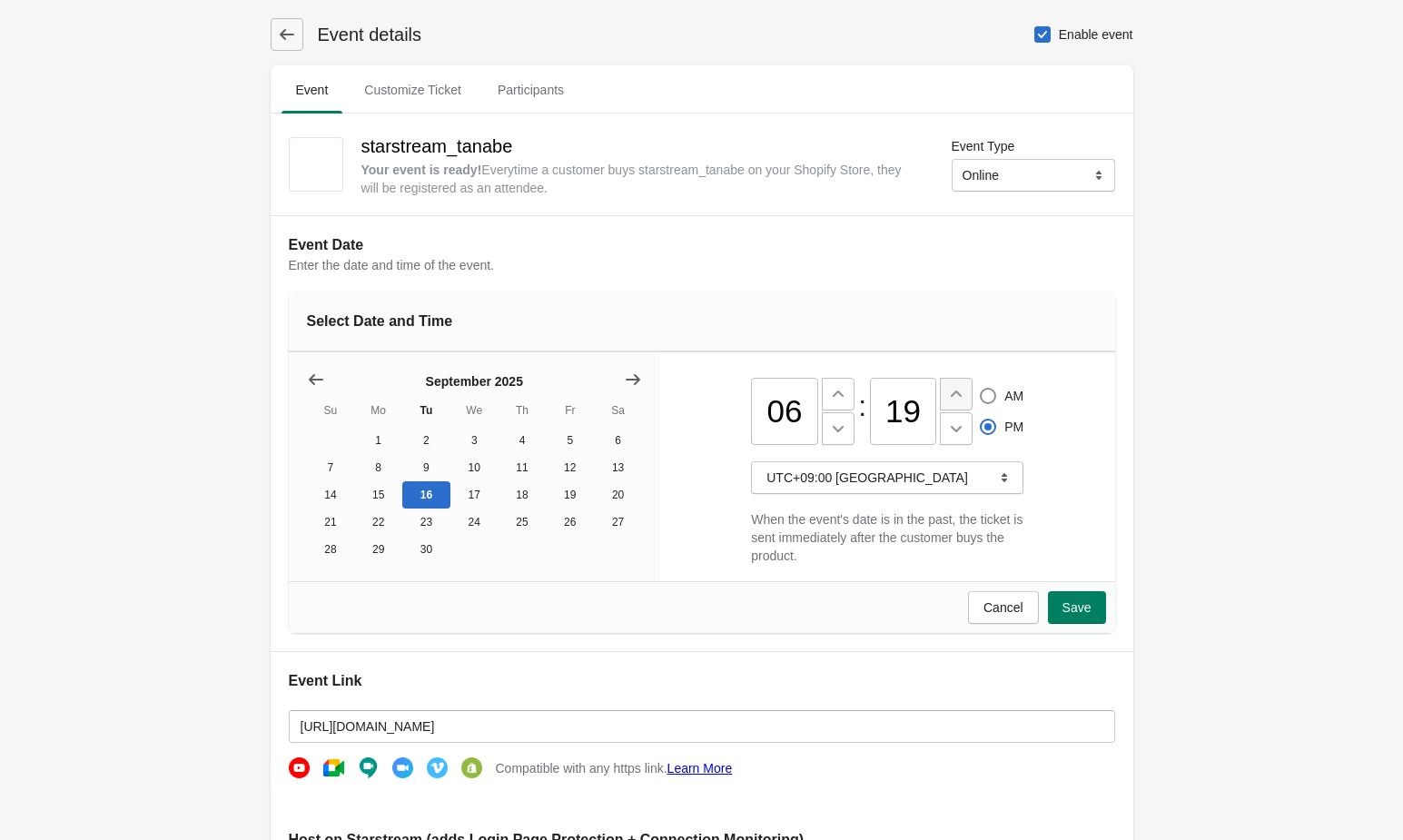
type input "20"
click at [1086, 603] on span "Save" at bounding box center [1076, 607] width 29 height 14
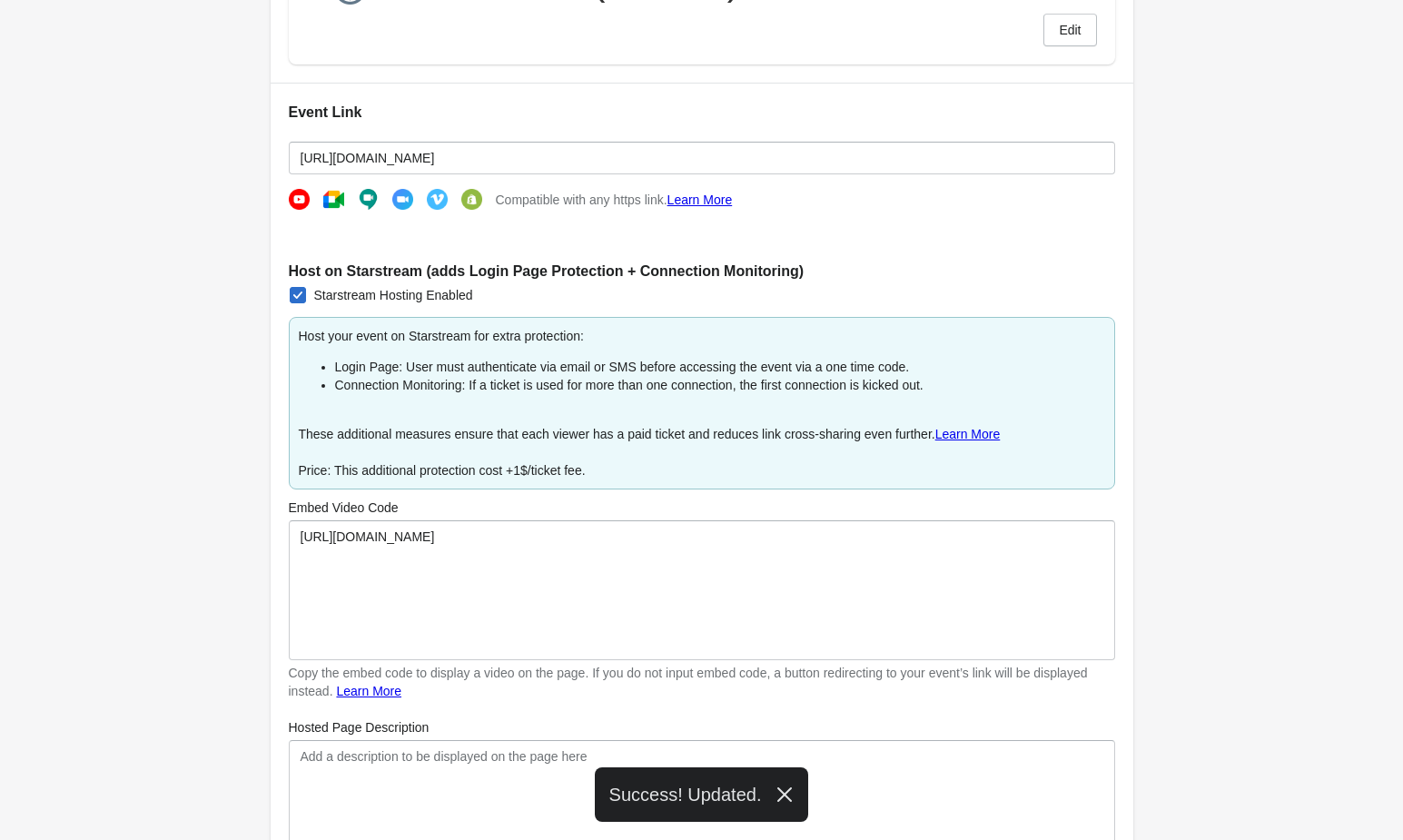
scroll to position [1002, 0]
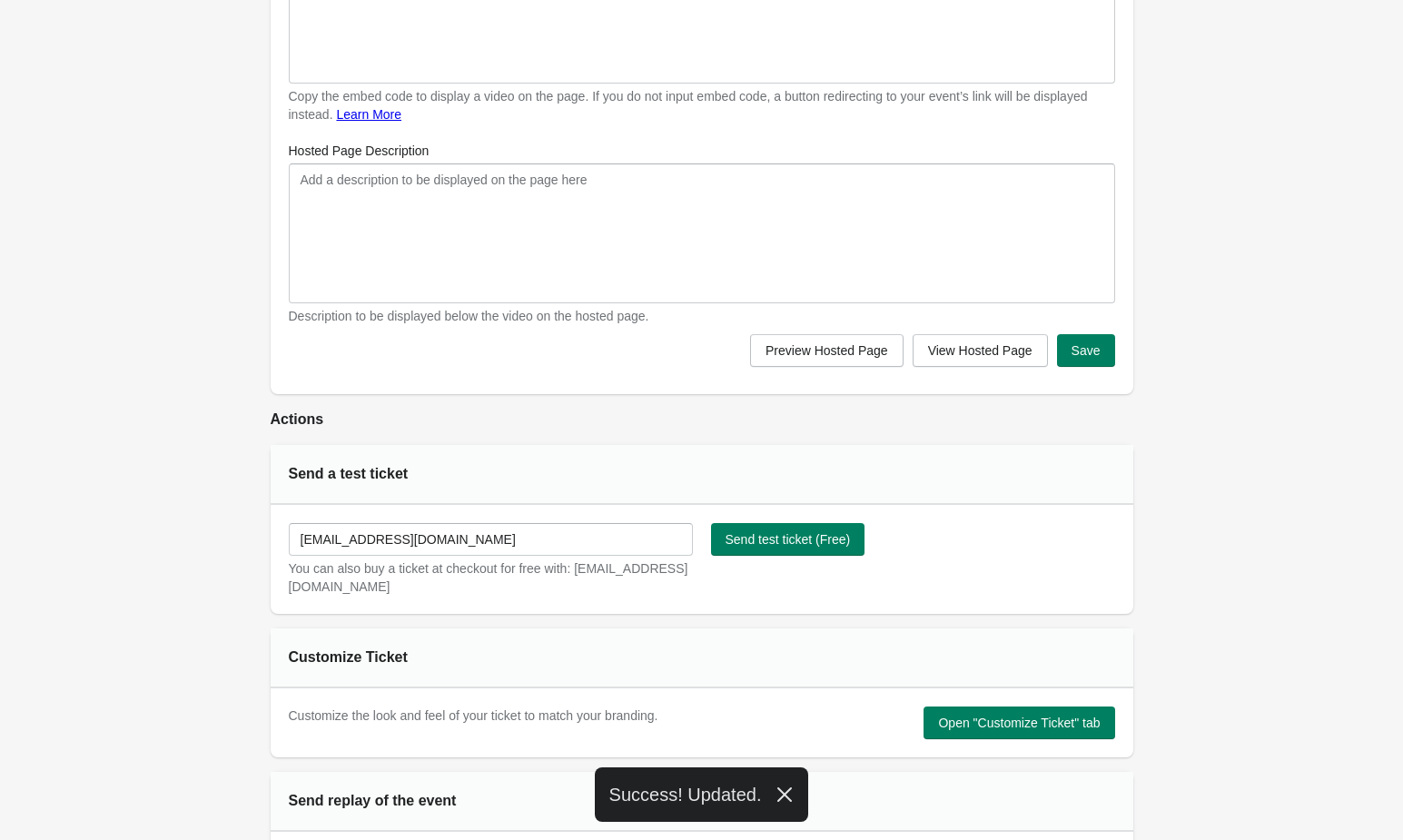
click at [627, 787] on div "Success! Updated." at bounding box center [702, 794] width 214 height 54
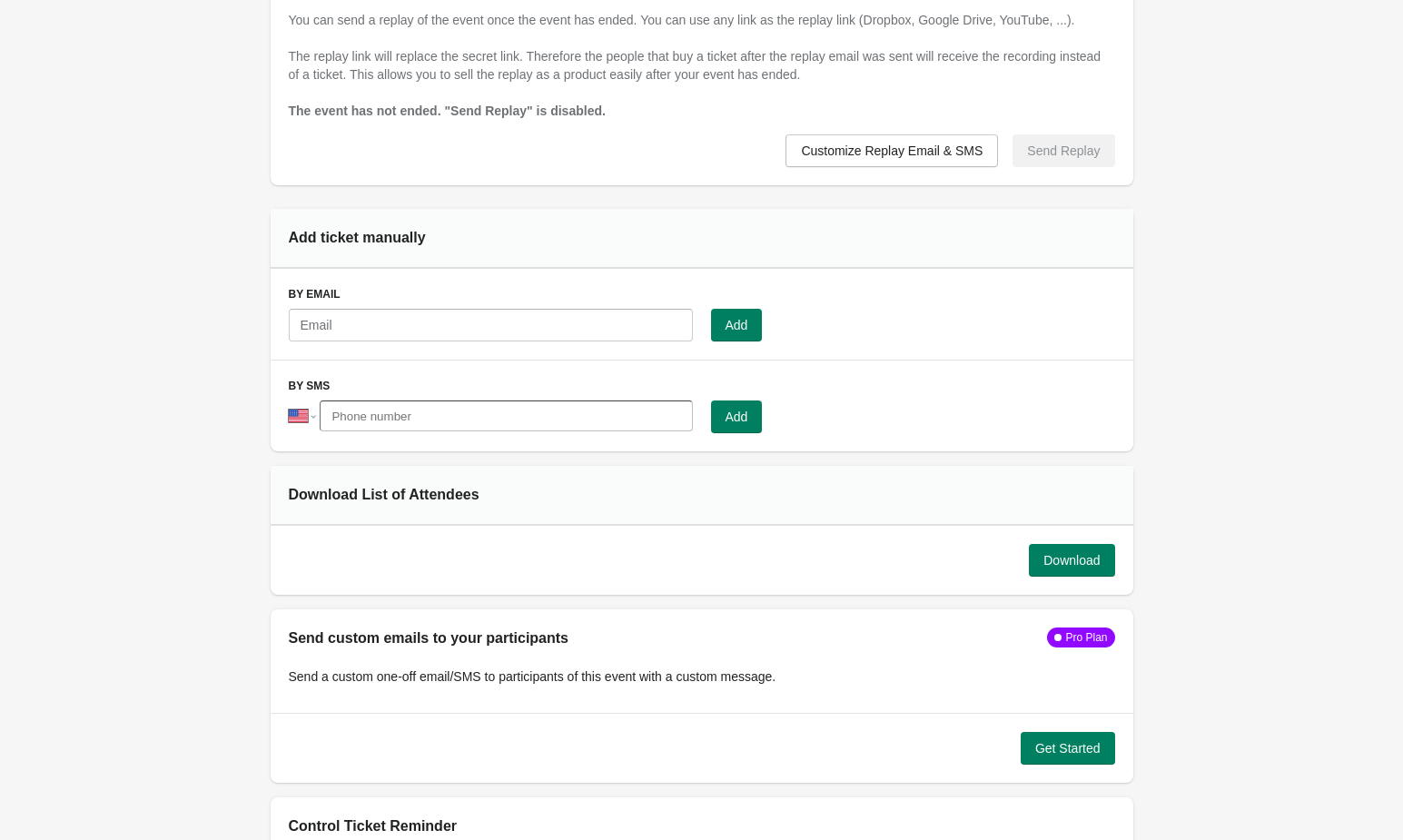
scroll to position [2069, 0]
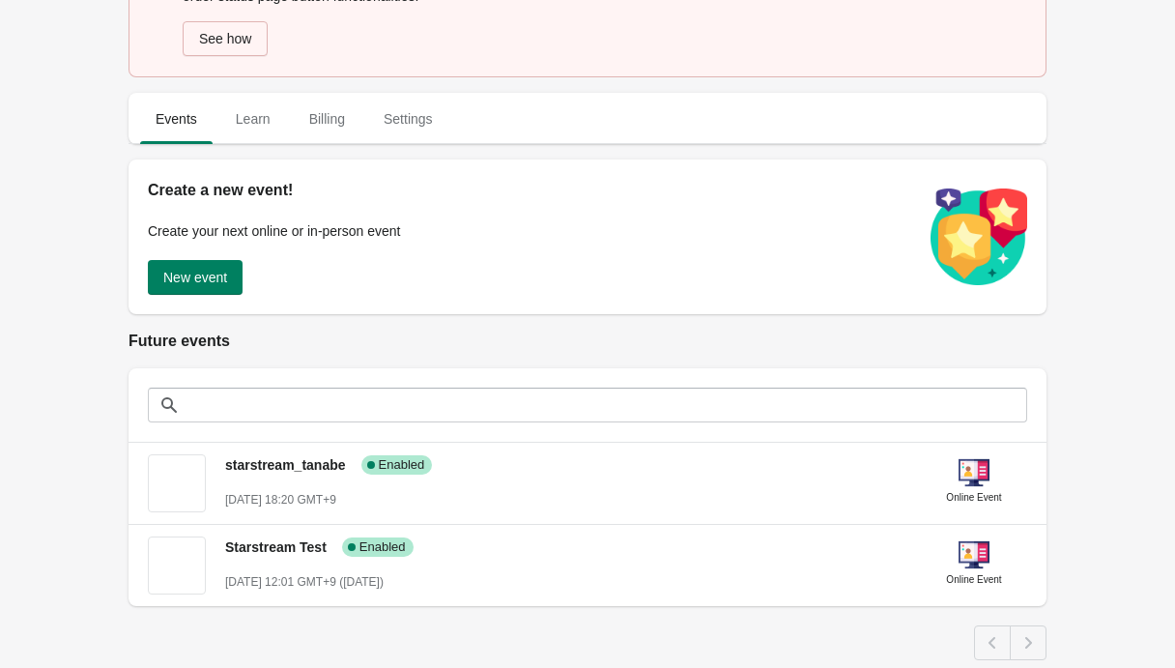
scroll to position [276, 0]
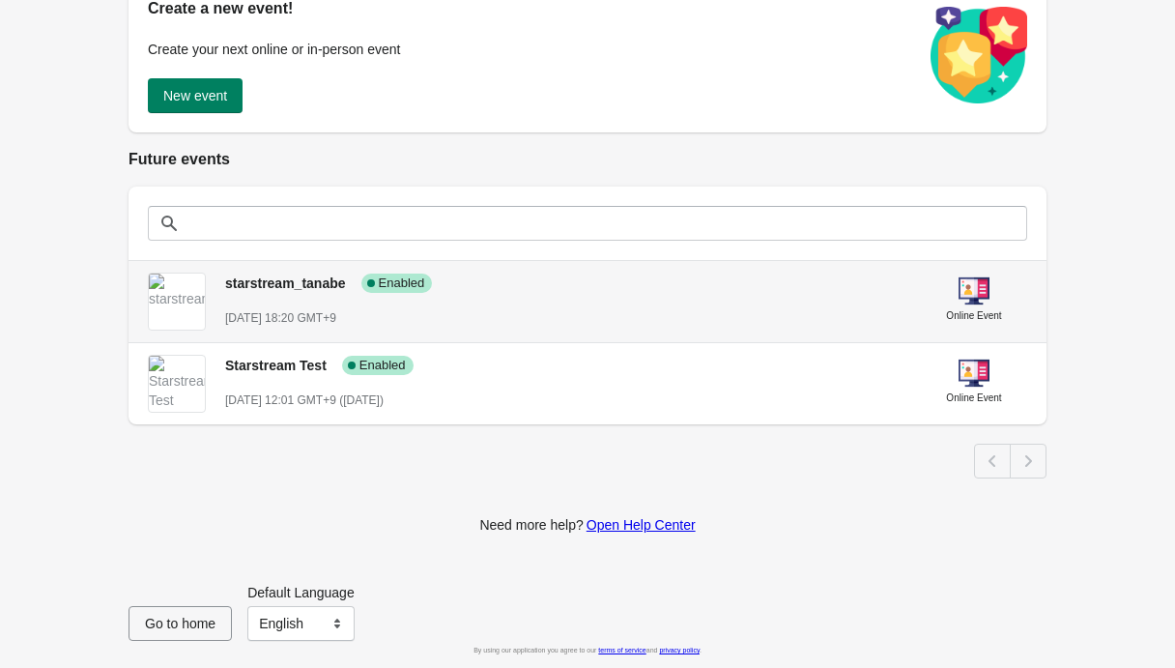
click at [309, 280] on span "starstream_tanabe" at bounding box center [285, 282] width 121 height 15
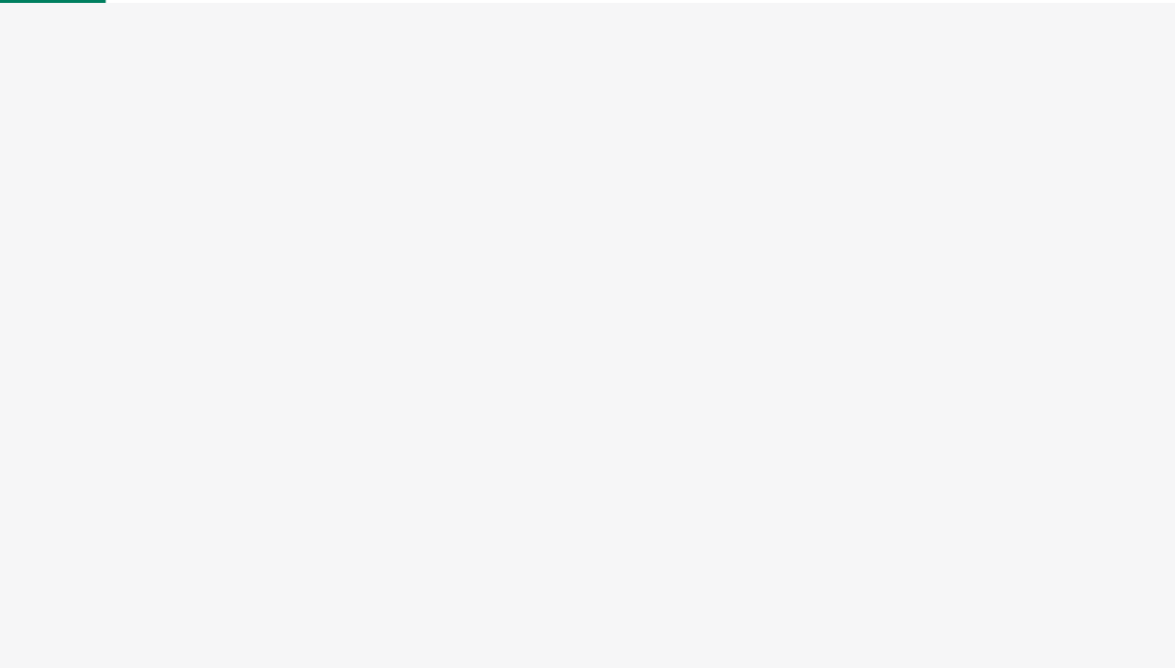
select select "US"
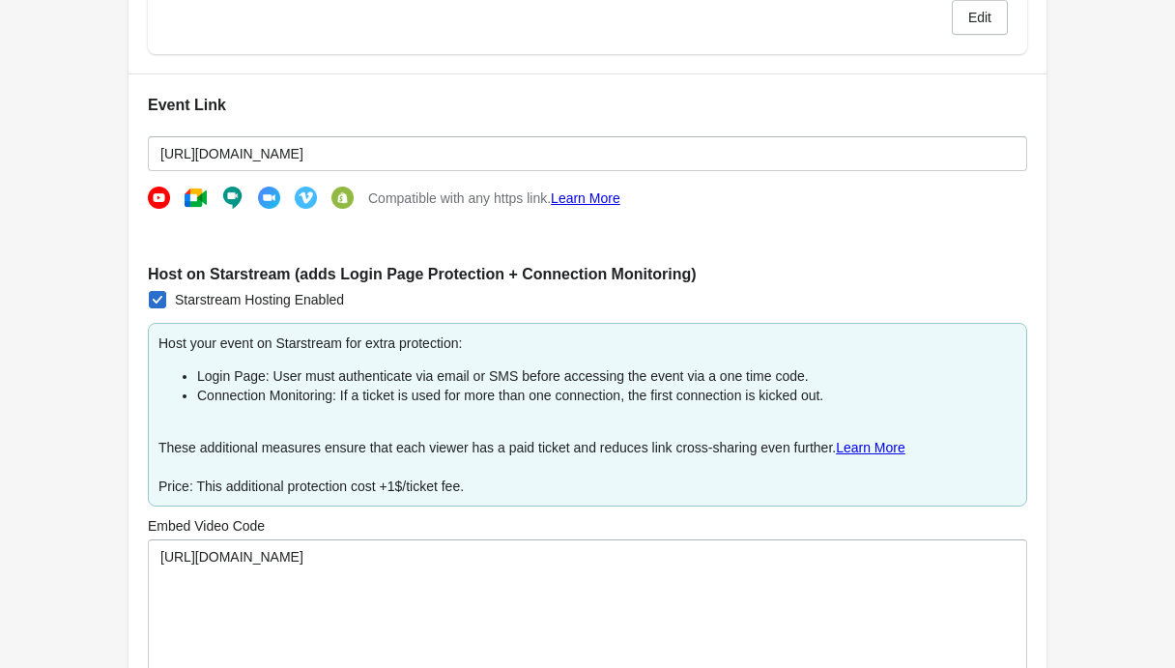
scroll to position [280, 0]
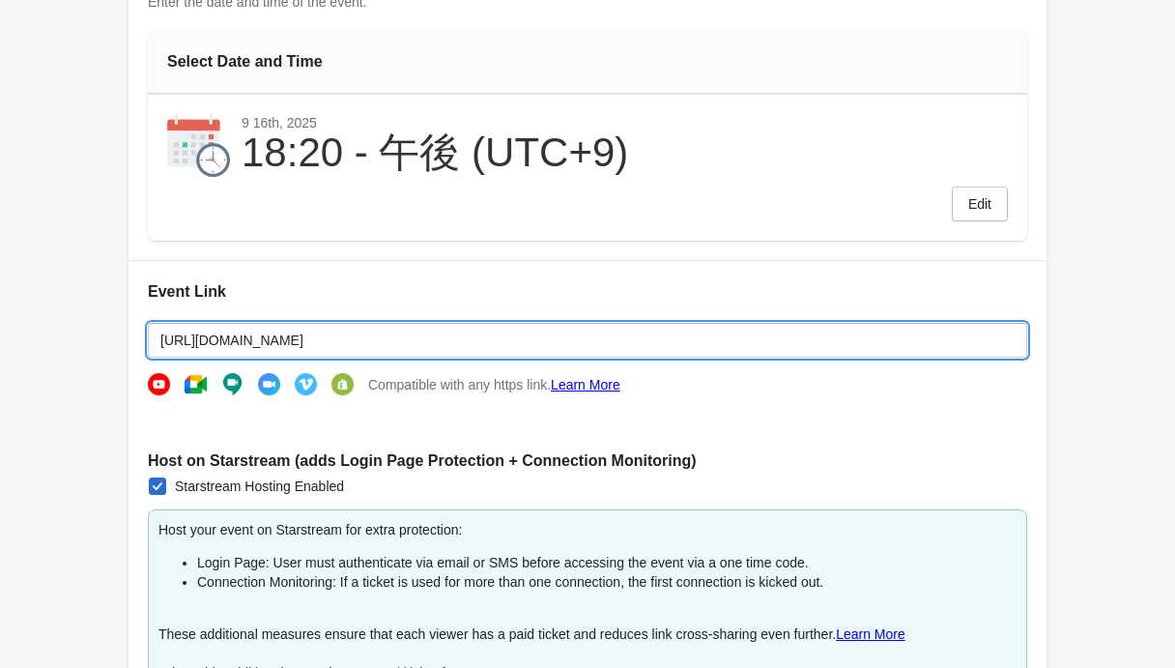
drag, startPoint x: 389, startPoint y: 335, endPoint x: 123, endPoint y: 313, distance: 267.6
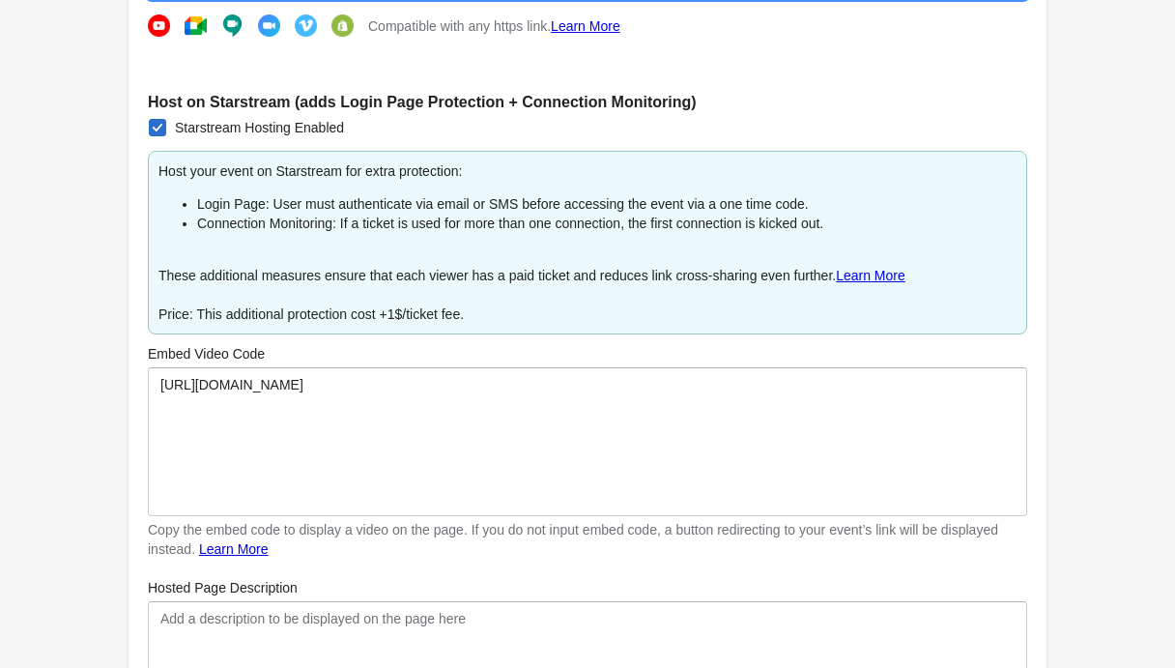
scroll to position [664, 0]
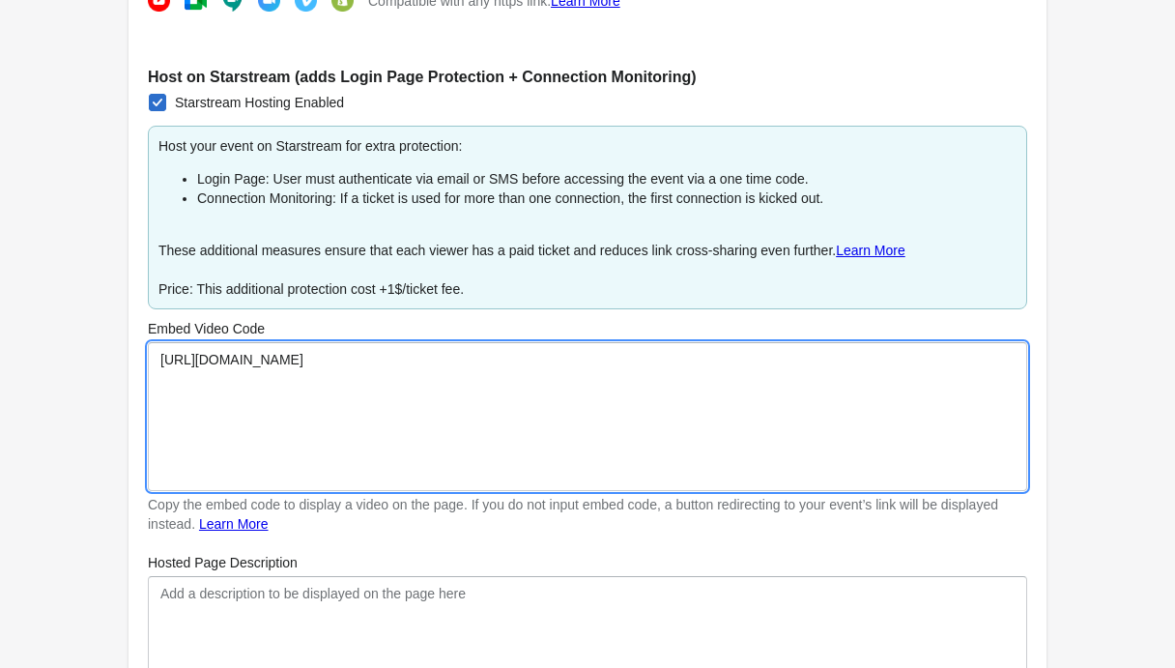
drag, startPoint x: 416, startPoint y: 380, endPoint x: 72, endPoint y: 345, distance: 346.7
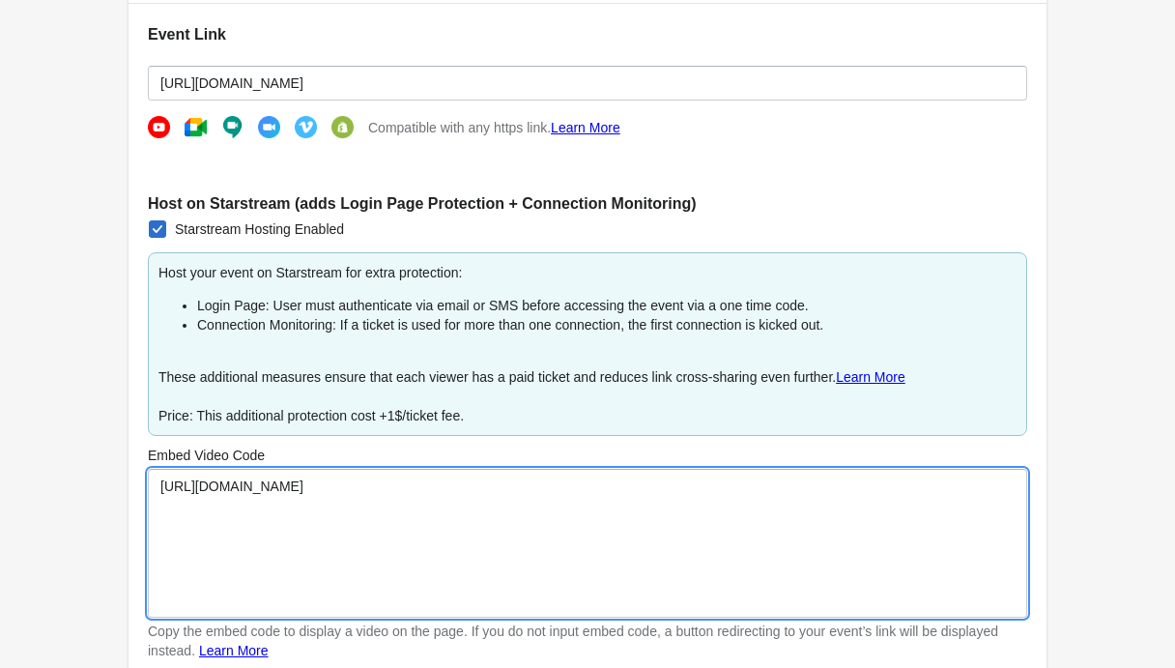
scroll to position [720, 0]
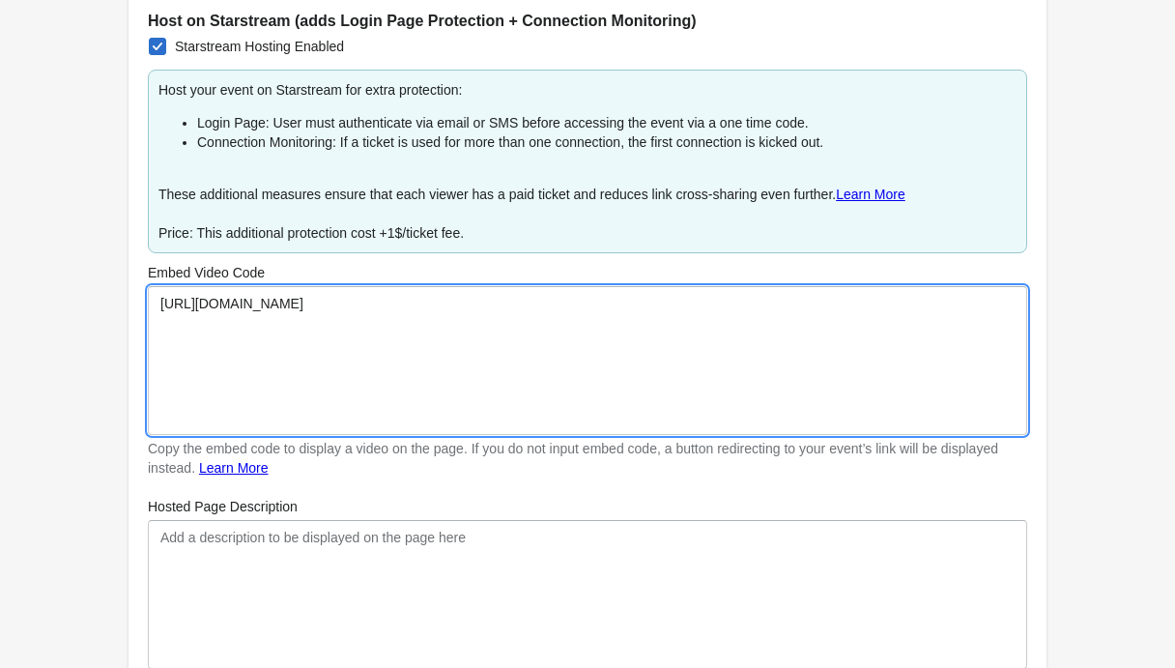
click at [408, 291] on textarea "[URL][DOMAIN_NAME]" at bounding box center [587, 360] width 879 height 149
drag, startPoint x: 408, startPoint y: 291, endPoint x: 103, endPoint y: 242, distance: 308.3
drag, startPoint x: 410, startPoint y: 322, endPoint x: 71, endPoint y: 303, distance: 339.6
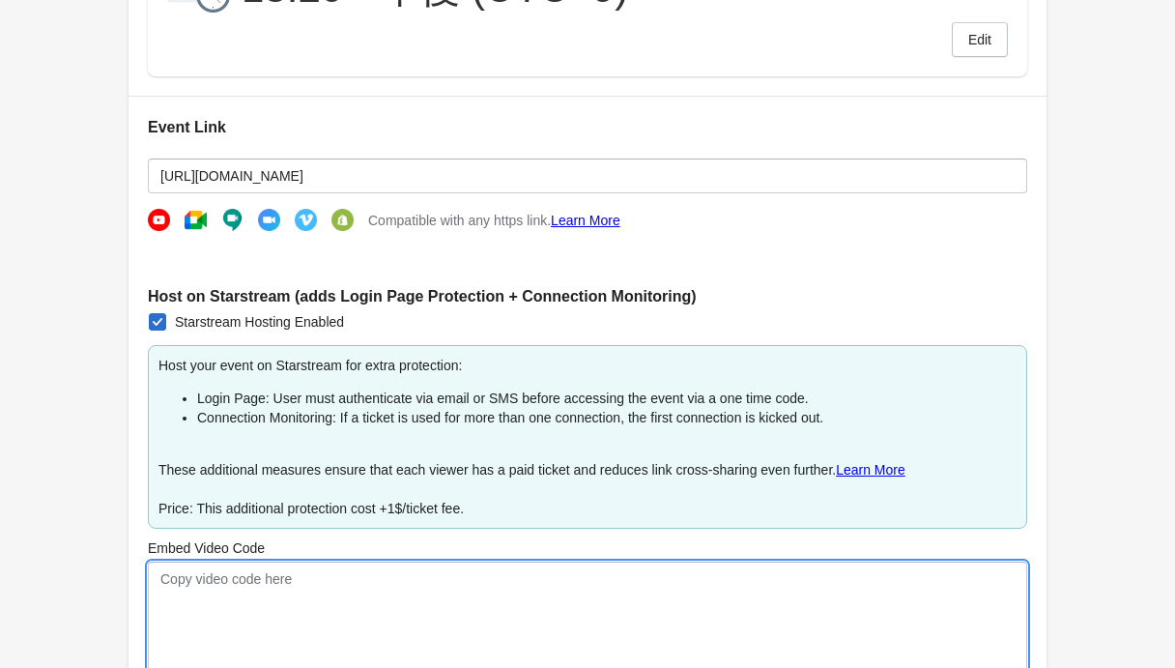
scroll to position [385, 0]
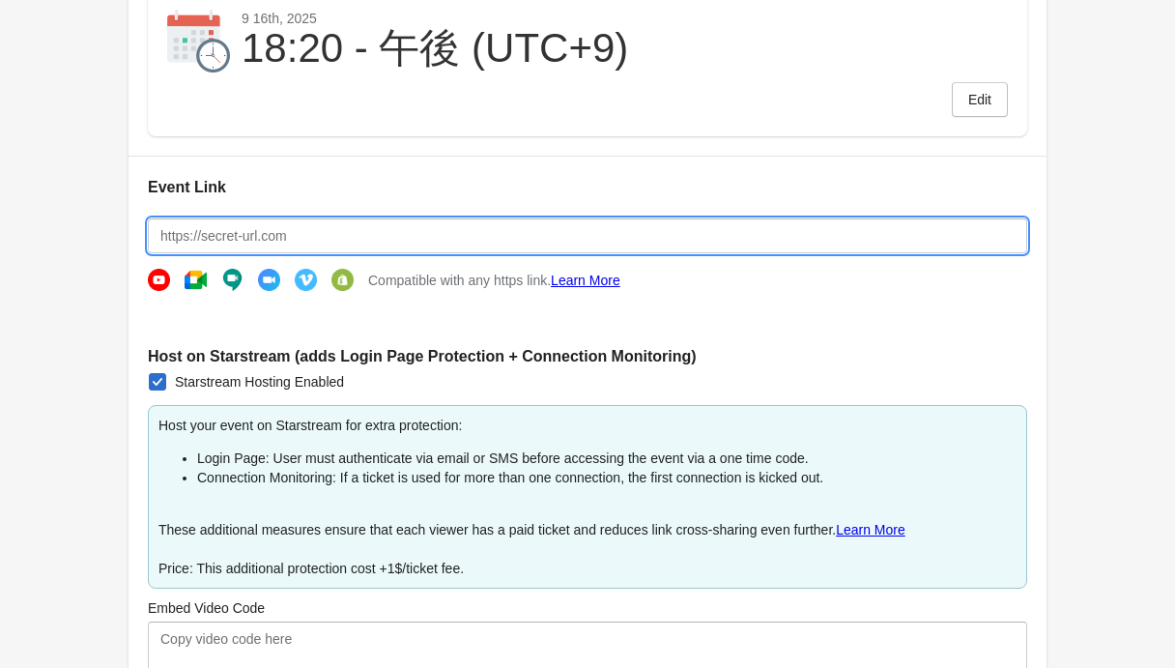
drag, startPoint x: 442, startPoint y: 225, endPoint x: 126, endPoint y: 219, distance: 316.0
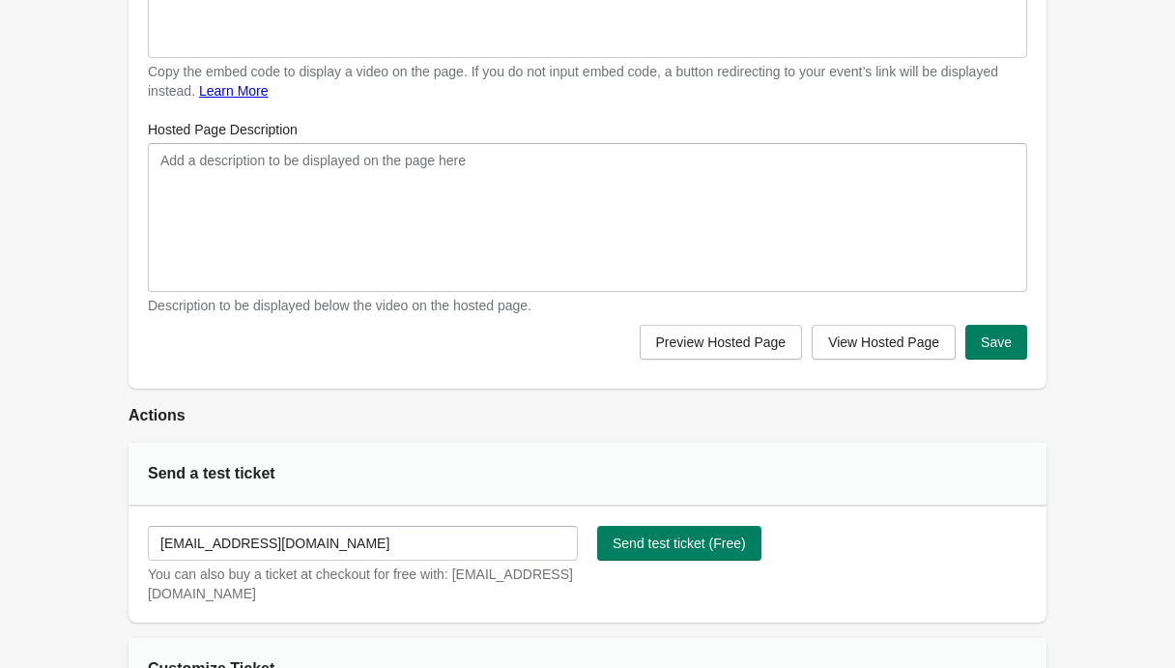
scroll to position [1085, 0]
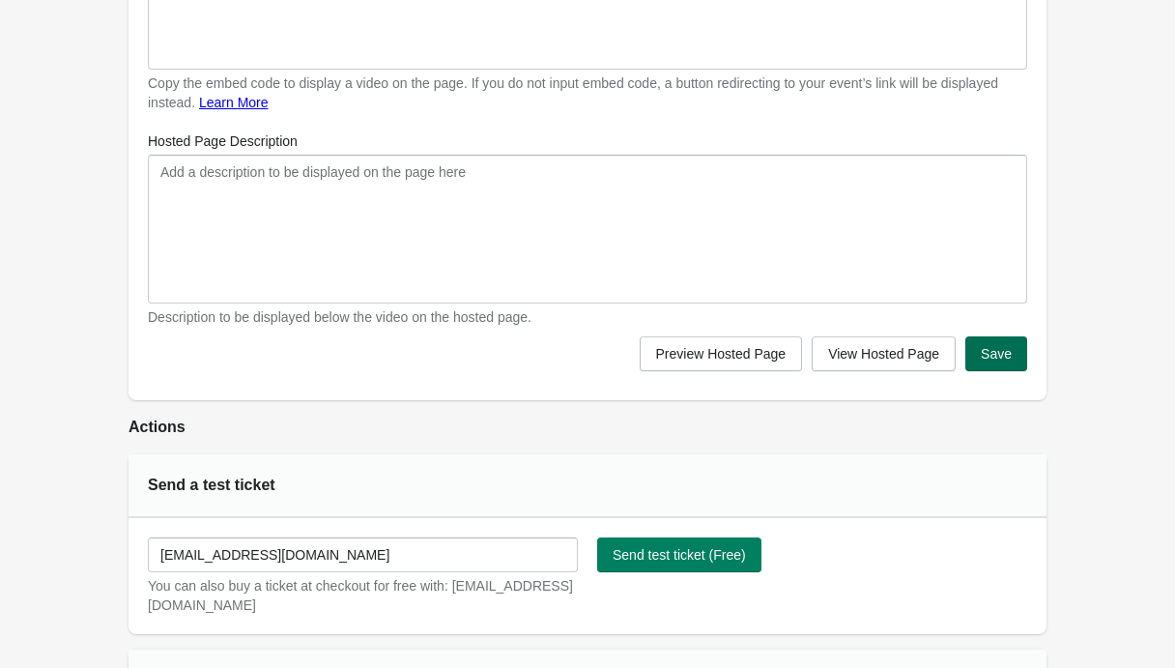
click at [1009, 361] on button "Save" at bounding box center [996, 353] width 62 height 35
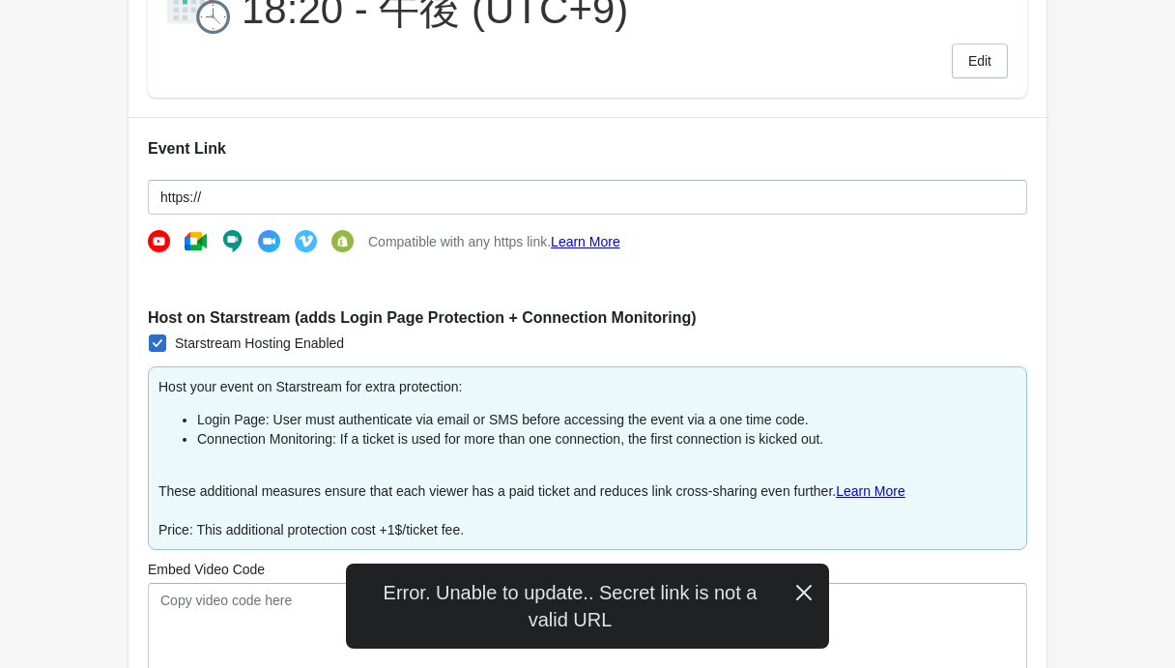
scroll to position [412, 0]
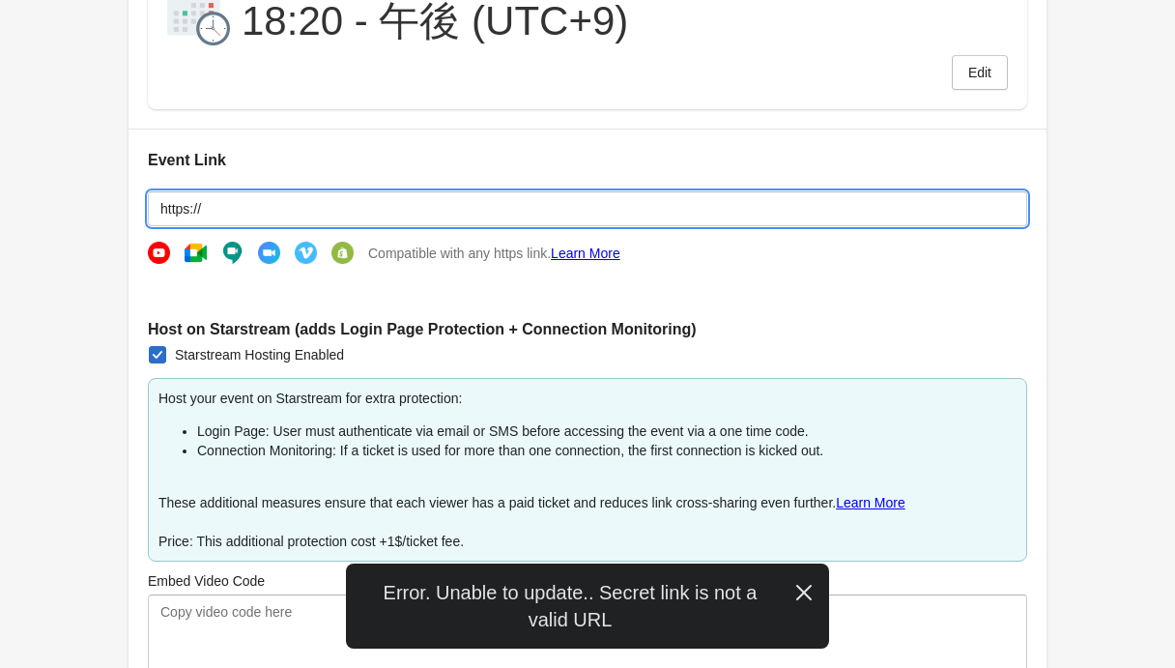
click at [274, 211] on input "https://" at bounding box center [587, 208] width 879 height 35
drag, startPoint x: 274, startPoint y: 211, endPoint x: 157, endPoint y: 165, distance: 125.4
click at [157, 165] on div "Event Link https:// Compatible with any https link. Learn More Host on Starstre…" at bounding box center [588, 601] width 918 height 945
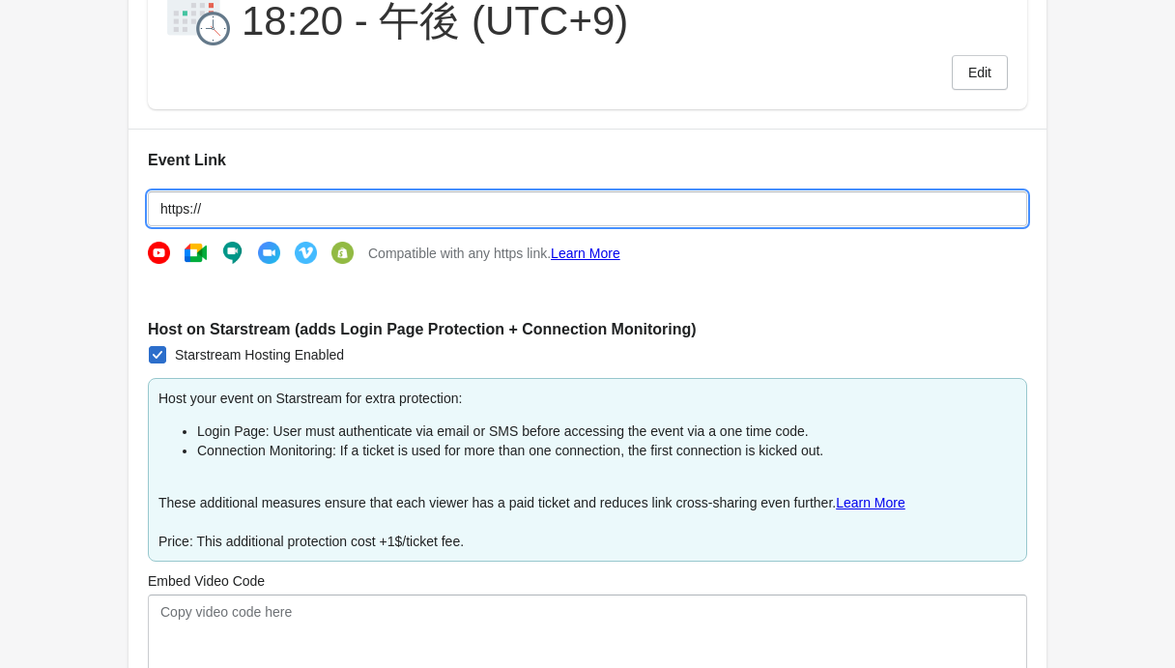
paste input "[DOMAIN_NAME][URL]"
type input "[URL][DOMAIN_NAME]"
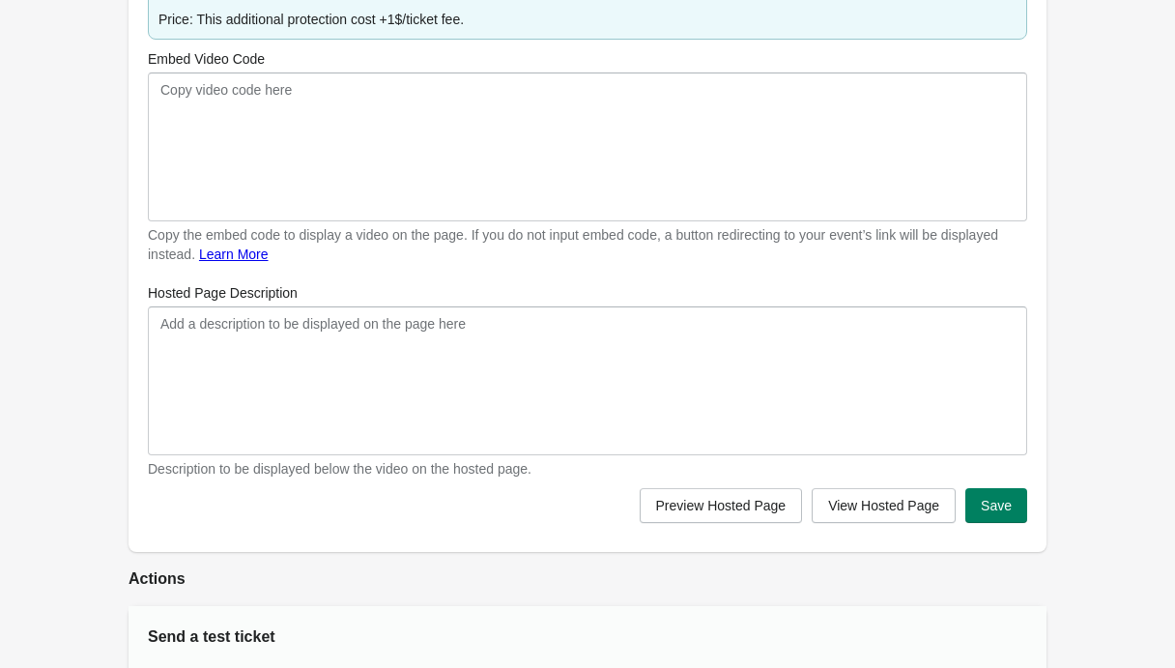
scroll to position [946, 0]
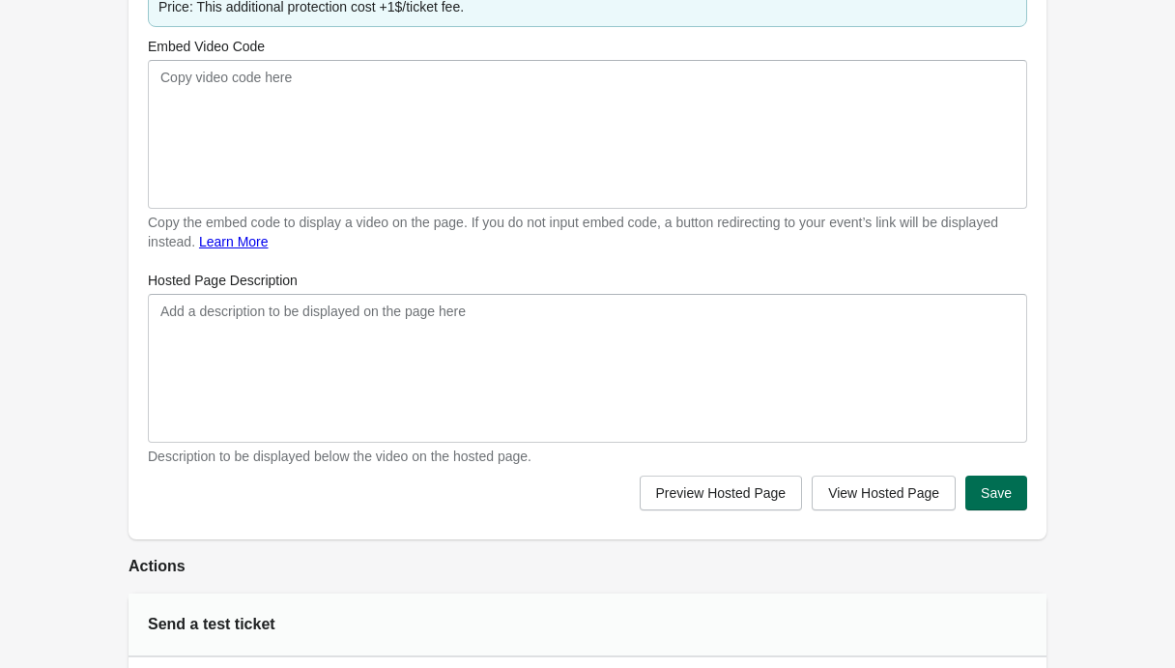
type input "[URL][DOMAIN_NAME]"
click at [991, 491] on span "Save" at bounding box center [996, 492] width 31 height 15
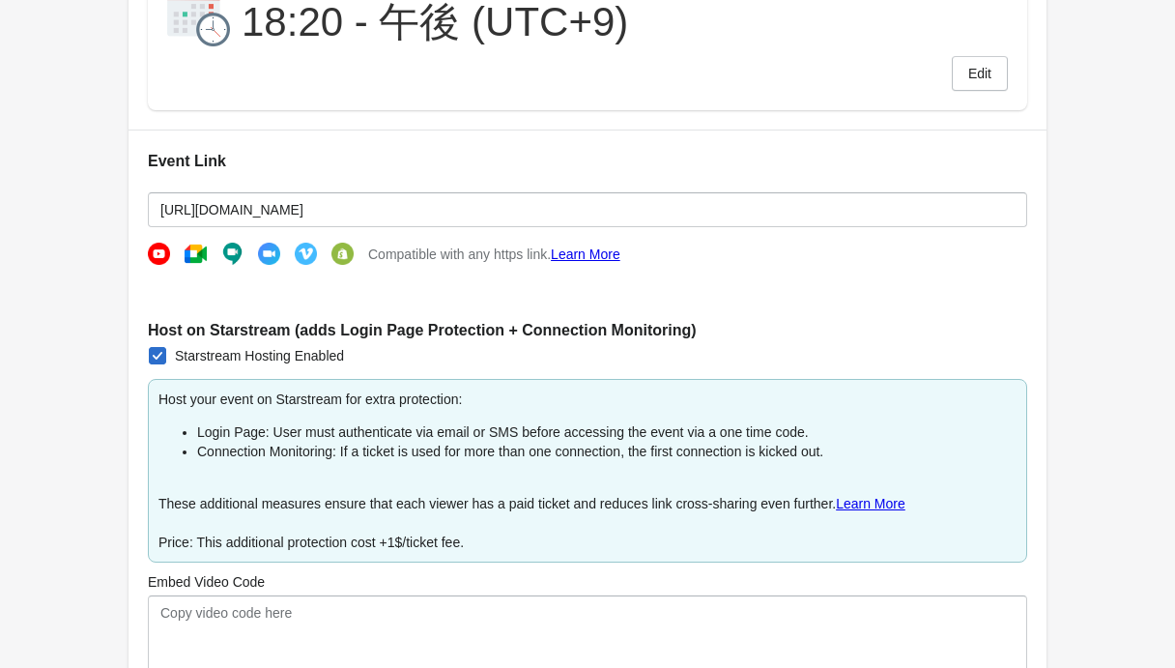
scroll to position [403, 0]
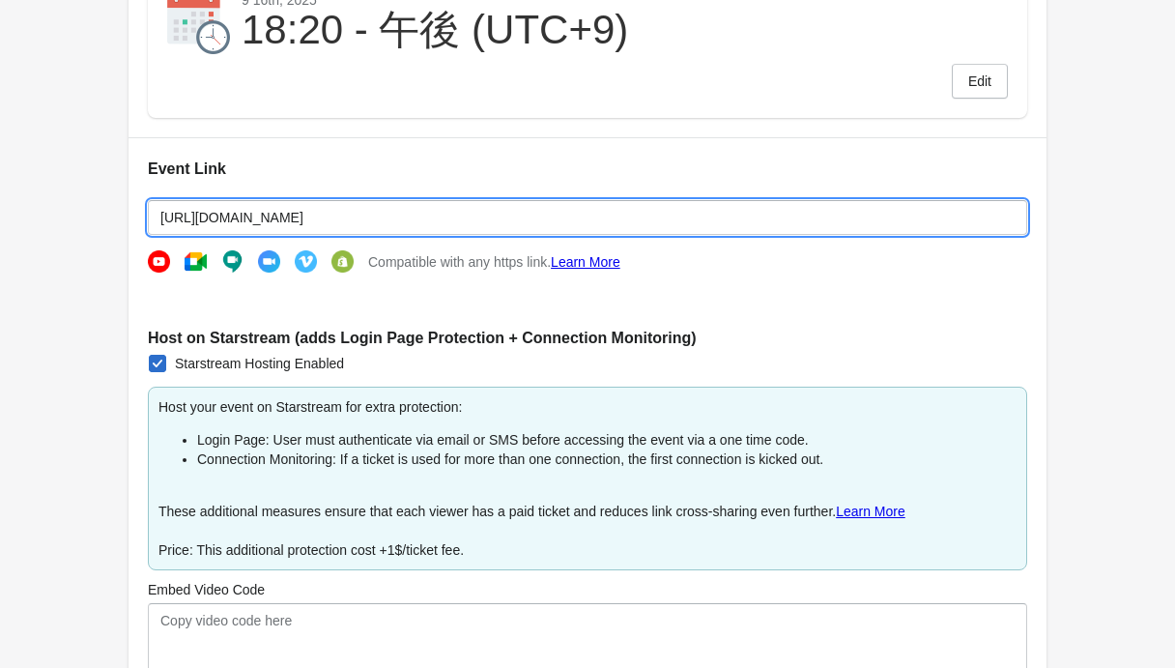
drag, startPoint x: 368, startPoint y: 212, endPoint x: 117, endPoint y: 172, distance: 254.3
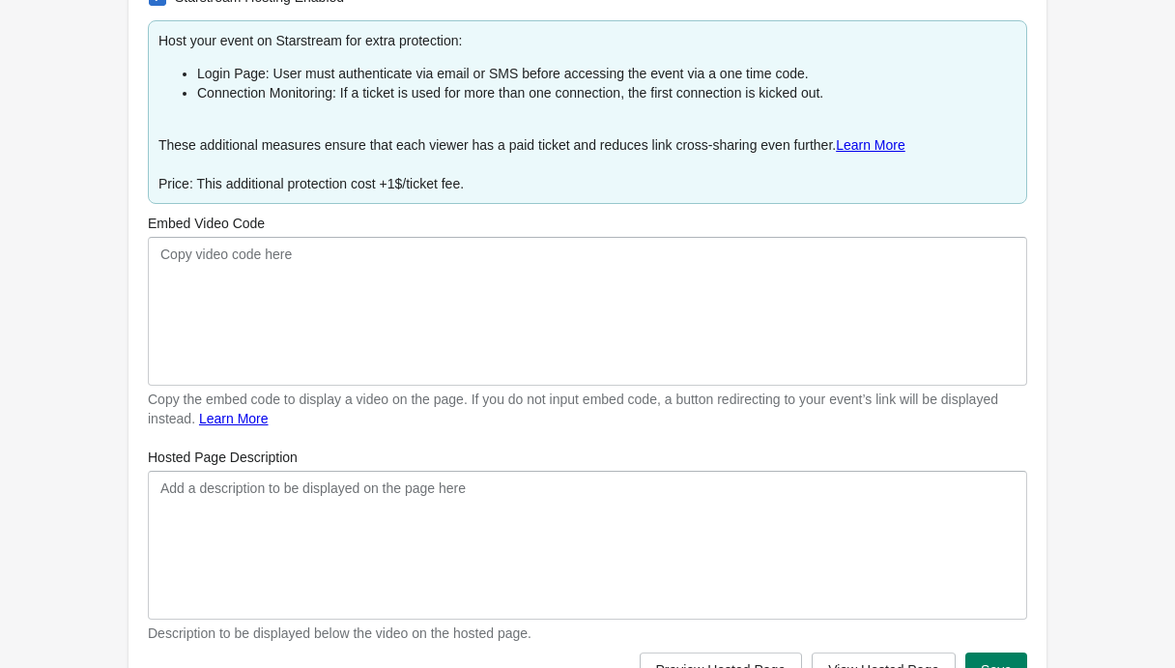
scroll to position [789, 0]
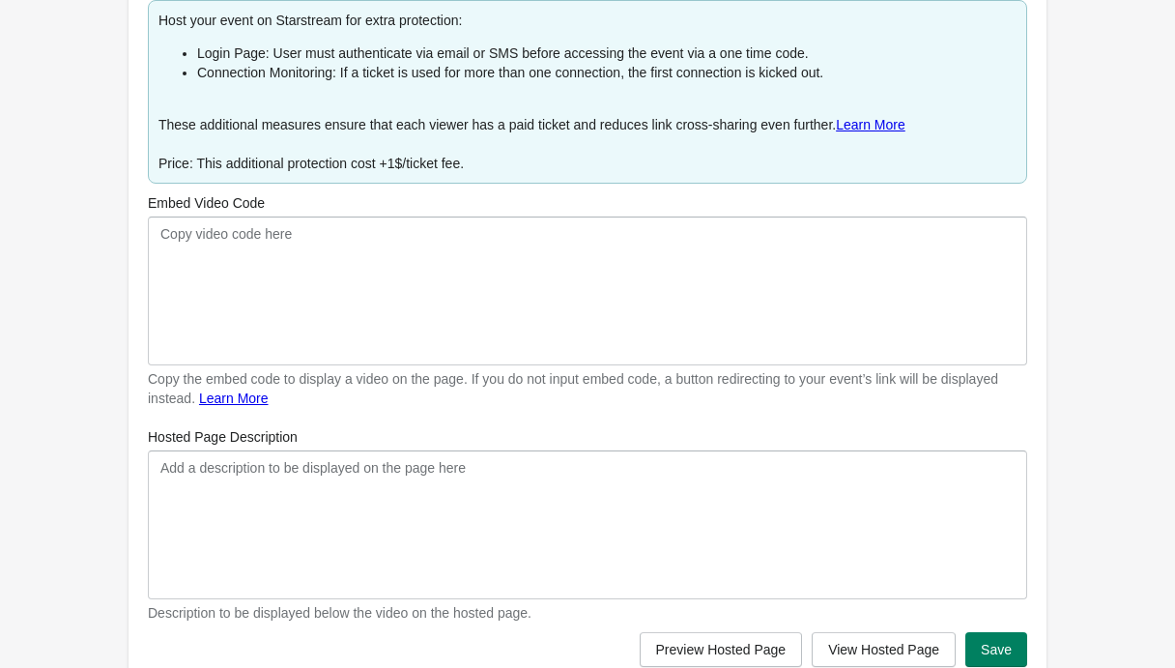
click at [305, 206] on div "Embed Video Code" at bounding box center [587, 202] width 879 height 19
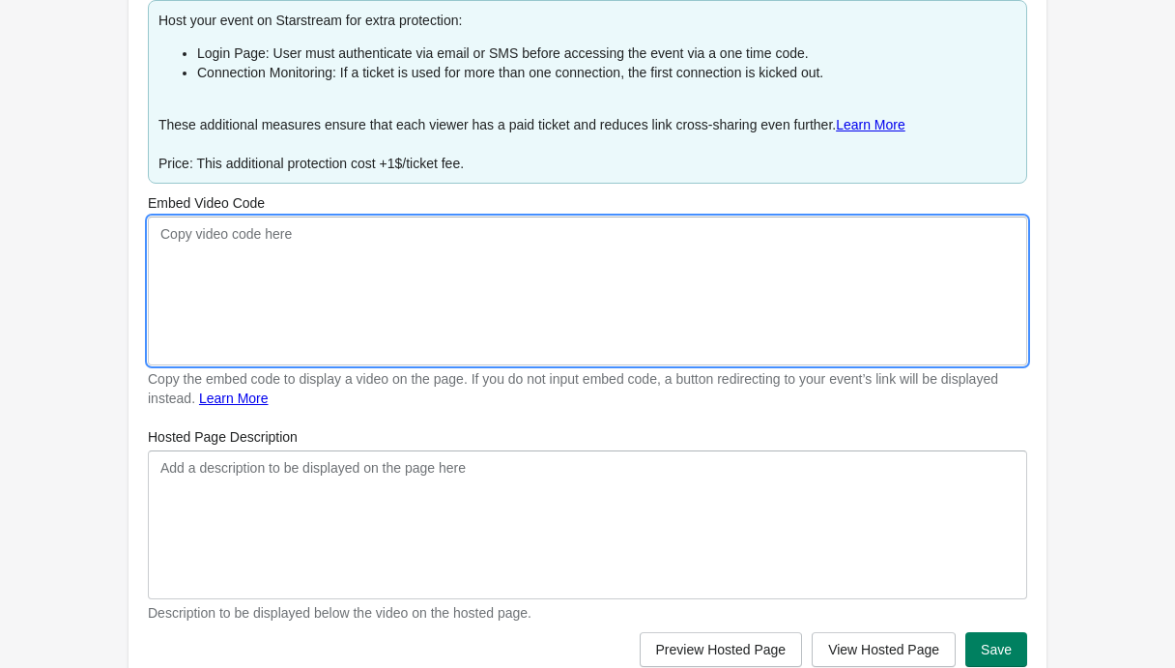
click at [293, 277] on textarea "Embed Video Code" at bounding box center [587, 290] width 879 height 149
paste textarea "[URL][DOMAIN_NAME]"
type textarea "[URL][DOMAIN_NAME]"
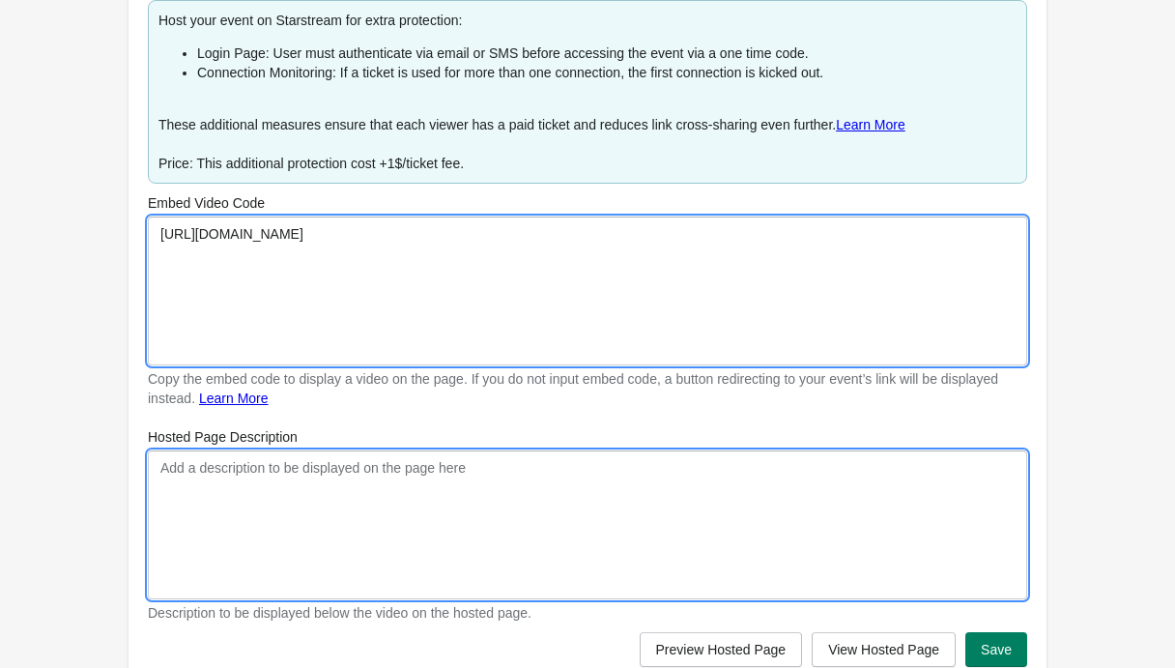
click at [272, 473] on textarea "Hosted Page Description" at bounding box center [587, 524] width 879 height 149
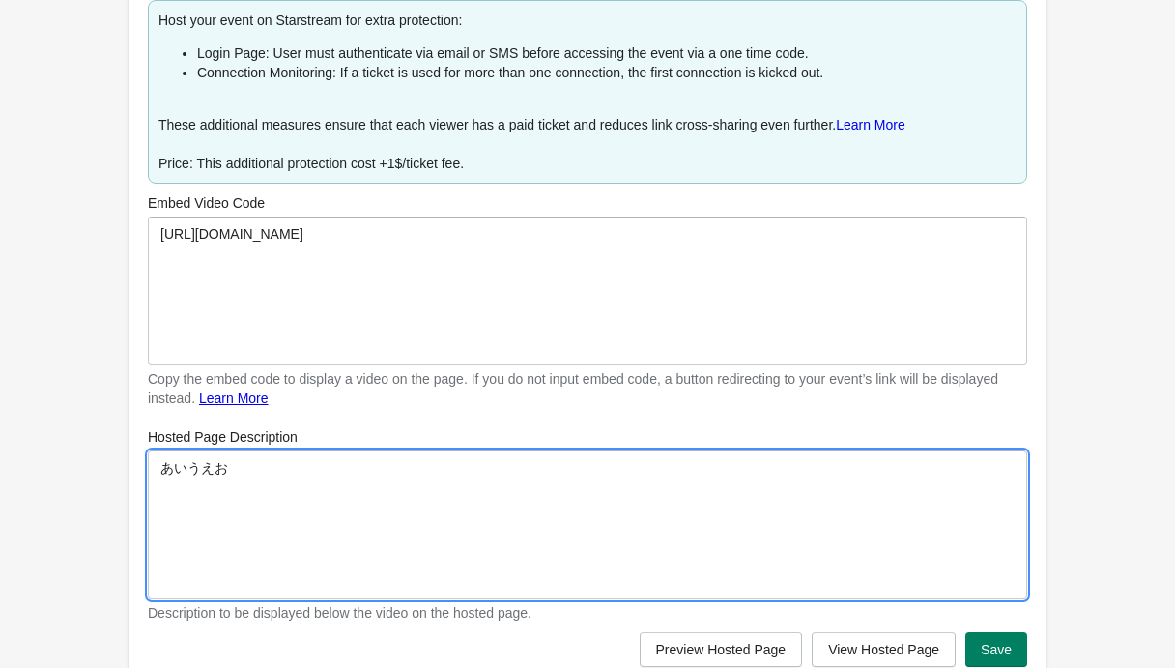
paste textarea "あいうえお"
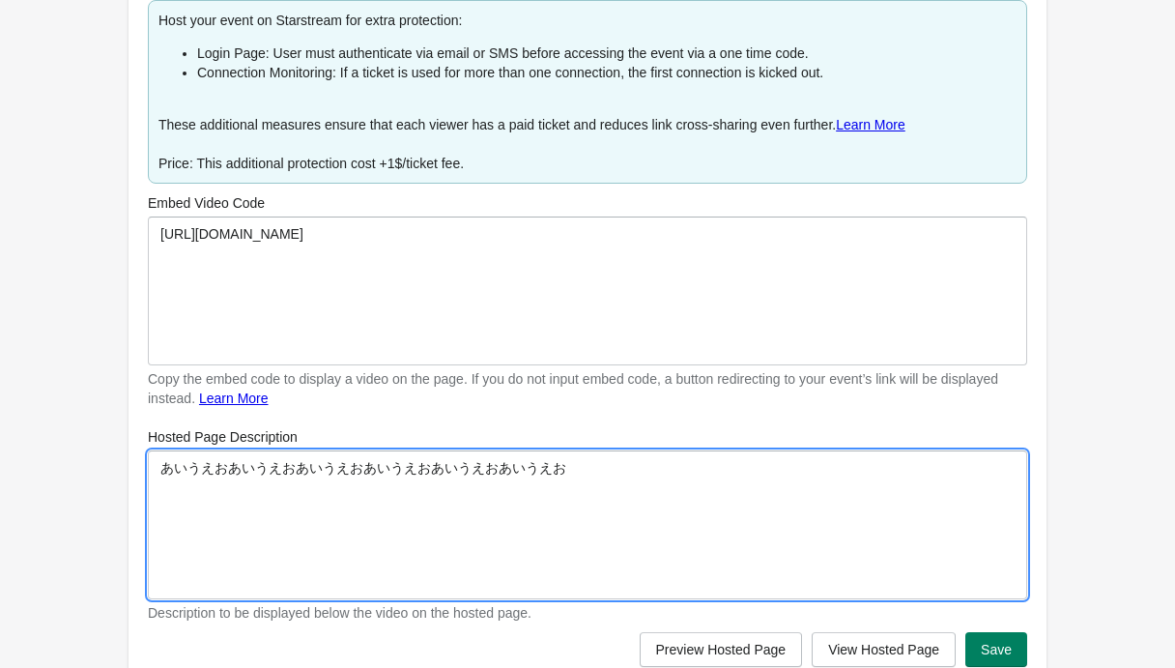
paste textarea "あいうえお"
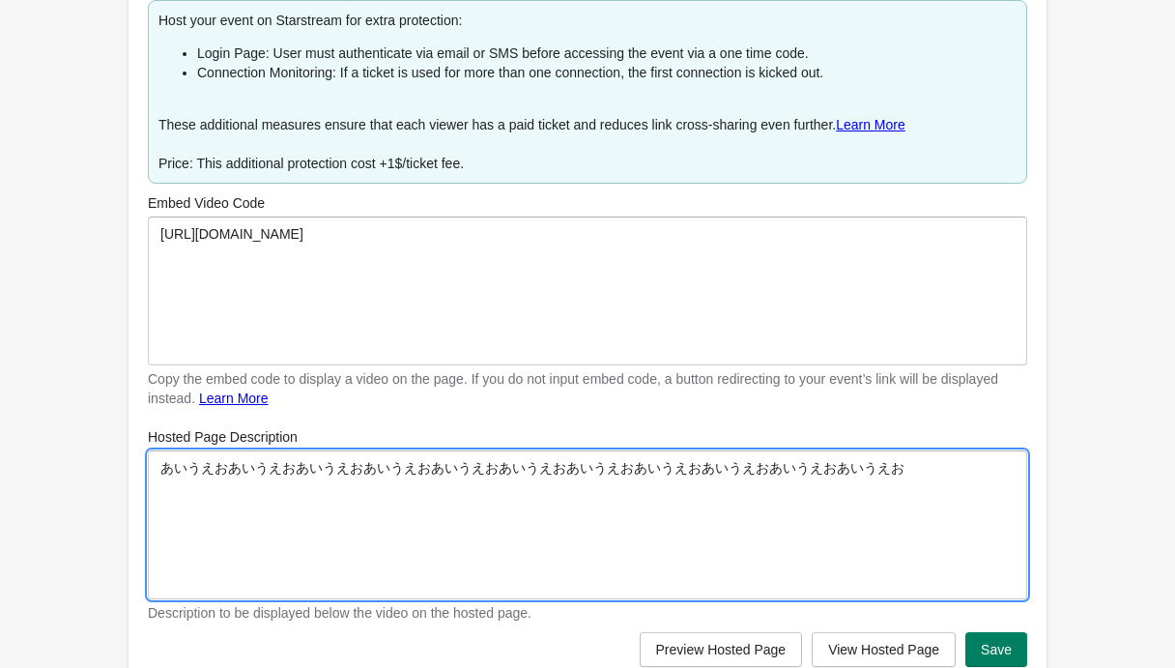
paste textarea "あいうえお"
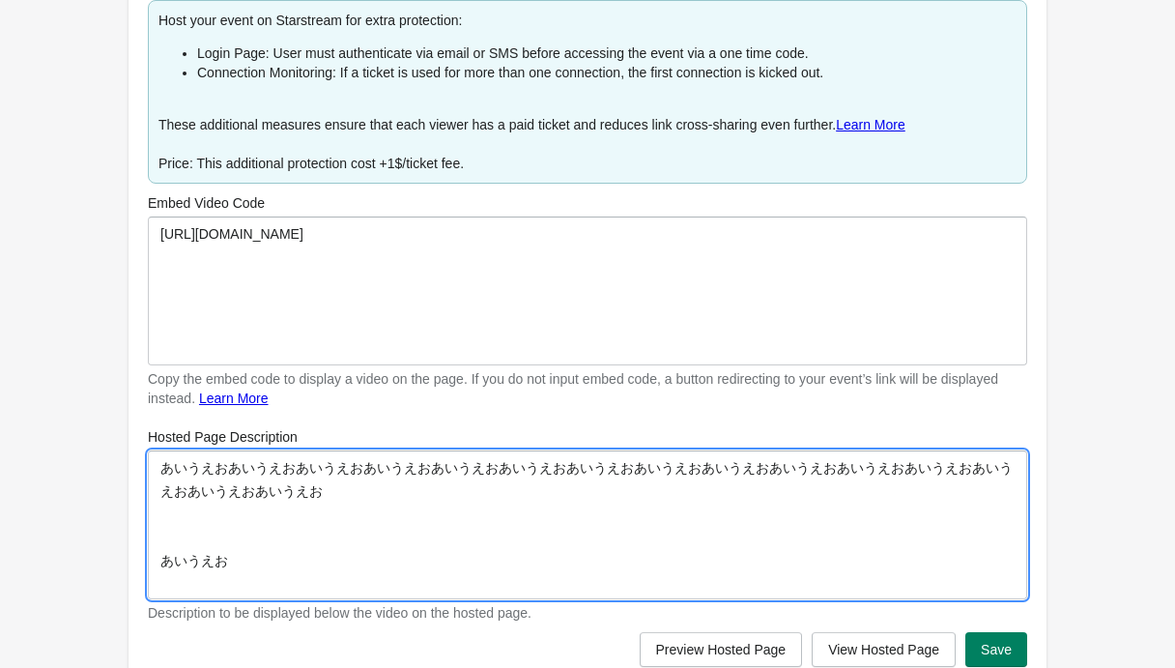
paste textarea "あいうえお"
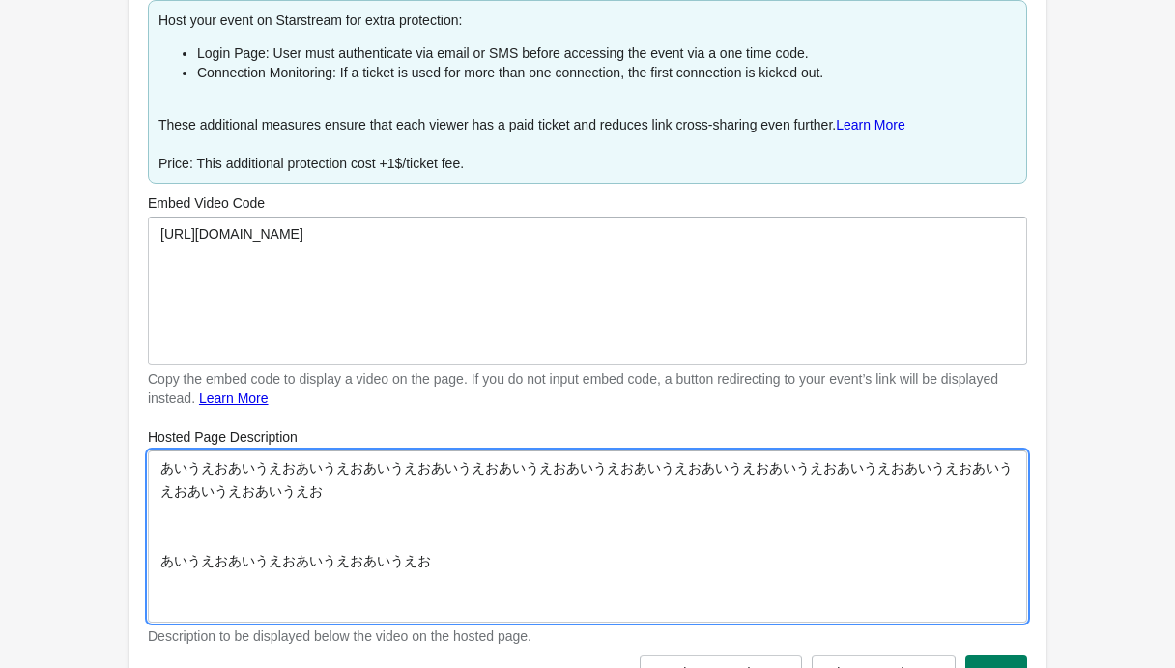
scroll to position [2, 0]
paste textarea "あいうえお"
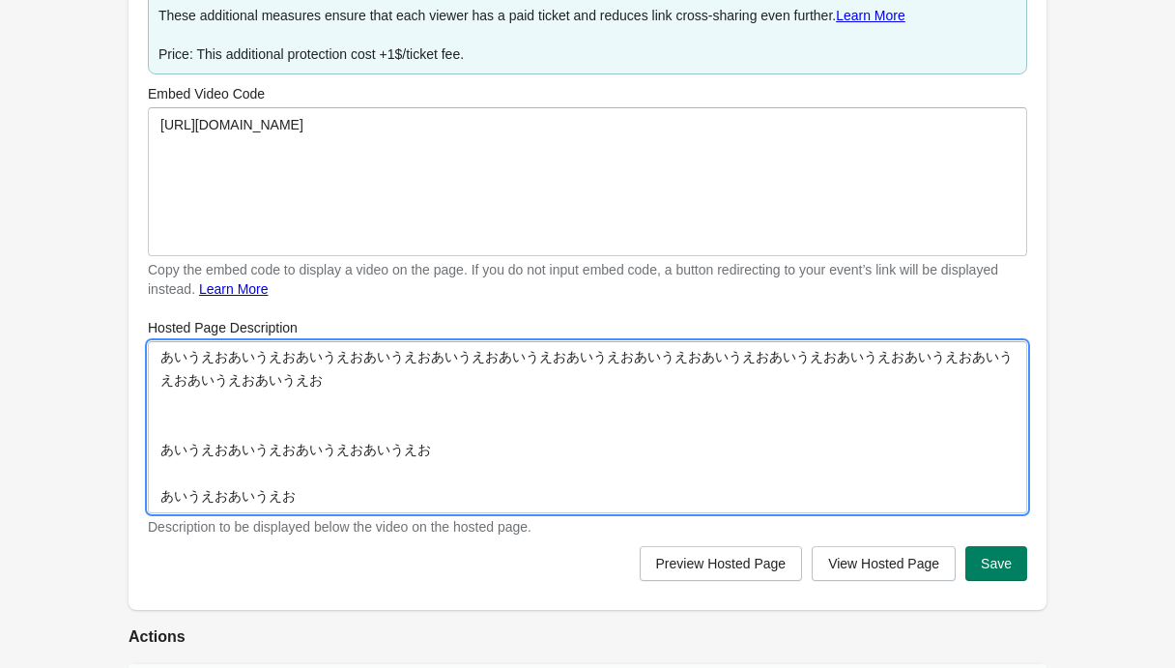
scroll to position [1099, 0]
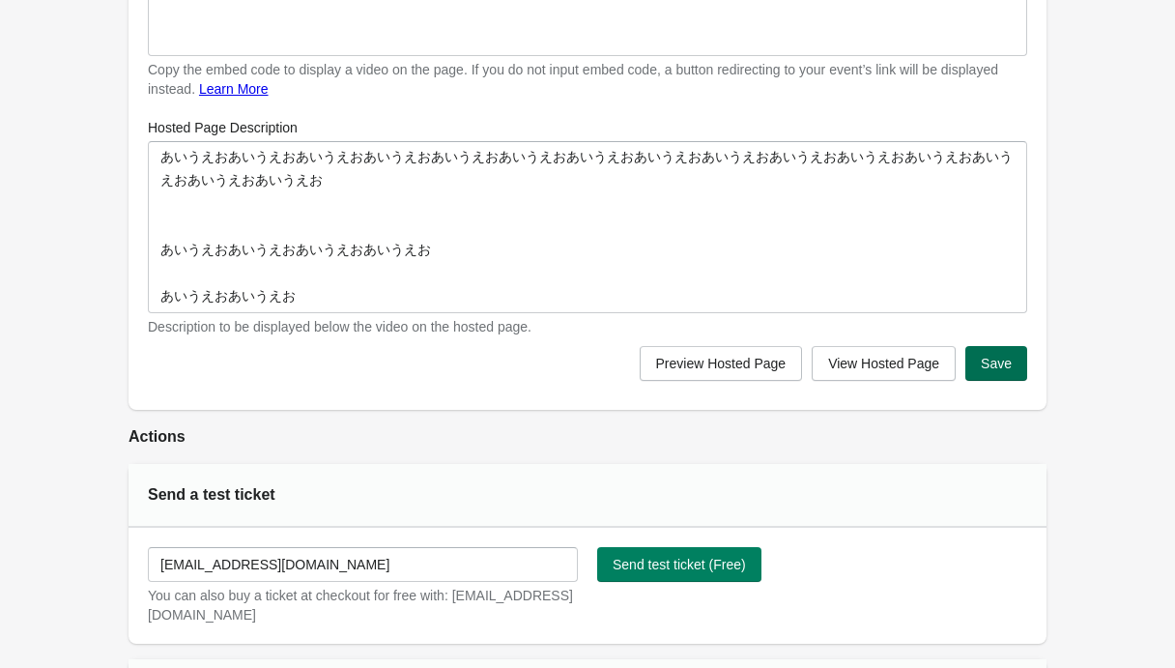
click at [976, 369] on button "Save" at bounding box center [996, 363] width 62 height 35
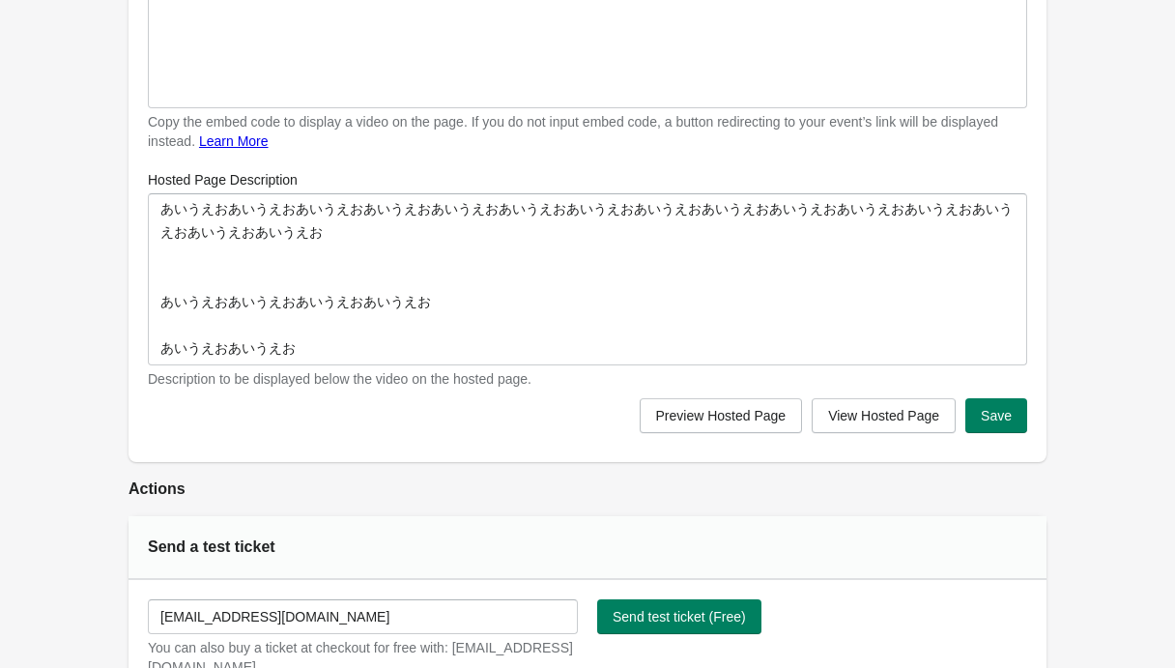
scroll to position [1045, 0]
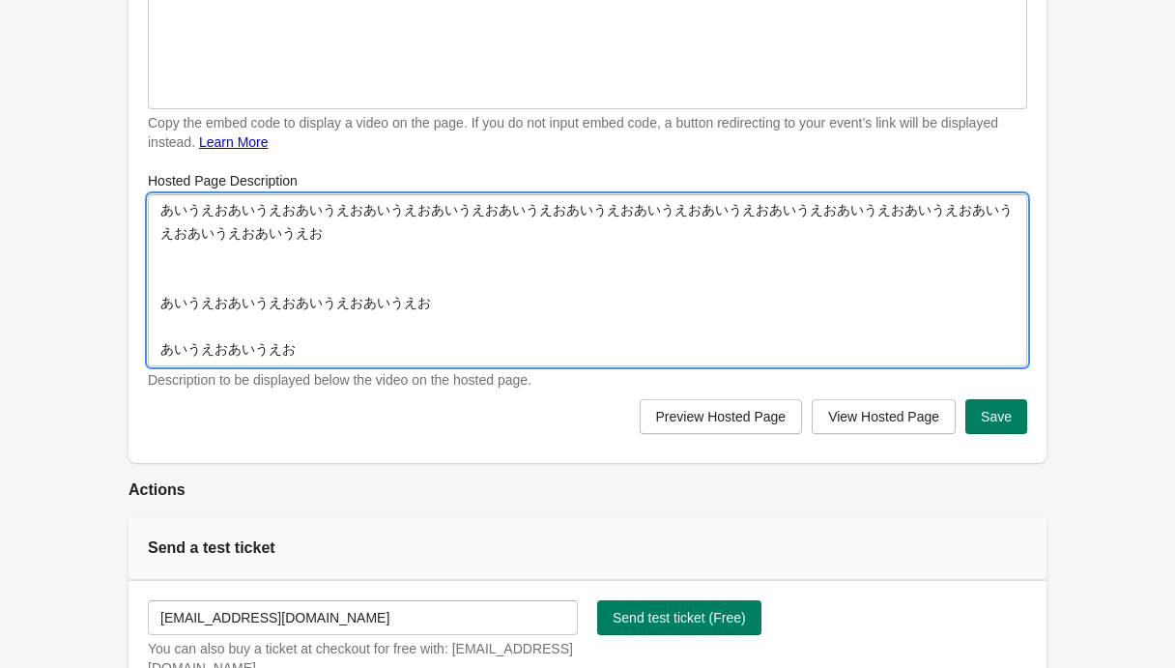
click at [314, 261] on textarea "あいうえおあいうえおあいうえおあいうえおあいうえおあいうえおあいうえおあいうえおあいうえおあいうえおあいうえおあいうえおあいうえおあいうえおあいうえお あいう…" at bounding box center [587, 280] width 879 height 172
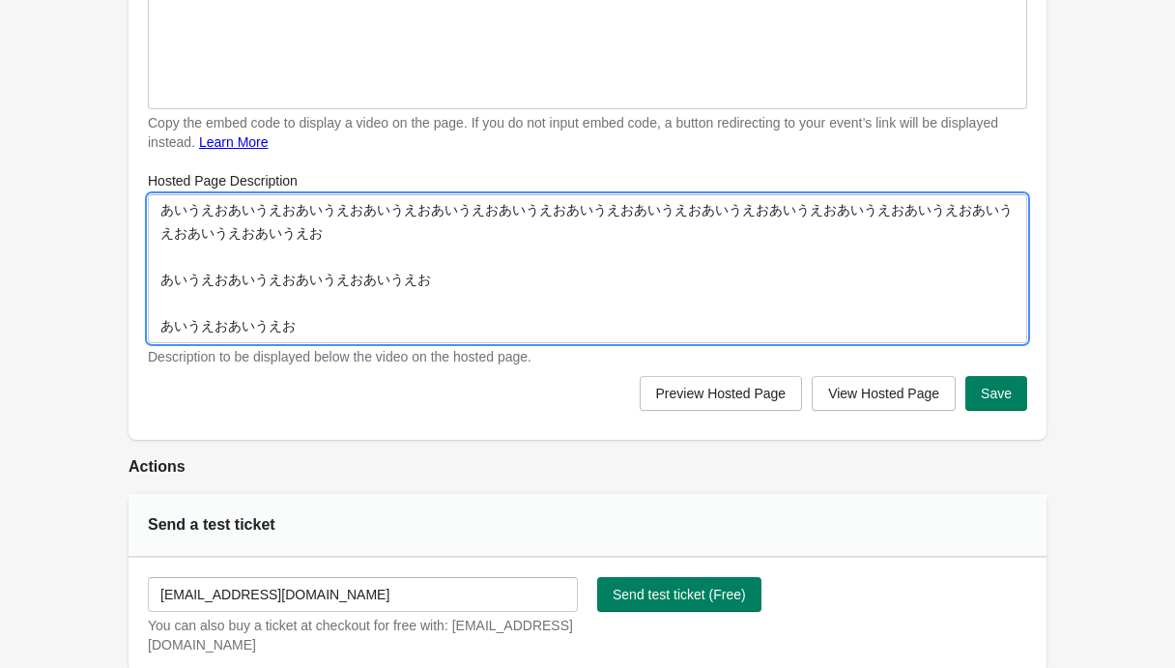
scroll to position [0, 0]
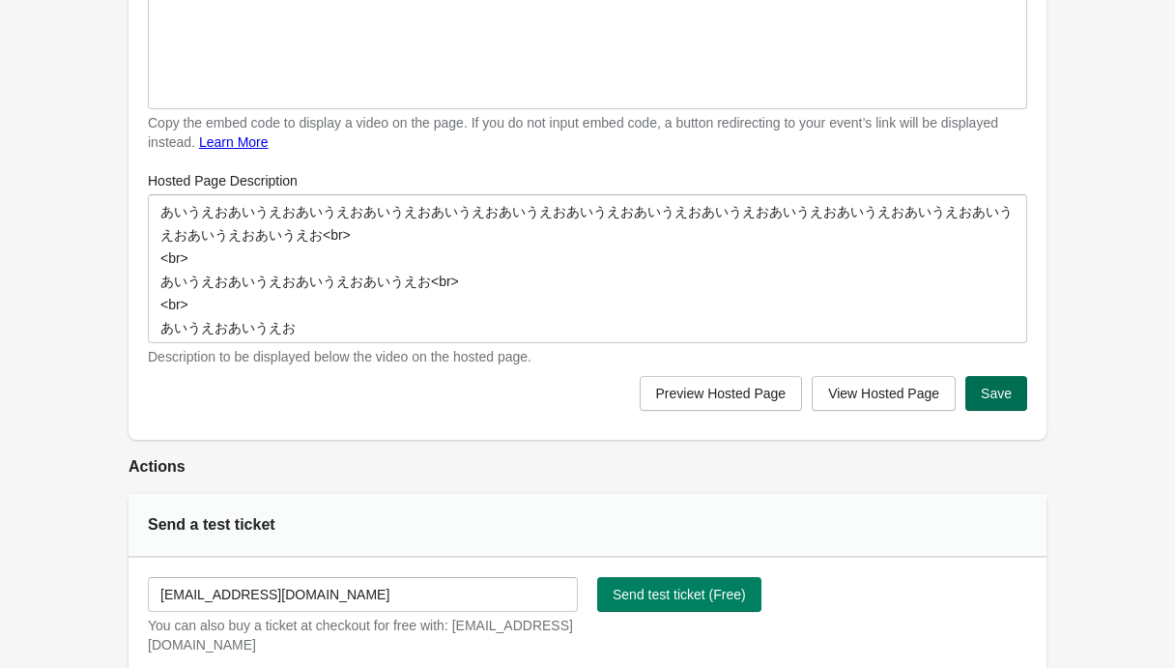
click at [1001, 398] on span "Save" at bounding box center [996, 393] width 31 height 15
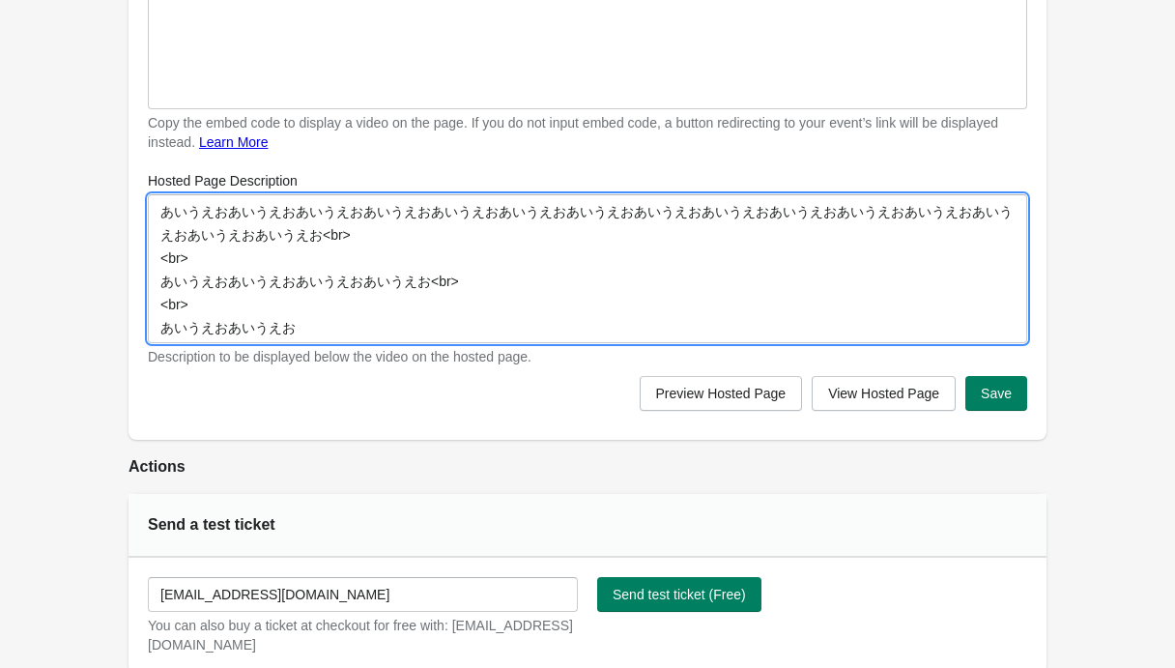
click at [392, 217] on textarea "あいうえおあいうえおあいうえおあいうえおあいうえおあいうえおあいうえおあいうえおあいうえおあいうえおあいうえおあいうえおあいうえおあいうえおあいうえお<br>…" at bounding box center [587, 268] width 879 height 149
click at [357, 239] on textarea "あいうえおあいうえおあいうえおあいうえおあいうえおあいうえおあいうえおあいうえおあいうえおあいうえおあいうえおあいうえおあいうえおあいうえおあいうえお<br>…" at bounding box center [587, 268] width 879 height 149
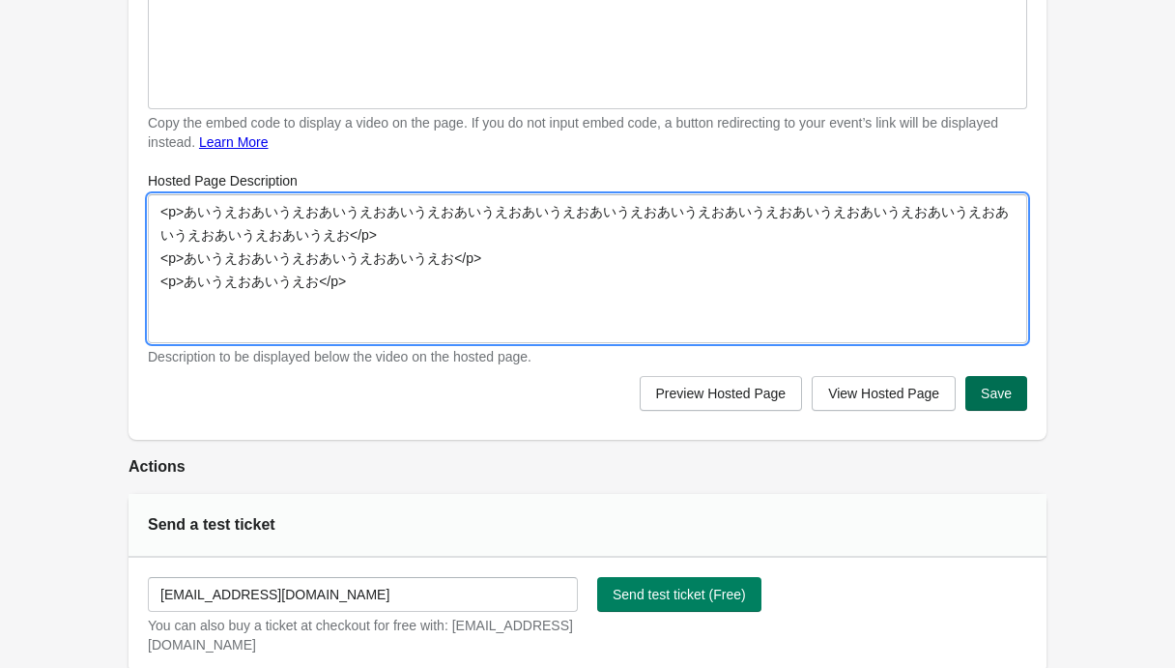
type textarea "<p>あいうえおあいうえおあいうえおあいうえおあいうえおあいうえおあいうえおあいうえおあいうえおあいうえおあいうえおあいうえおあいうえおあいうえおあいうえお<…"
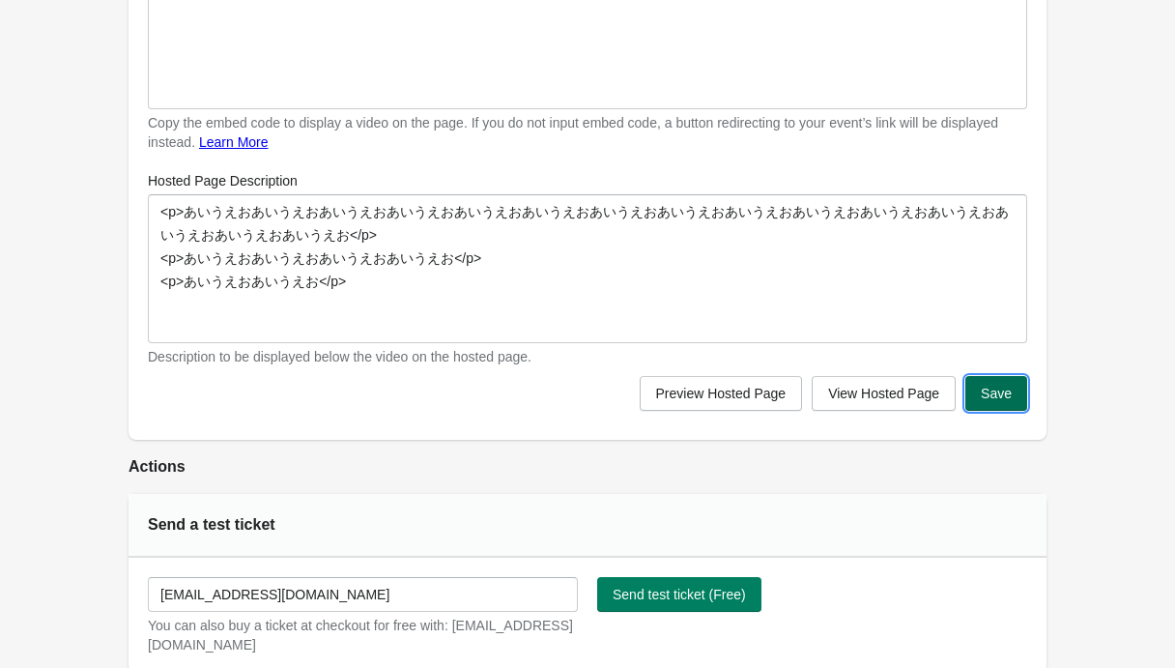
click at [974, 396] on button "Save" at bounding box center [996, 393] width 62 height 35
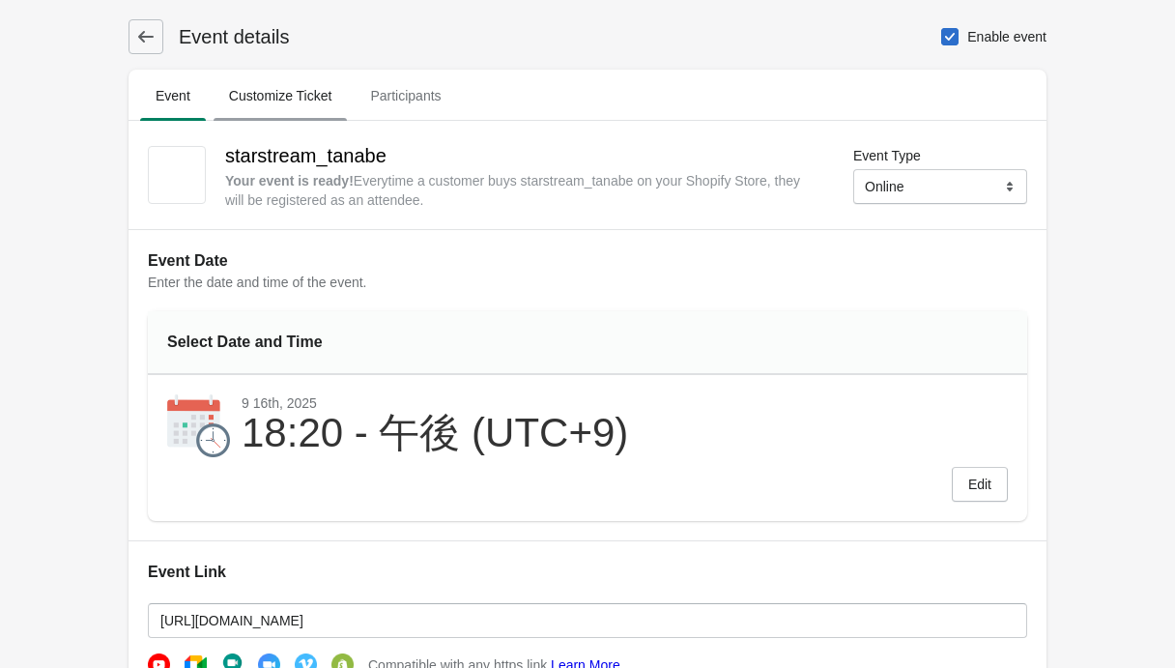
click at [317, 89] on span "Customize Ticket" at bounding box center [281, 95] width 134 height 35
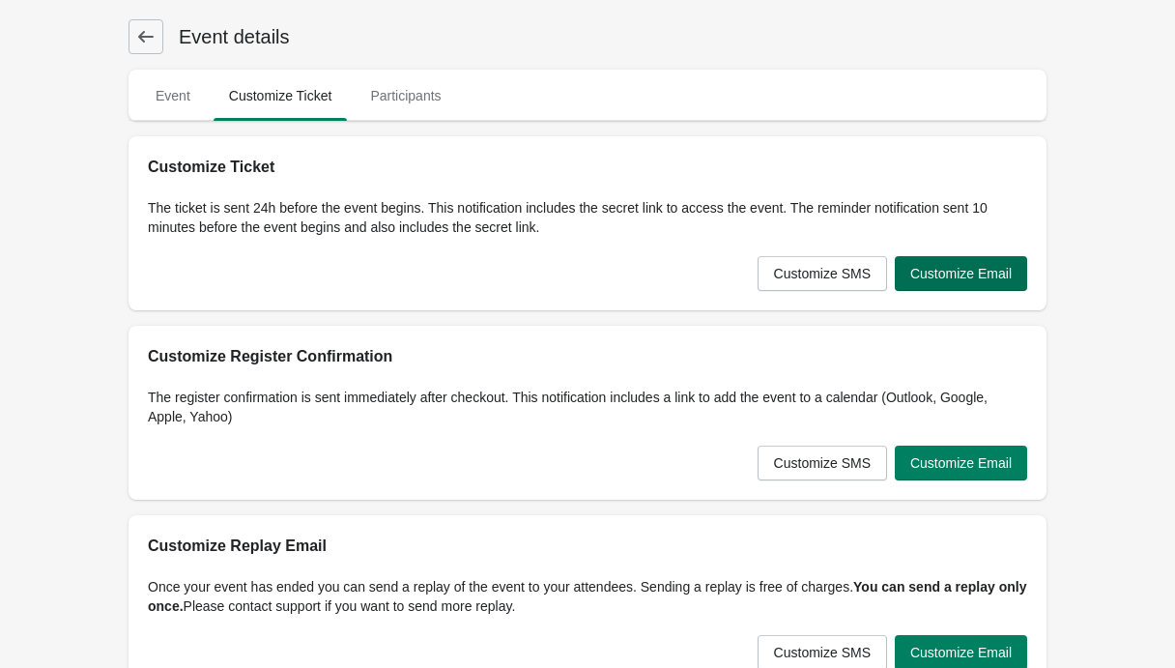
click at [982, 259] on button "Customize Email" at bounding box center [961, 273] width 132 height 35
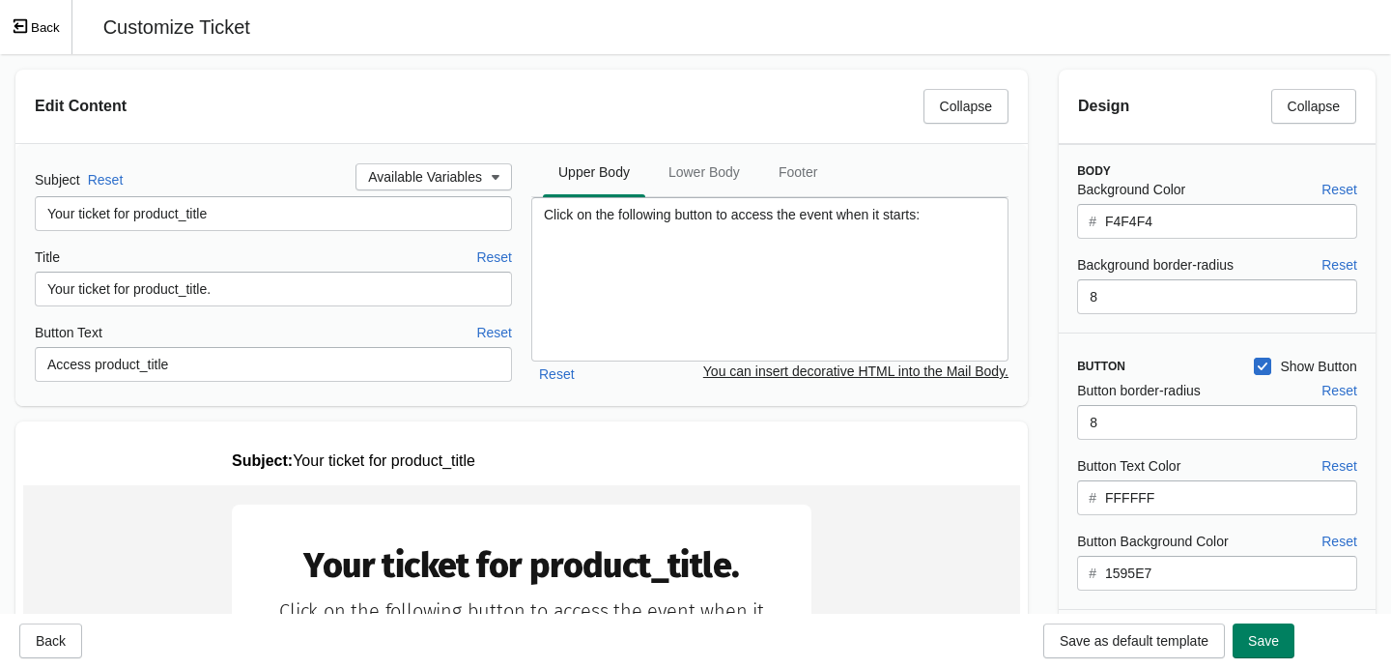
drag, startPoint x: 37, startPoint y: 24, endPoint x: 446, endPoint y: 126, distance: 422.1
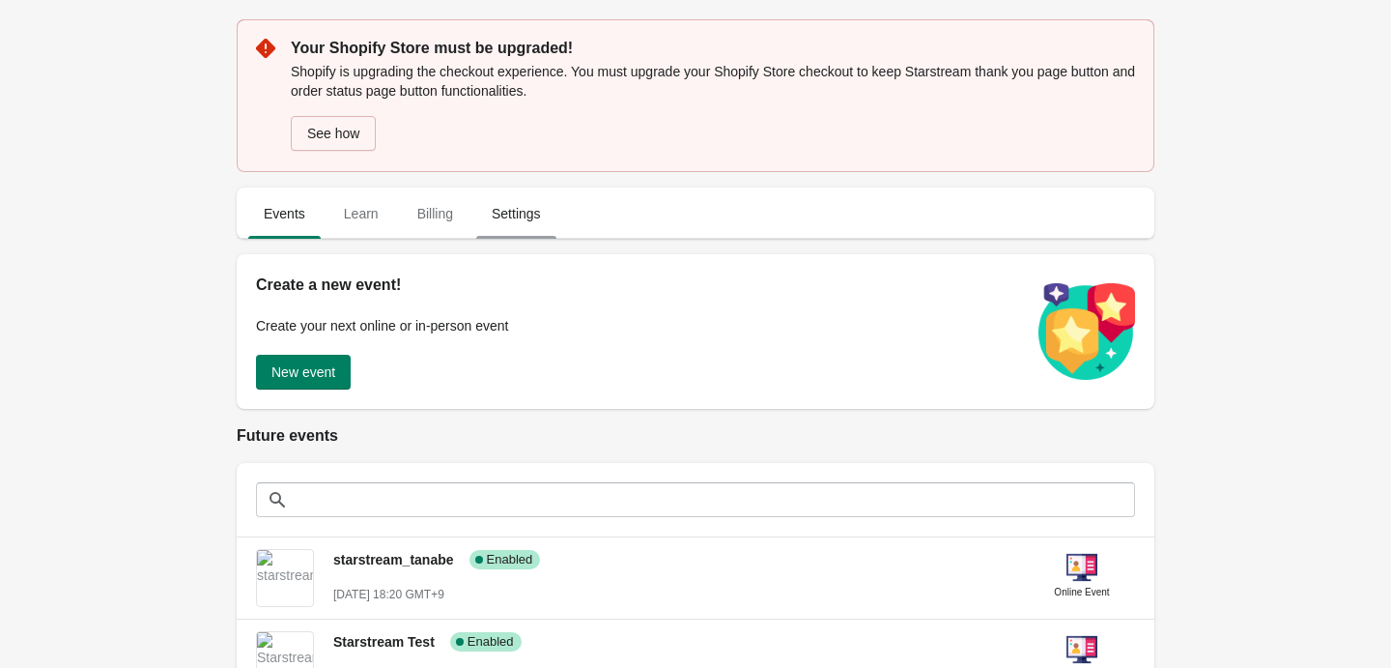
click at [505, 218] on span "Settings" at bounding box center [516, 213] width 80 height 35
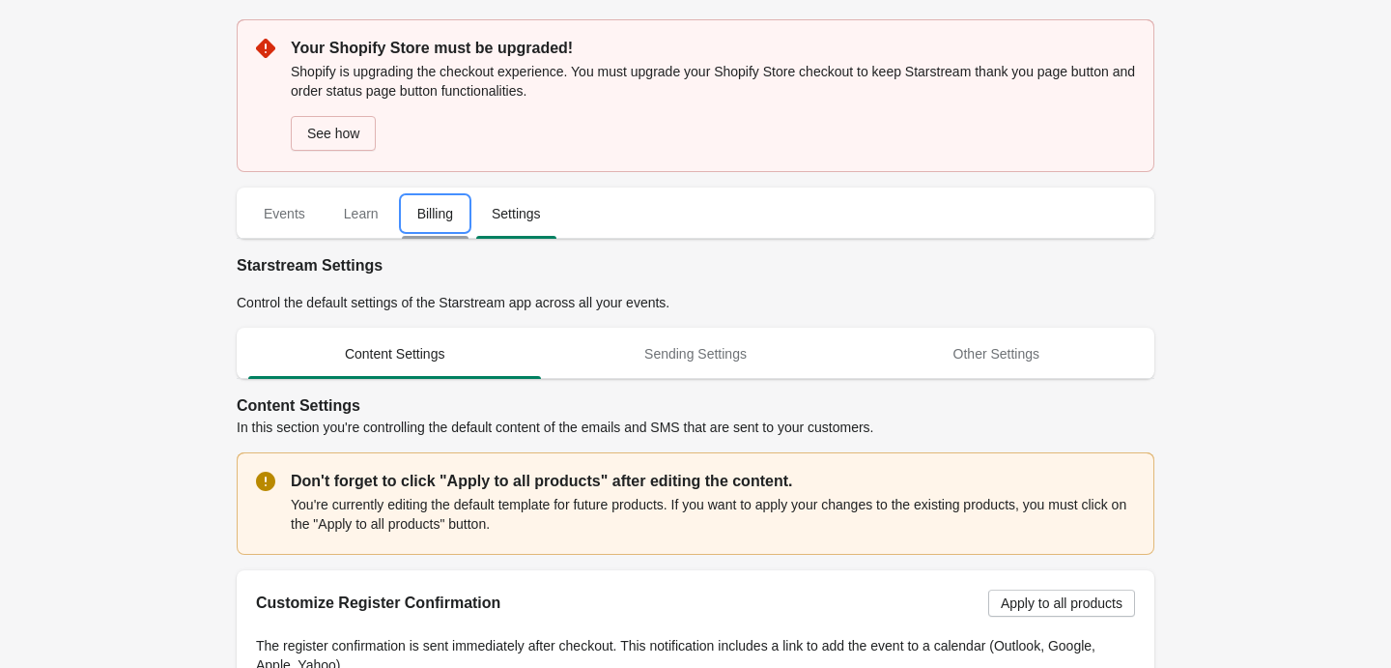
click at [424, 228] on span "Billing" at bounding box center [435, 213] width 67 height 35
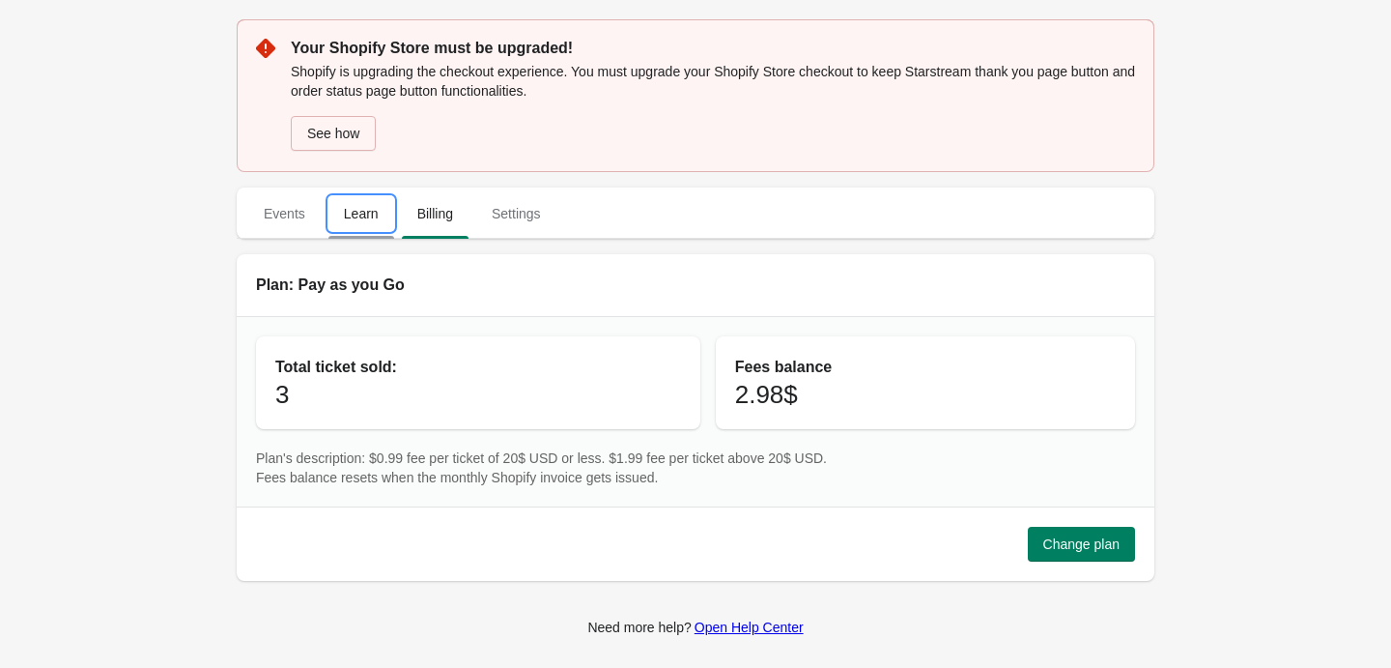
click at [358, 215] on span "Learn" at bounding box center [362, 213] width 66 height 35
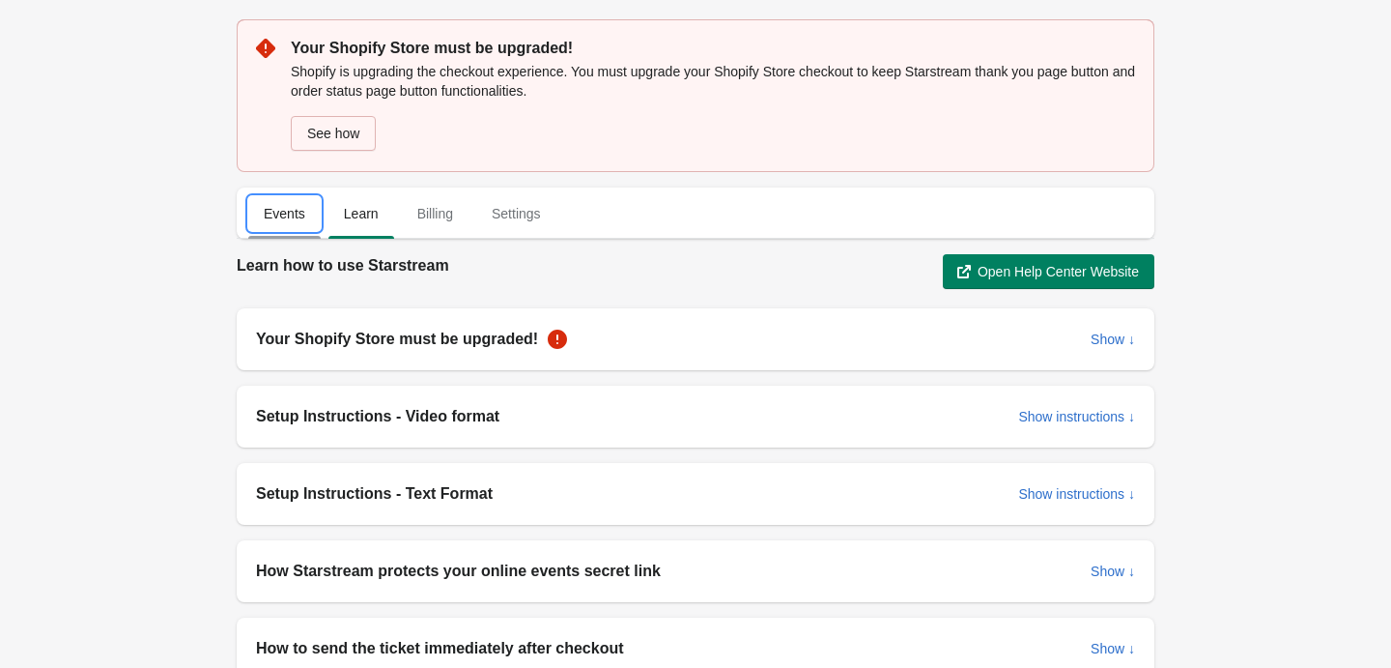
click at [275, 216] on span "Events" at bounding box center [284, 213] width 72 height 35
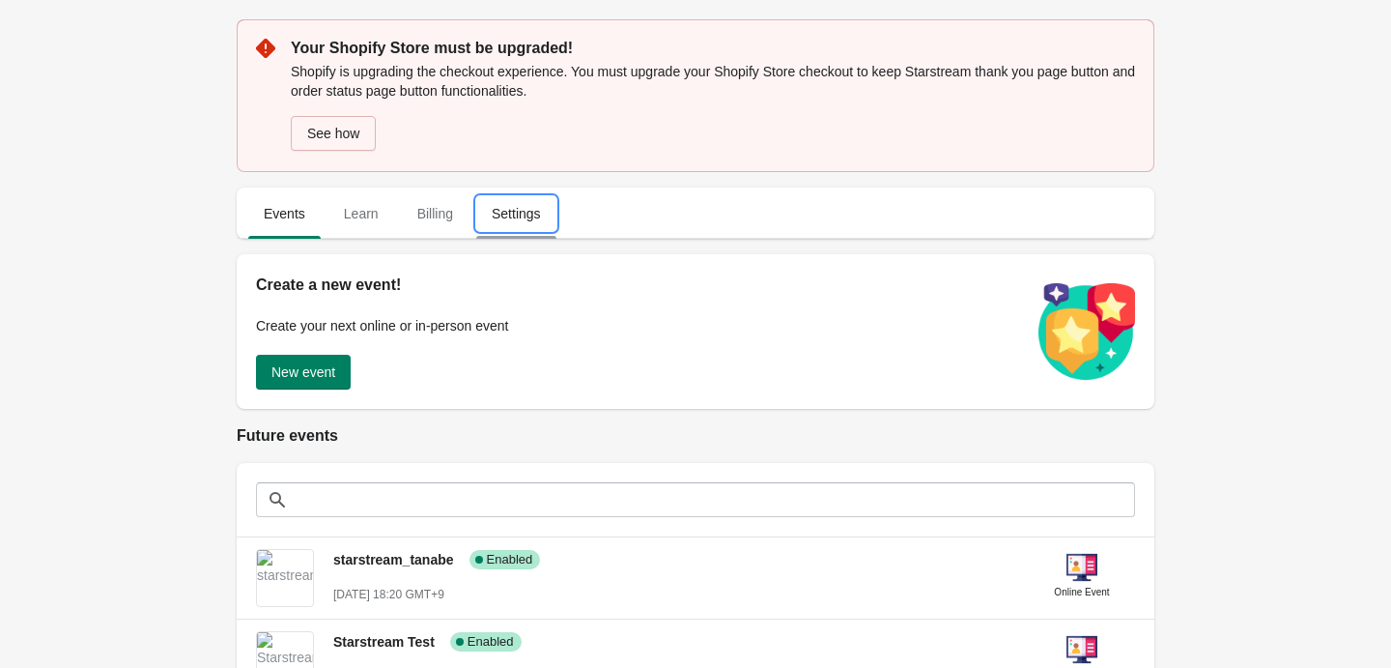
click at [517, 218] on span "Settings" at bounding box center [516, 213] width 80 height 35
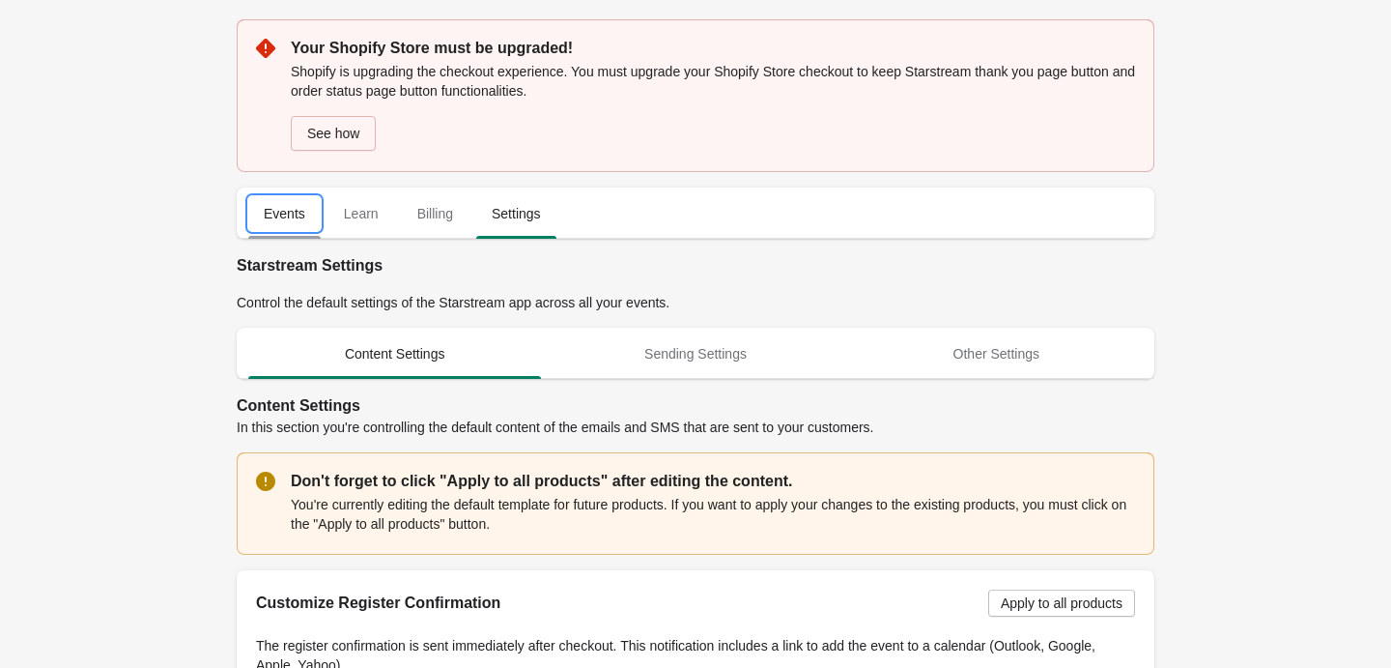
click at [314, 226] on span "Events" at bounding box center [284, 213] width 72 height 35
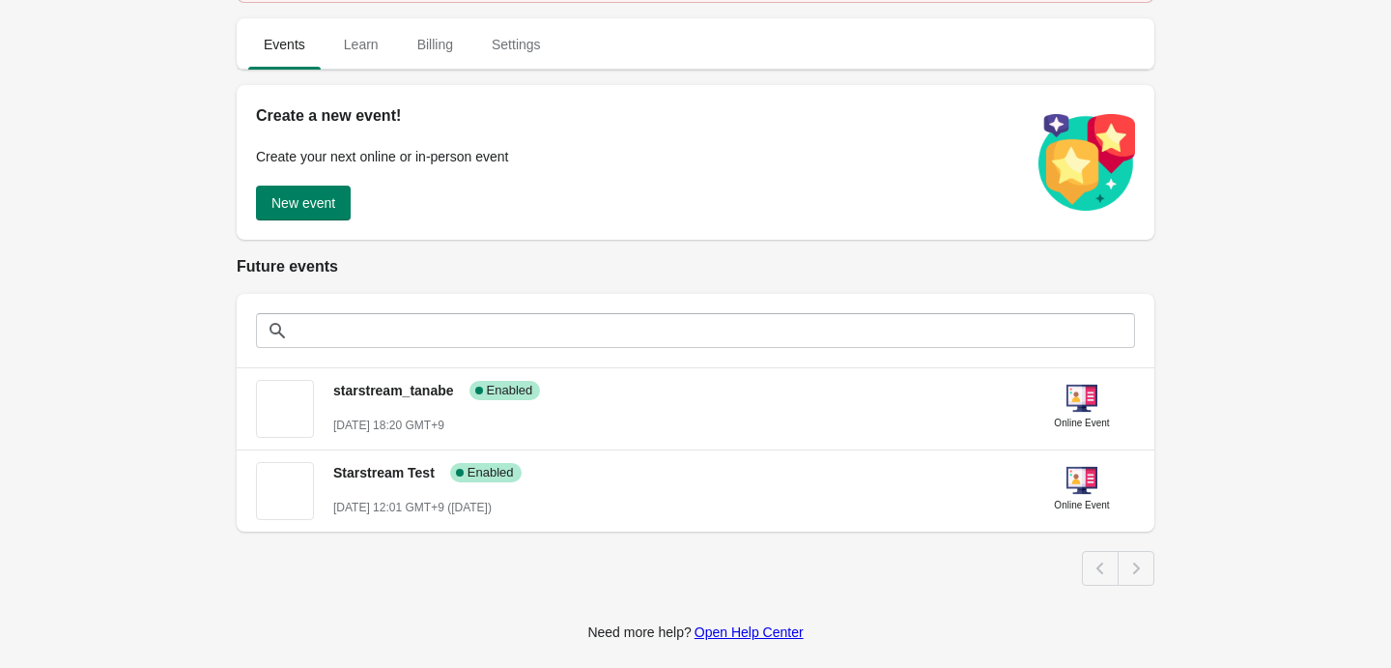
scroll to position [276, 0]
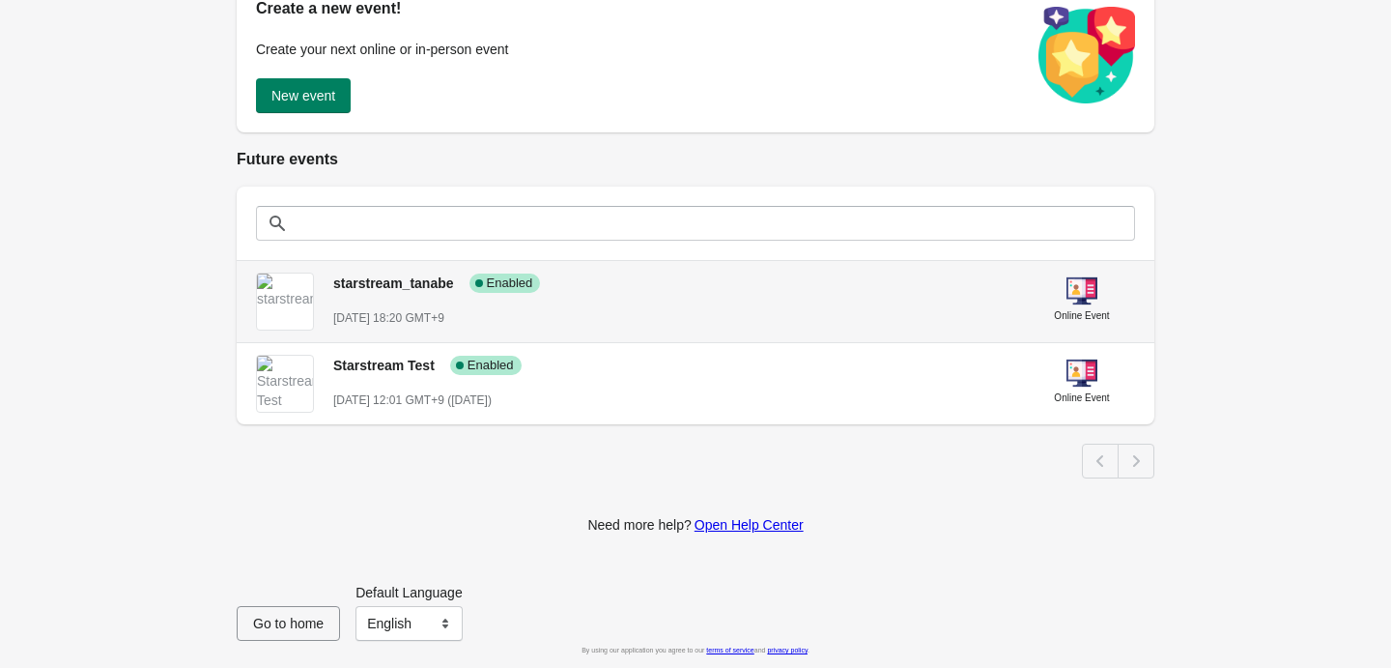
click at [397, 286] on span "starstream_tanabe" at bounding box center [393, 282] width 121 height 15
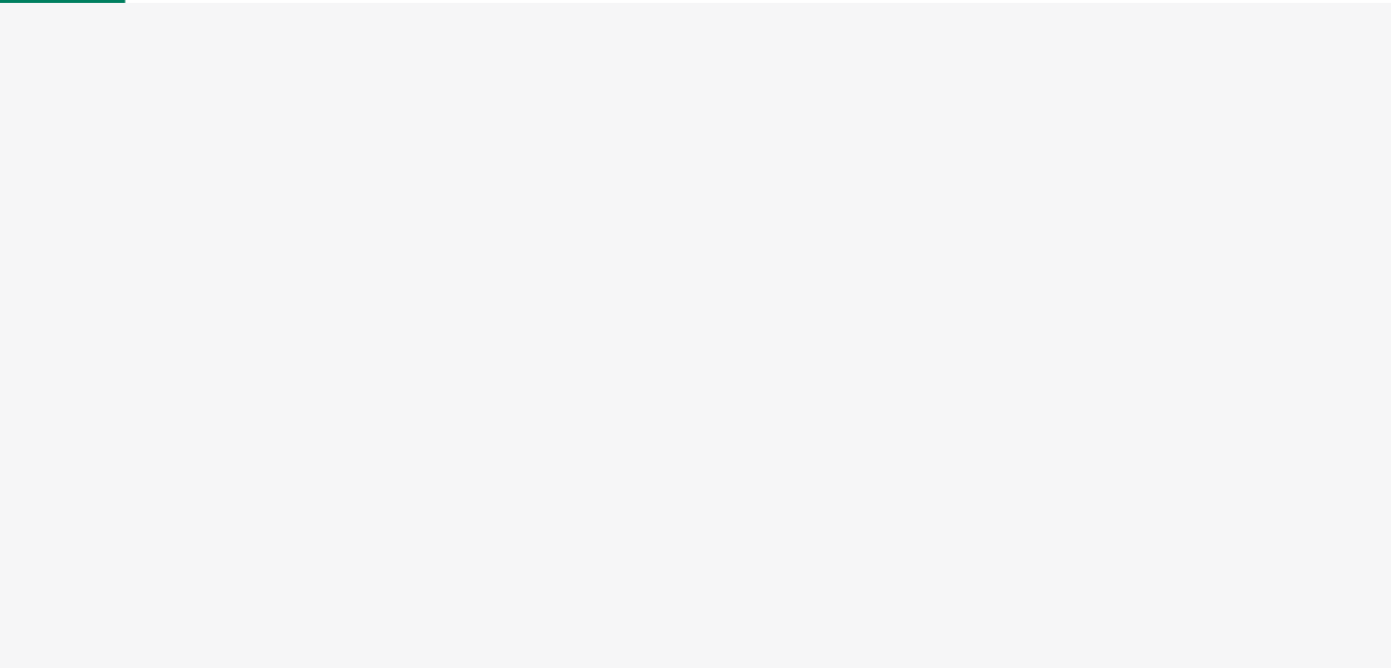
select select "US"
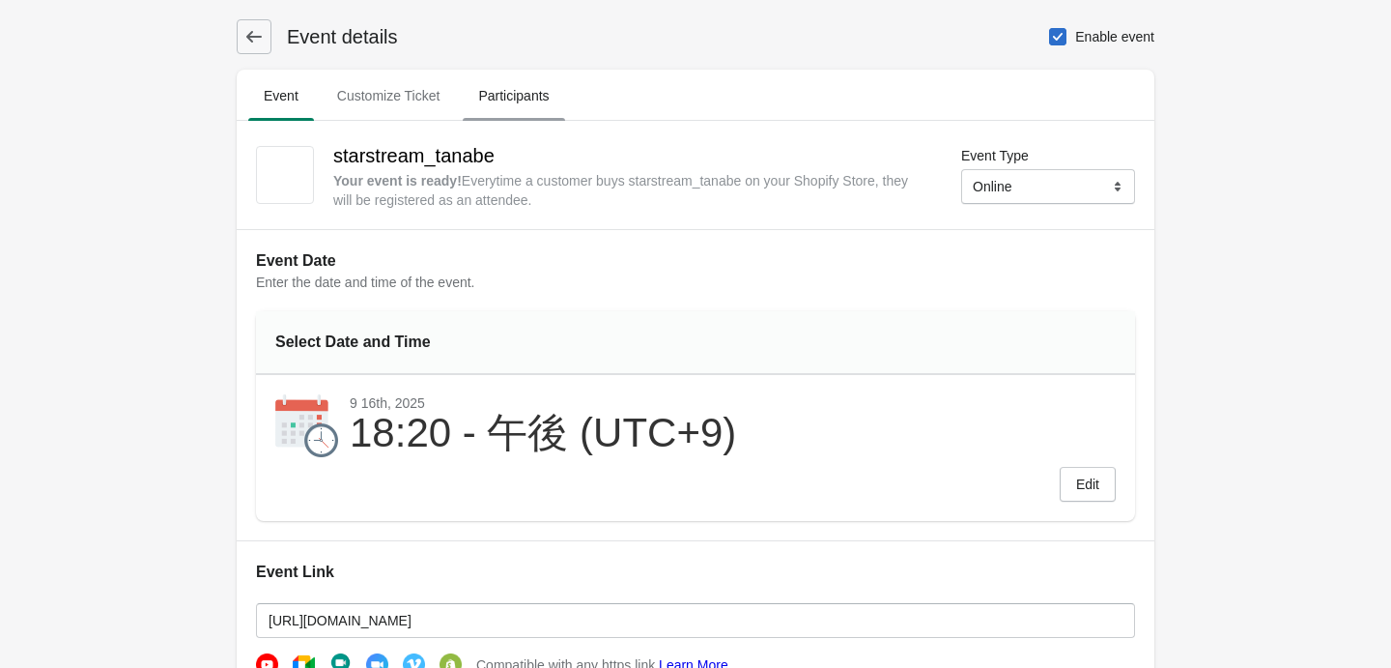
click at [500, 100] on span "Participants" at bounding box center [513, 95] width 101 height 35
select select "US"
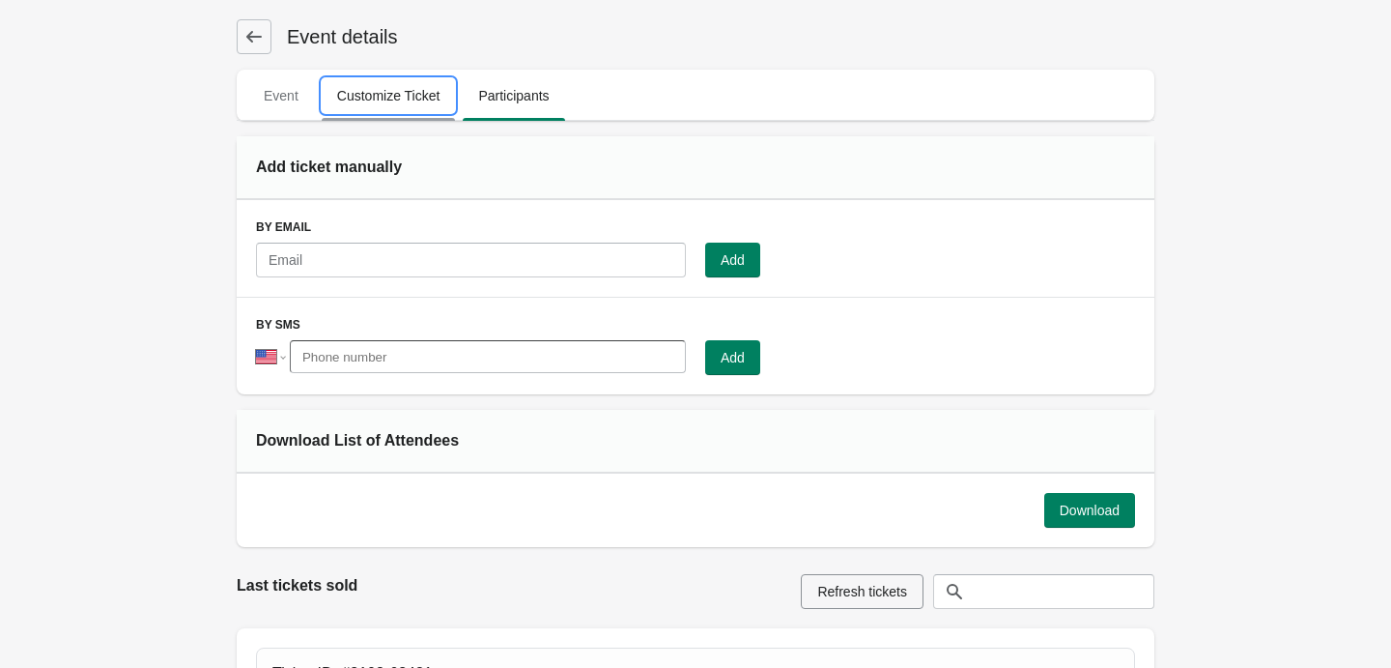
click at [373, 105] on span "Customize Ticket" at bounding box center [389, 95] width 134 height 35
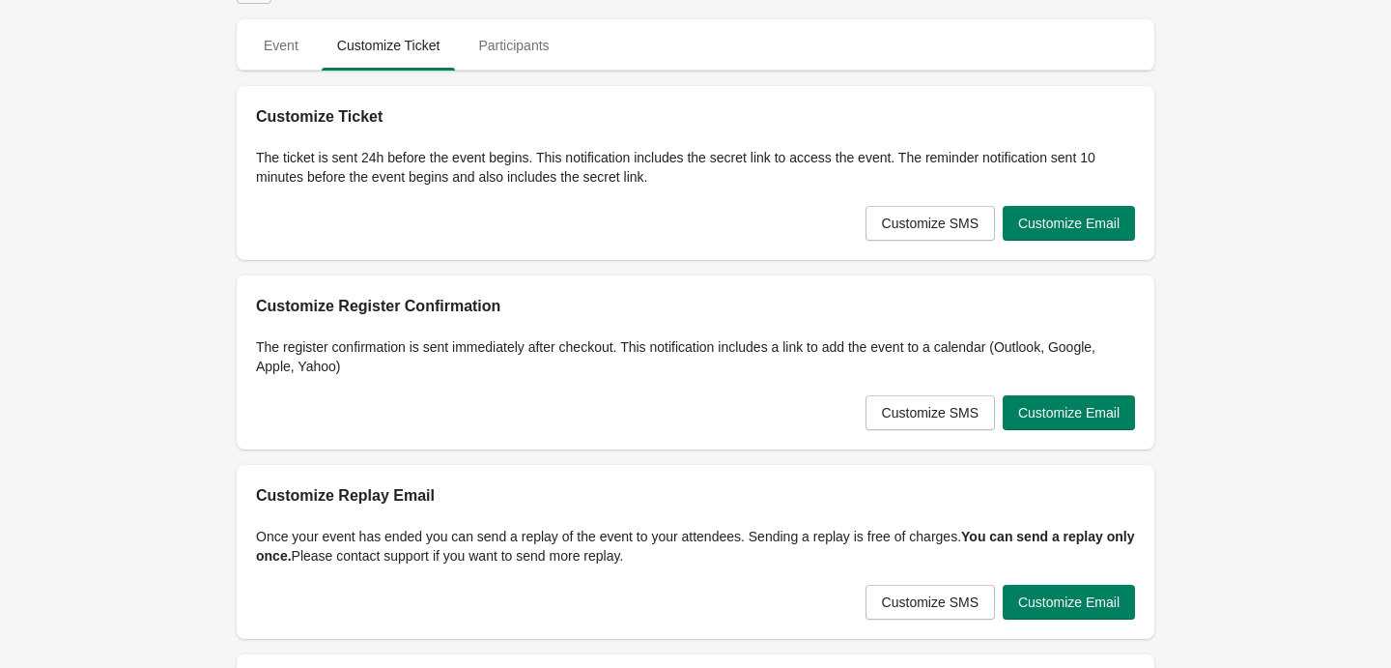
scroll to position [140, 0]
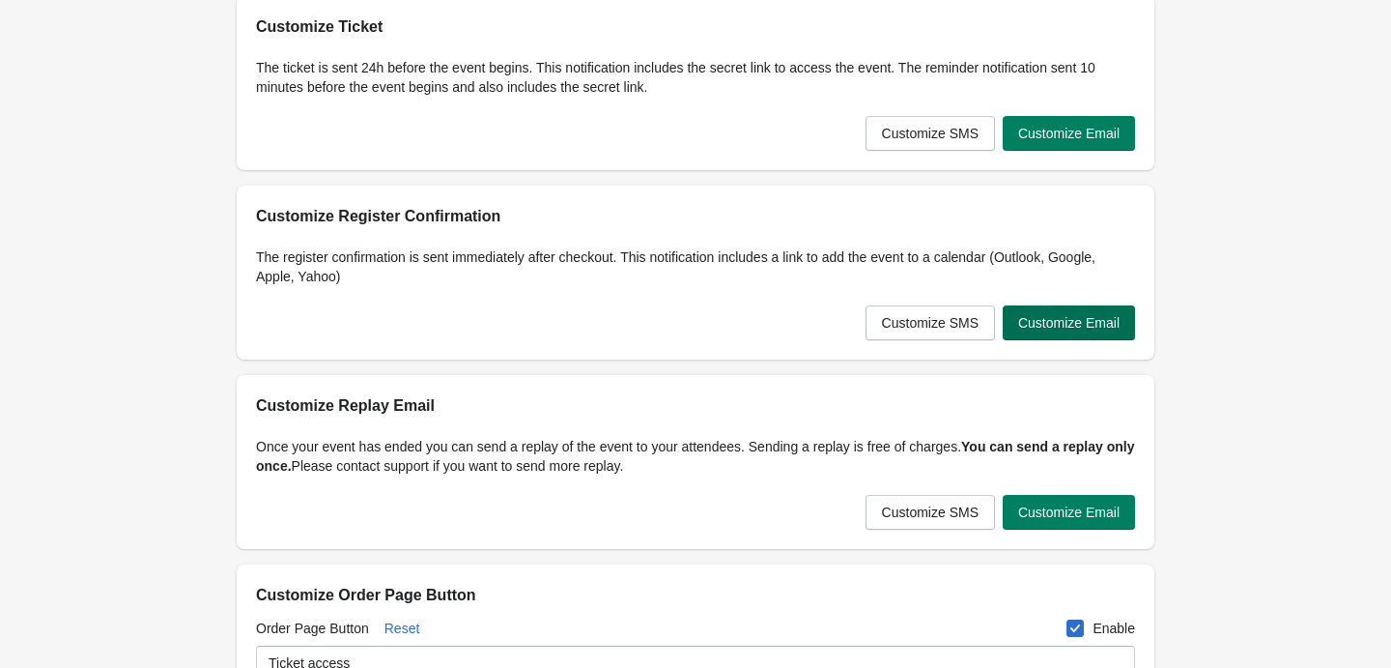
click at [1062, 315] on span "Customize Email" at bounding box center [1068, 322] width 101 height 15
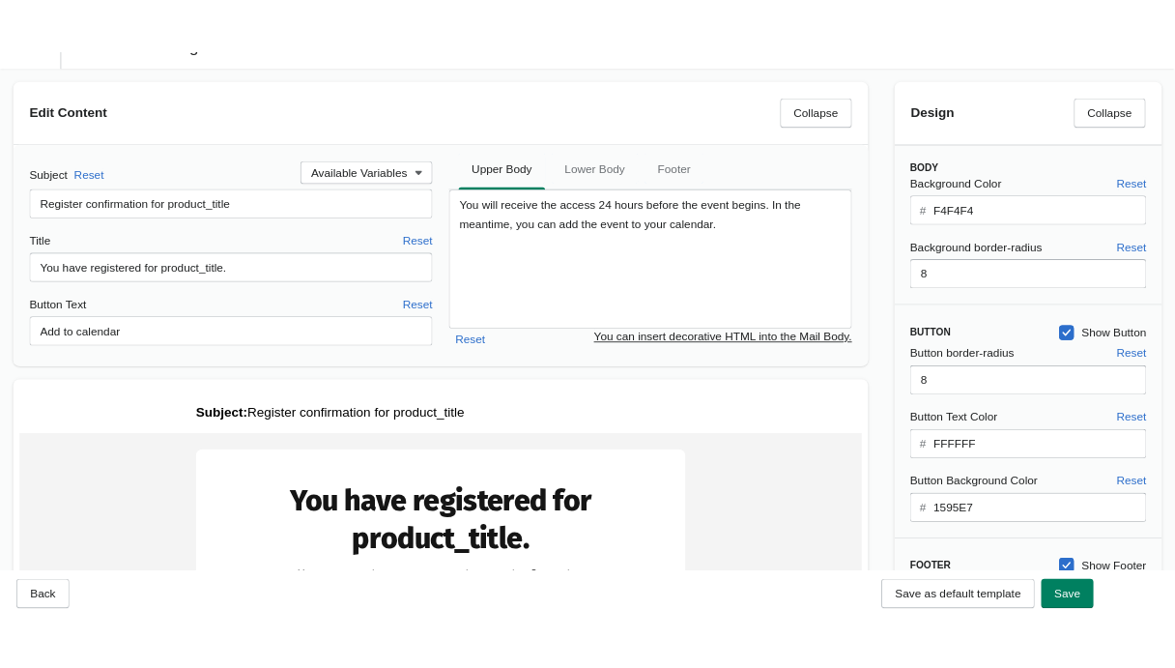
scroll to position [0, 0]
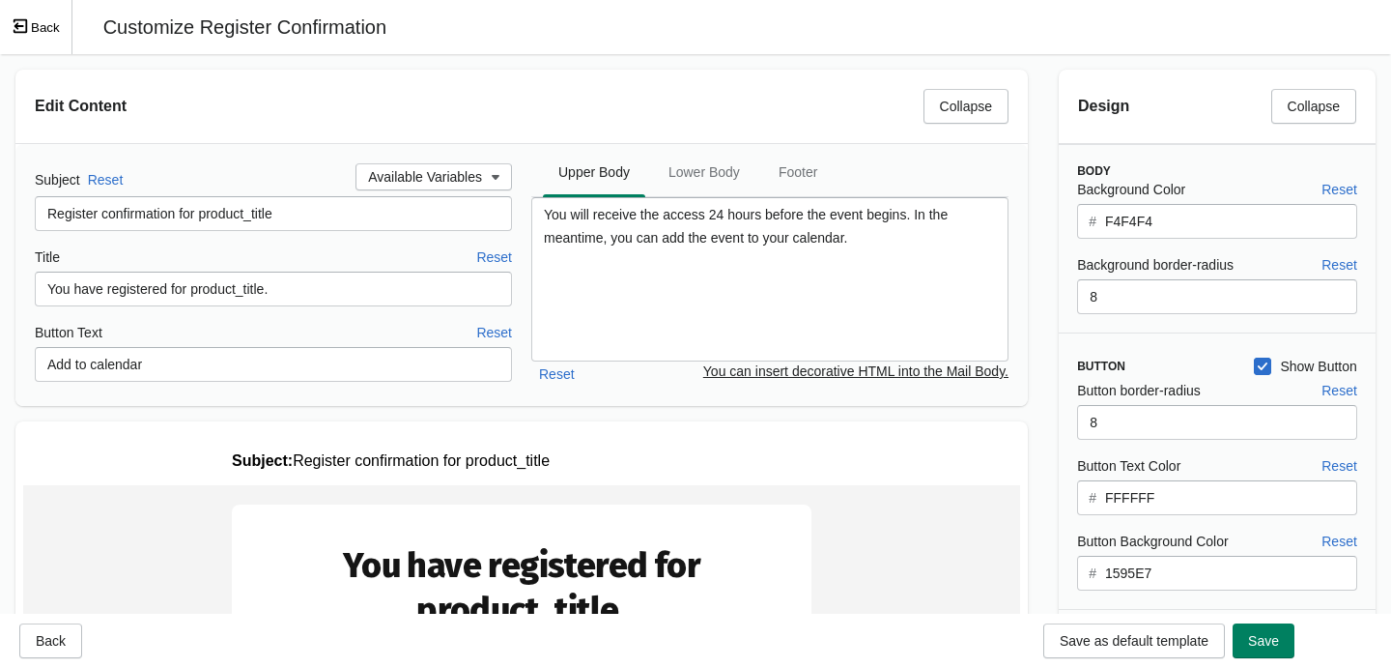
click at [40, 30] on button "Back" at bounding box center [36, 27] width 72 height 54
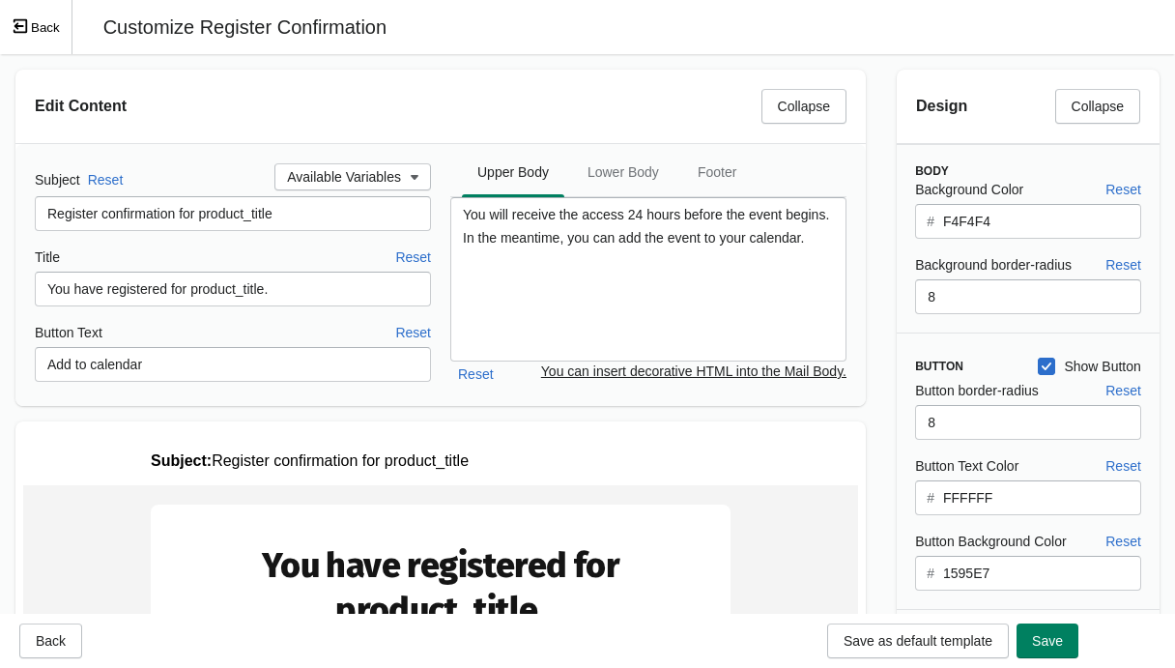
click at [33, 15] on button "Back" at bounding box center [36, 27] width 72 height 54
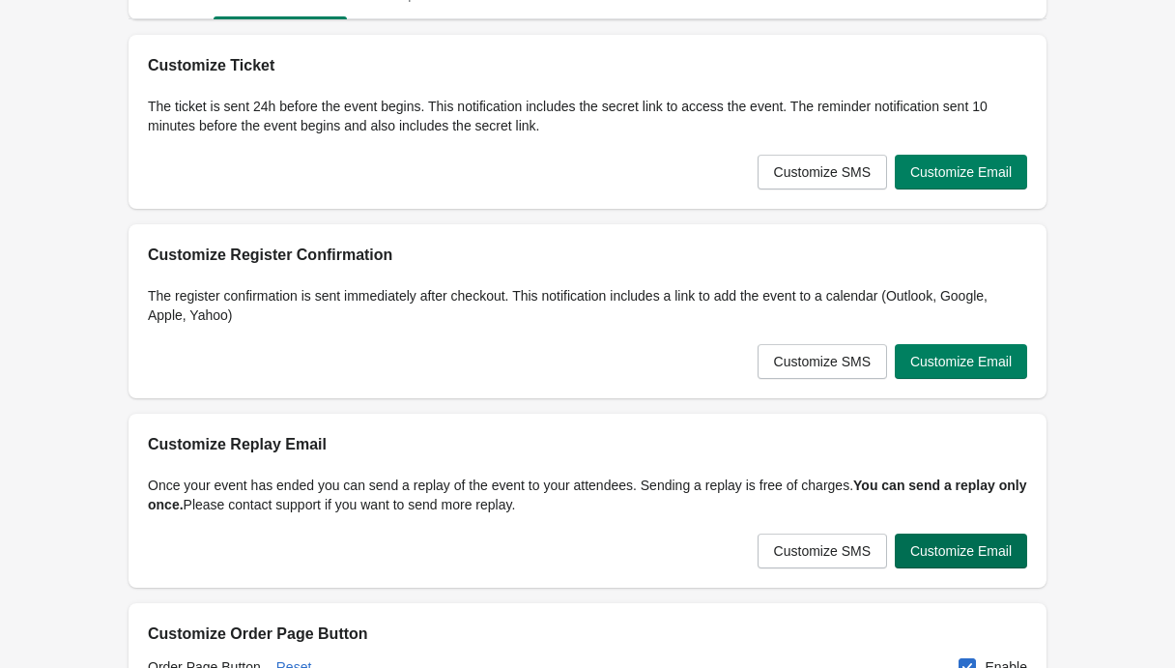
scroll to position [96, 0]
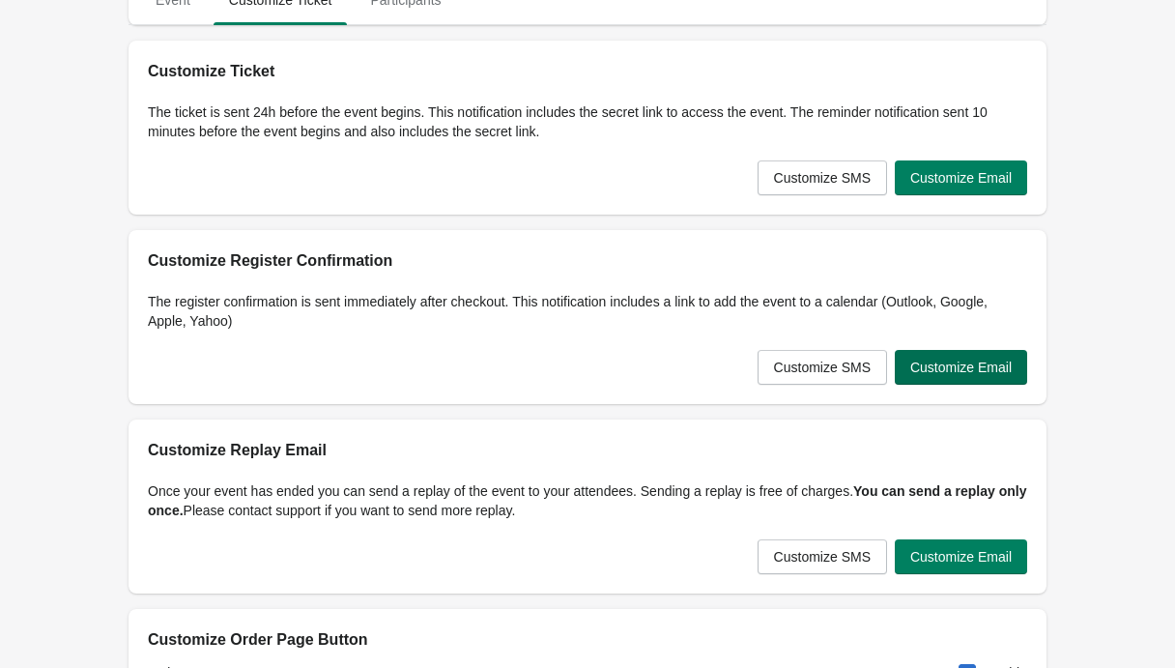
click at [973, 363] on span "Customize Email" at bounding box center [960, 366] width 101 height 15
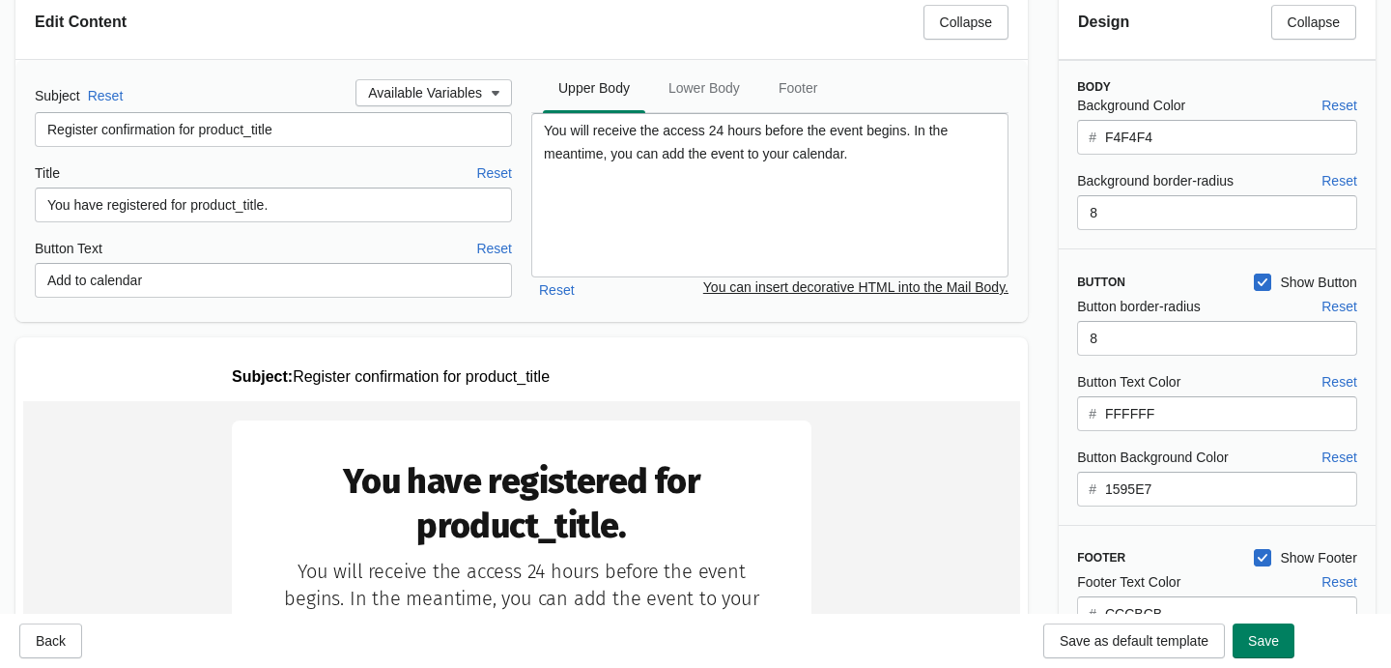
scroll to position [0, 0]
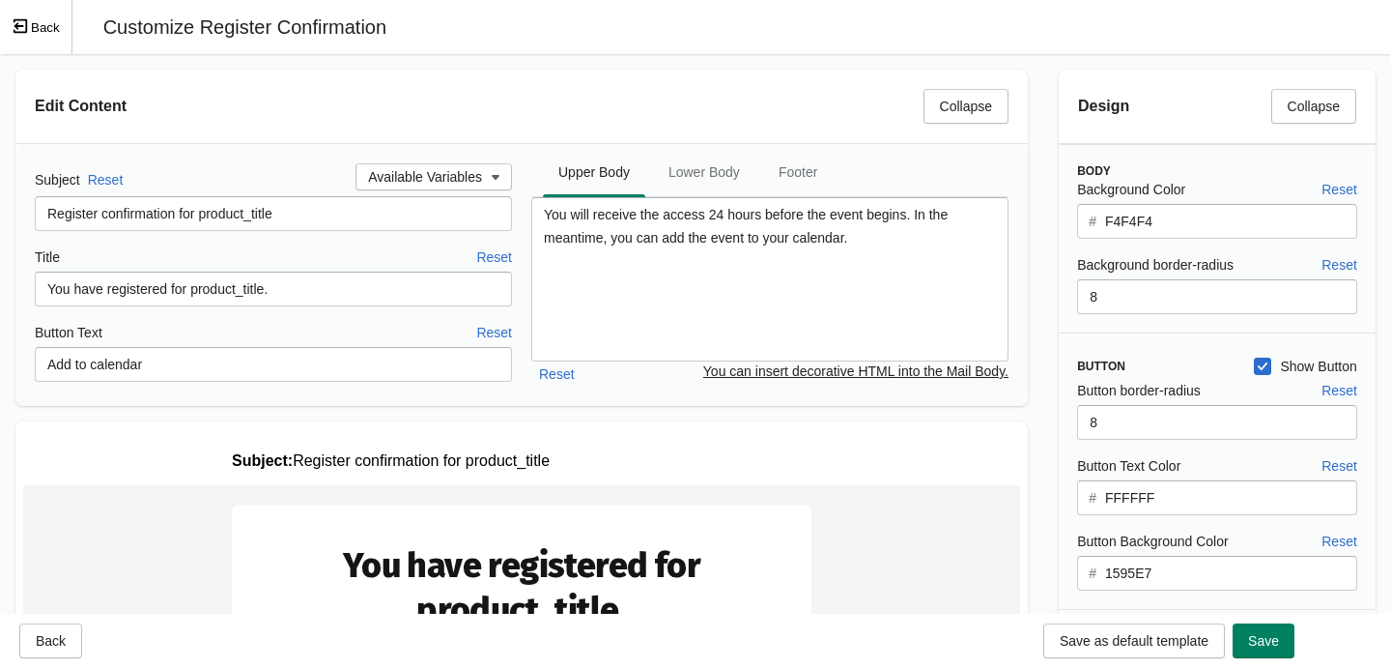
click at [36, 22] on button "Back" at bounding box center [36, 27] width 72 height 54
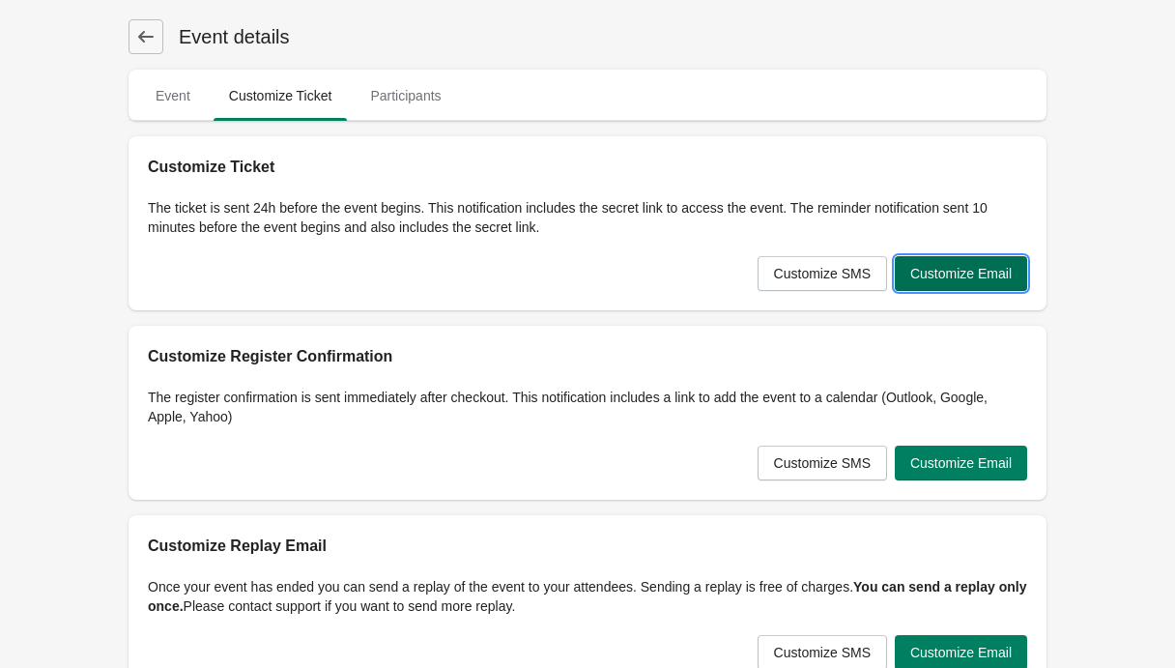
click at [995, 271] on span "Customize Email" at bounding box center [960, 273] width 101 height 15
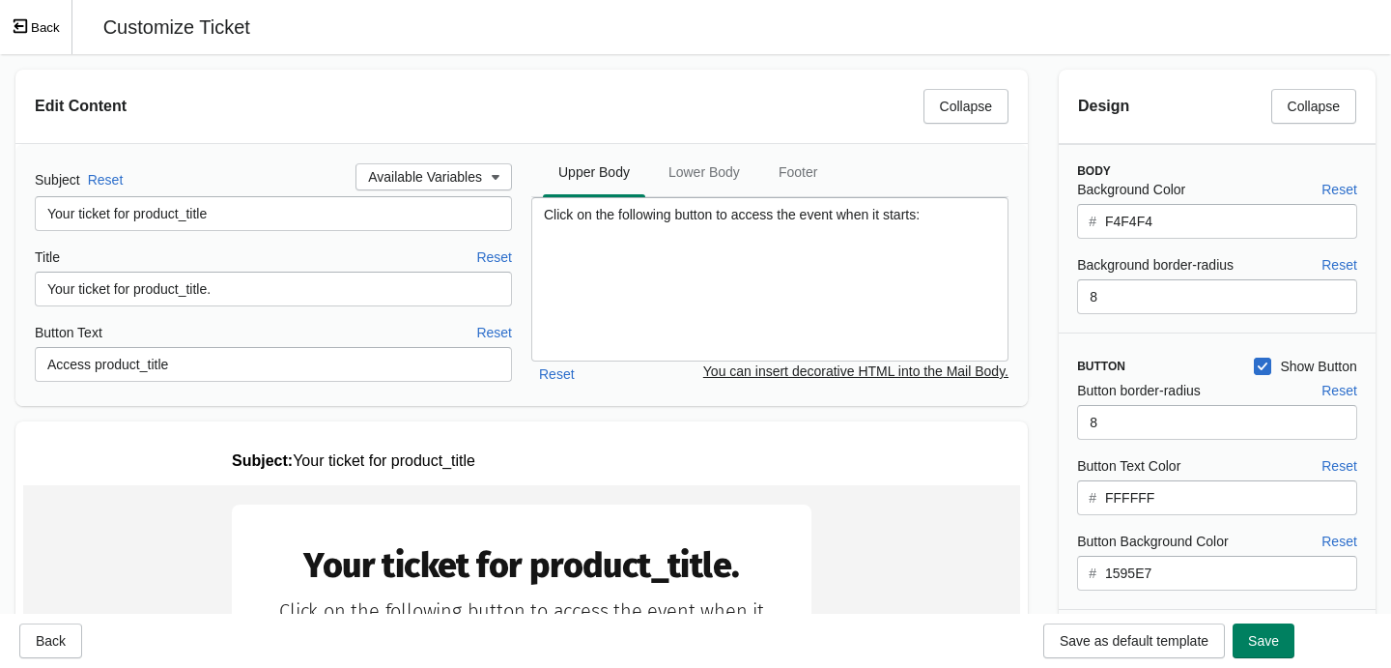
click at [49, 39] on button "Back" at bounding box center [36, 27] width 72 height 54
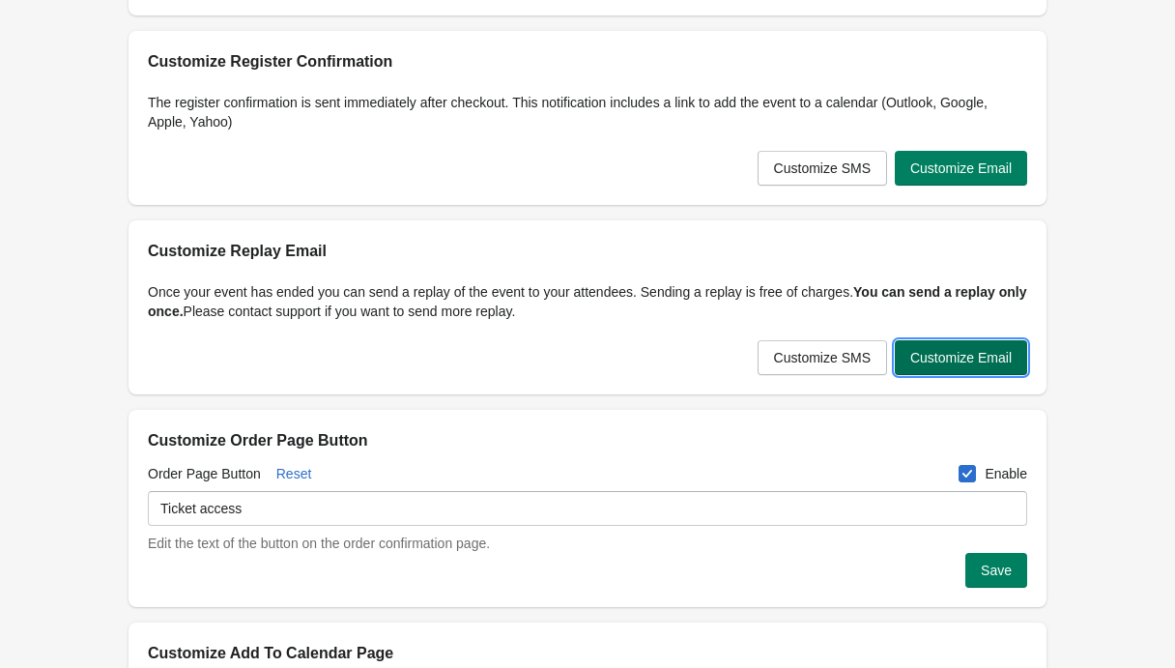
click at [956, 363] on span "Customize Email" at bounding box center [960, 357] width 101 height 15
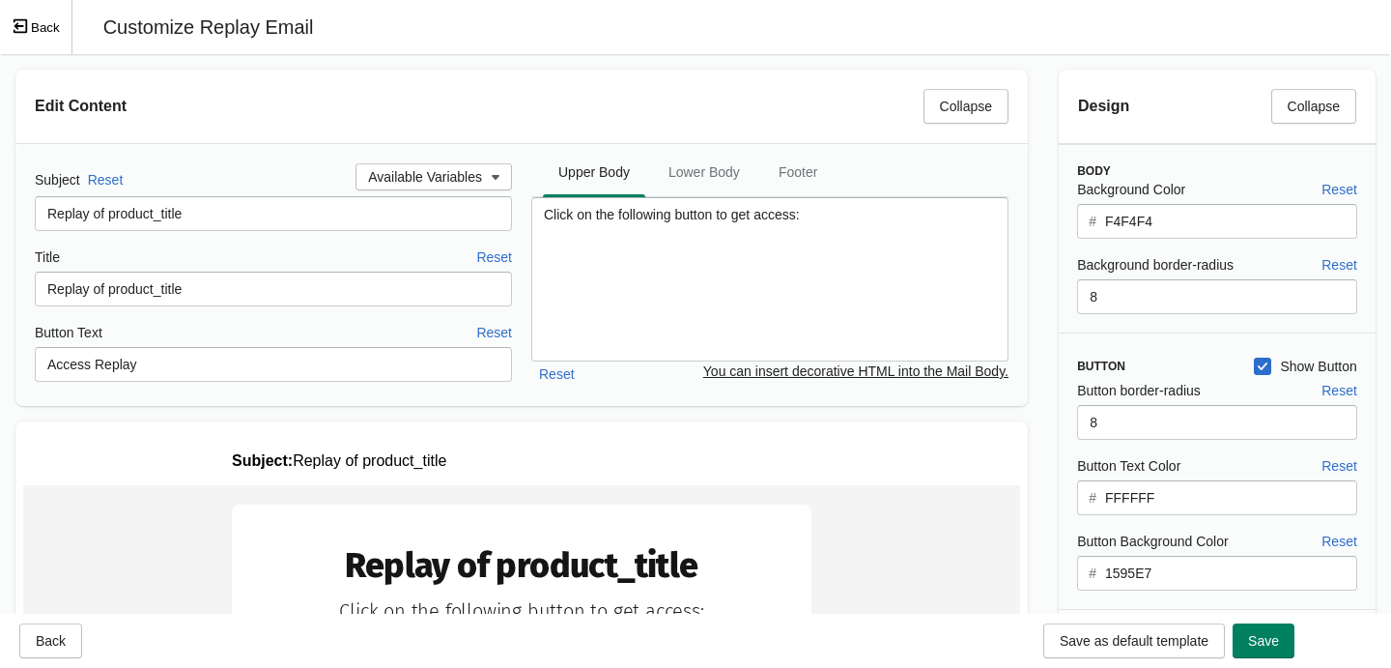
click at [31, 36] on button "Back" at bounding box center [36, 27] width 72 height 54
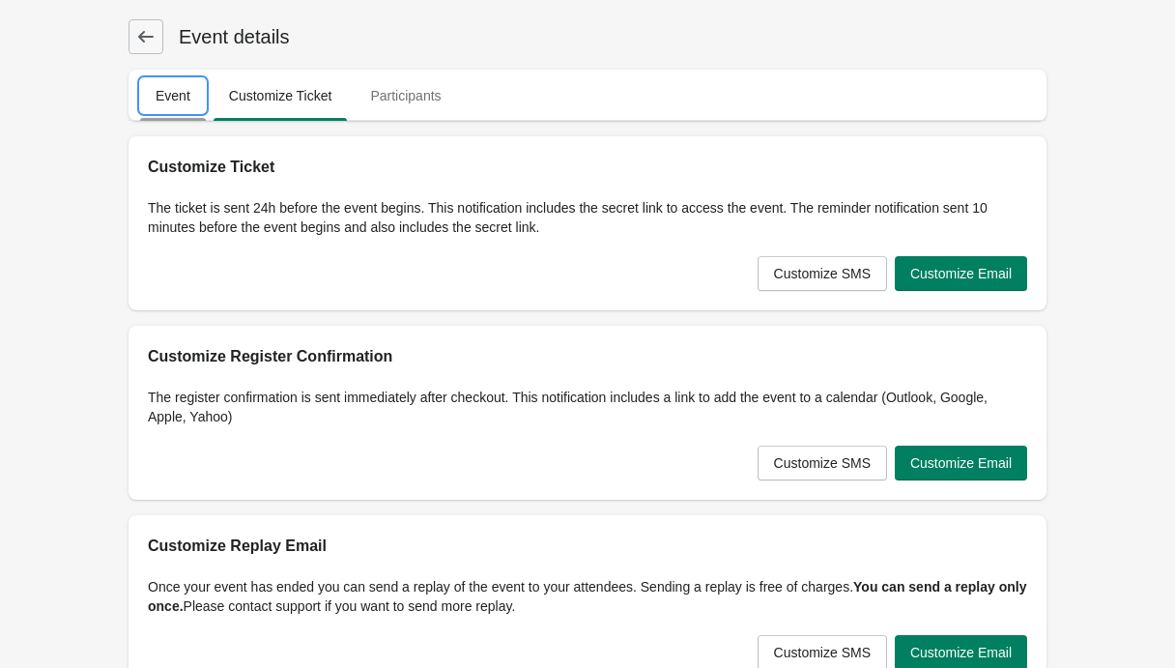
click at [158, 96] on span "Event" at bounding box center [173, 95] width 66 height 35
select select "US"
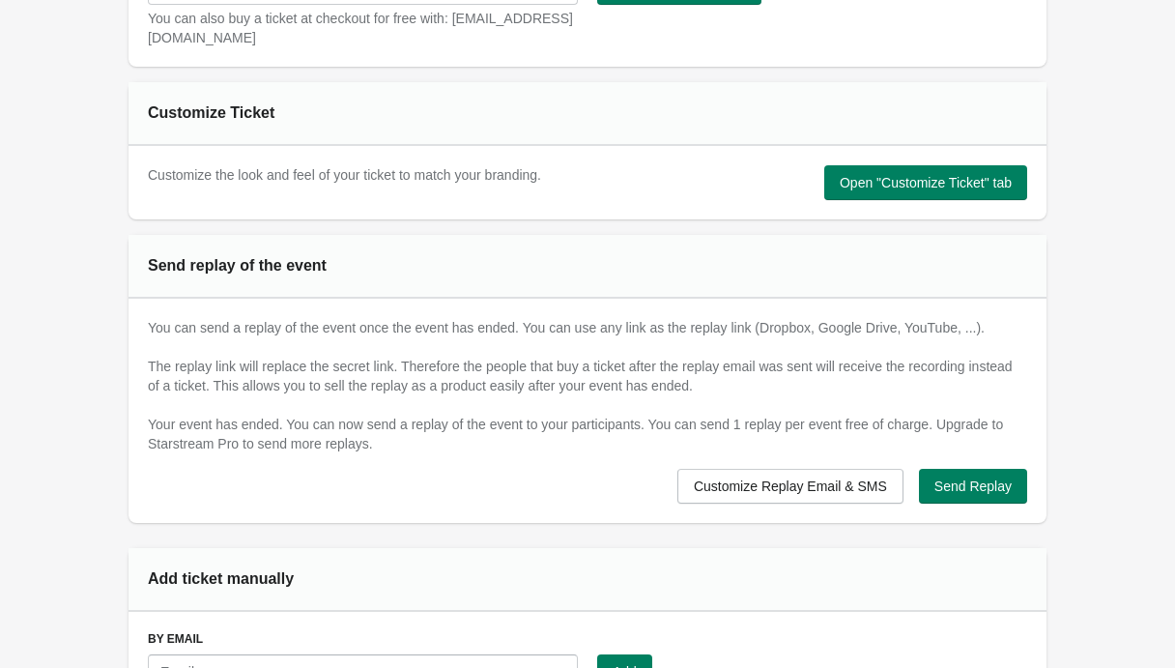
scroll to position [1623, 0]
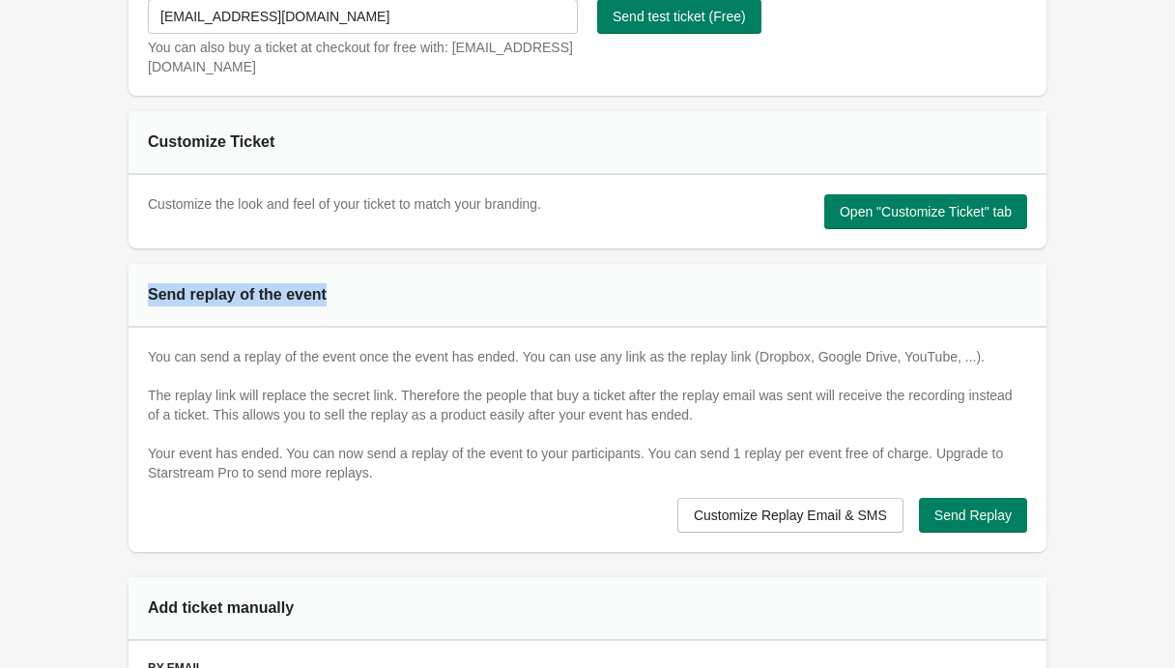
drag, startPoint x: 142, startPoint y: 291, endPoint x: 445, endPoint y: 285, distance: 303.4
click at [445, 285] on div "Send replay of the event" at bounding box center [588, 296] width 918 height 64
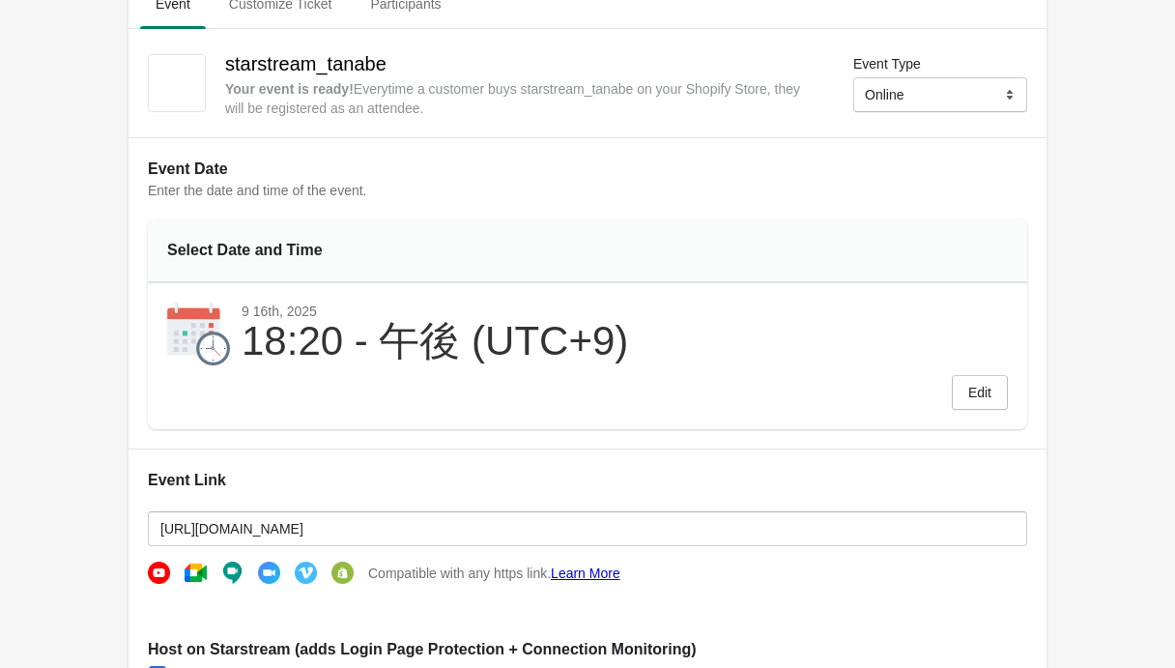
scroll to position [0, 0]
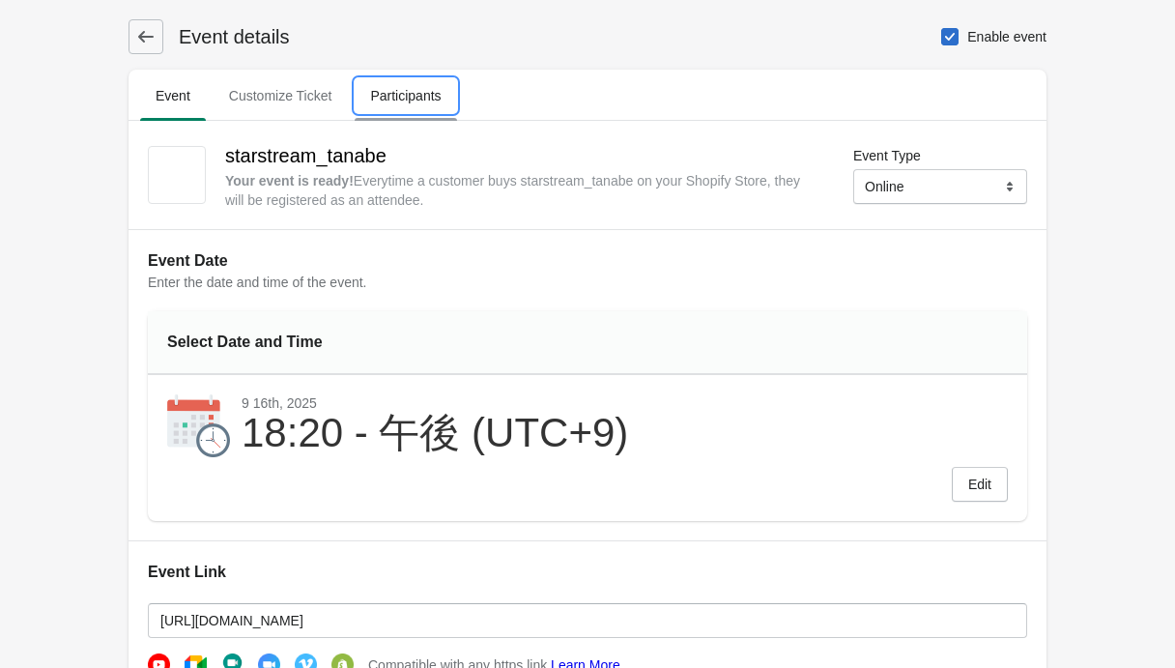
click at [397, 100] on span "Participants" at bounding box center [405, 95] width 101 height 35
select select "US"
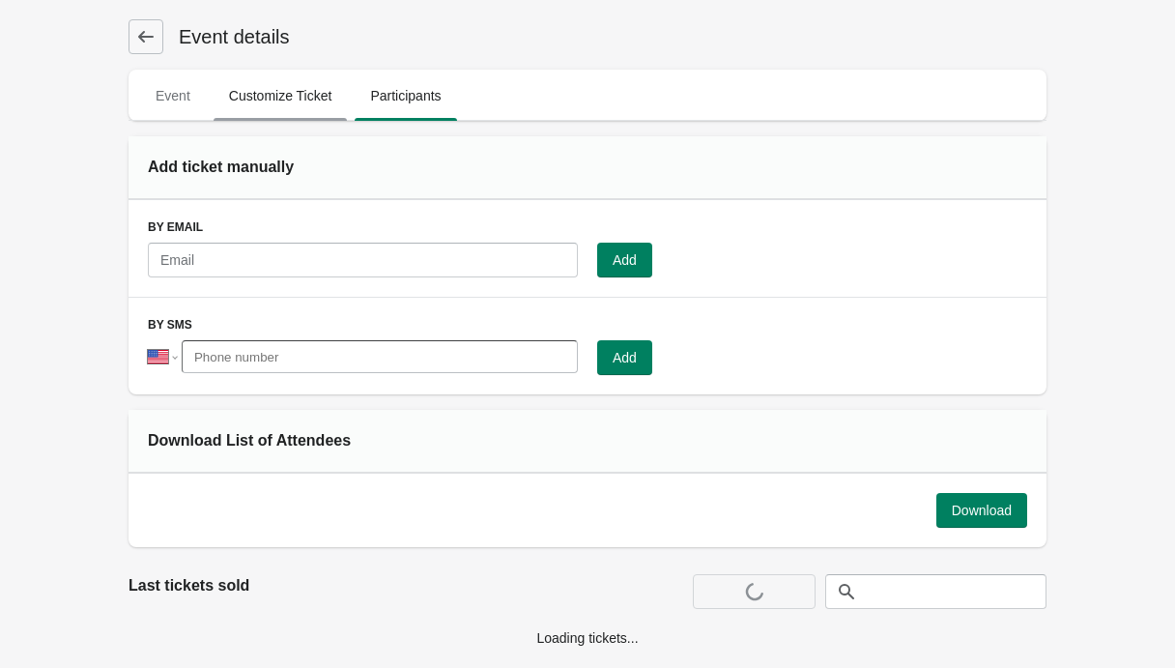
click at [296, 97] on span "Customize Ticket" at bounding box center [281, 95] width 134 height 35
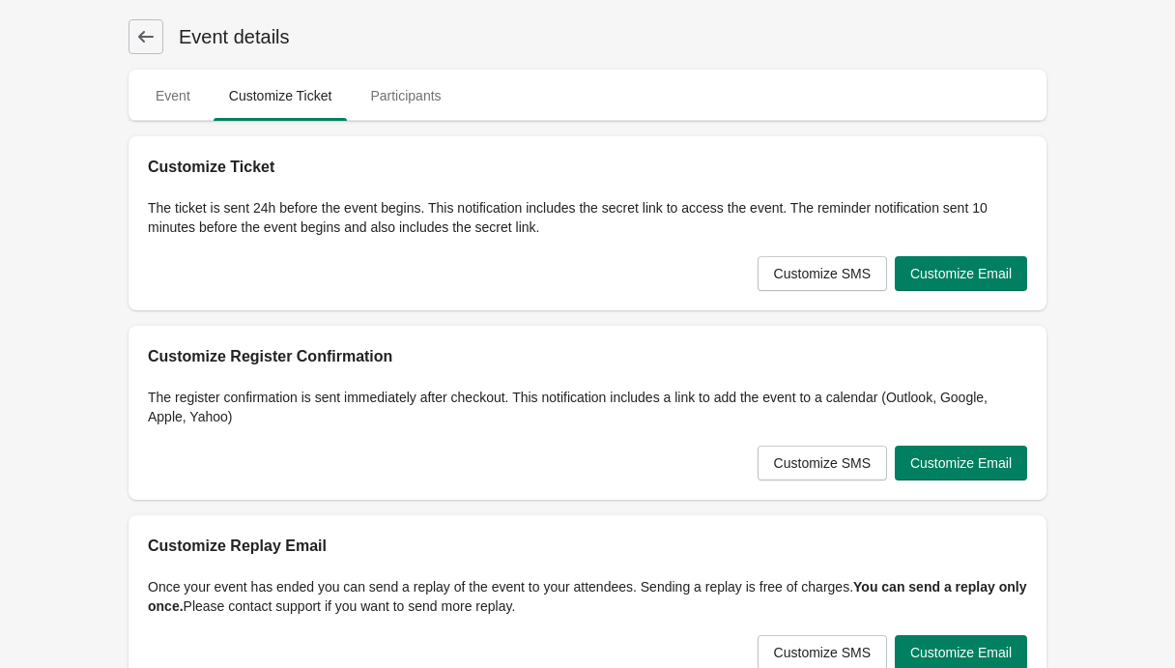
click at [141, 24] on button at bounding box center [146, 36] width 35 height 35
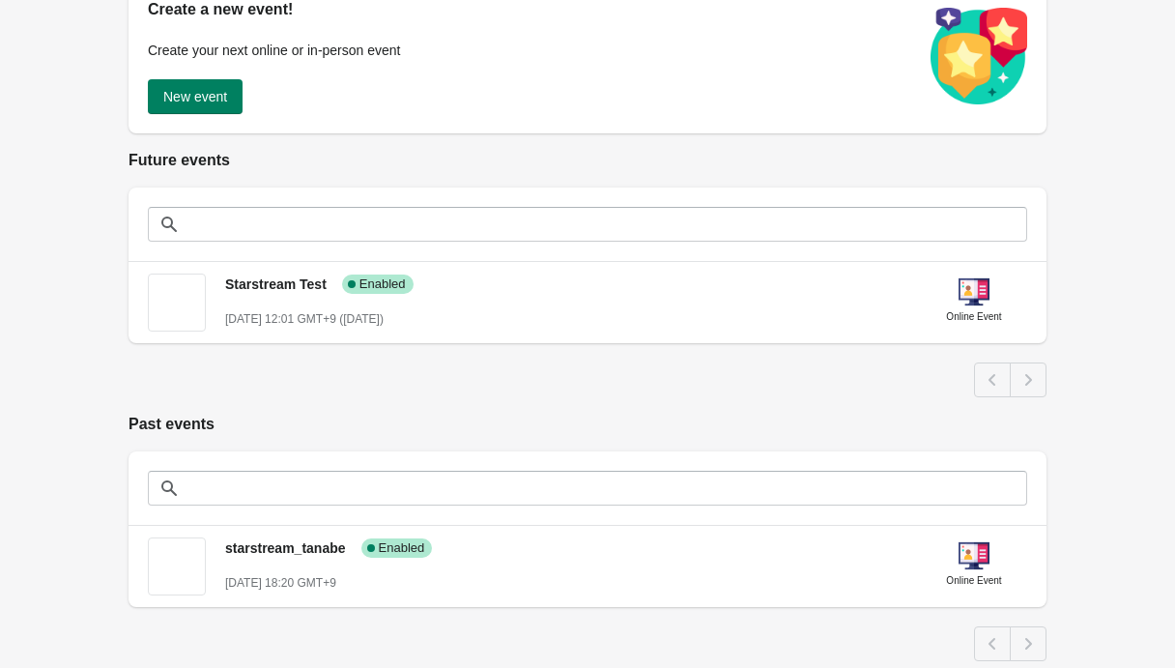
scroll to position [458, 0]
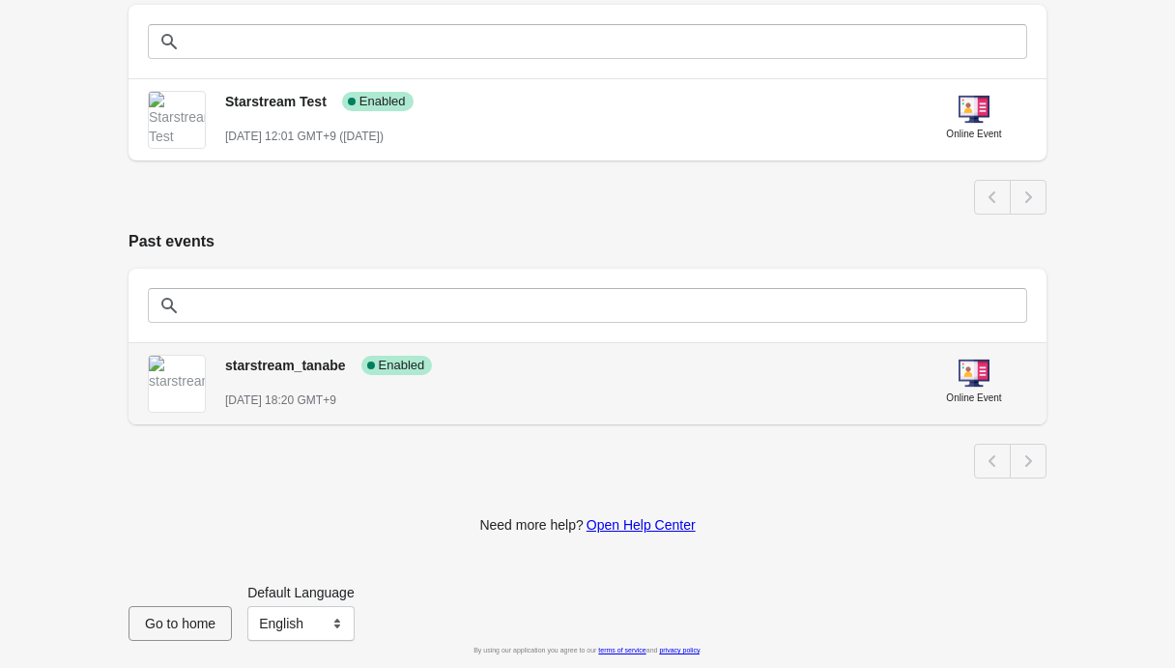
click at [279, 365] on span "starstream_tanabe" at bounding box center [285, 365] width 121 height 15
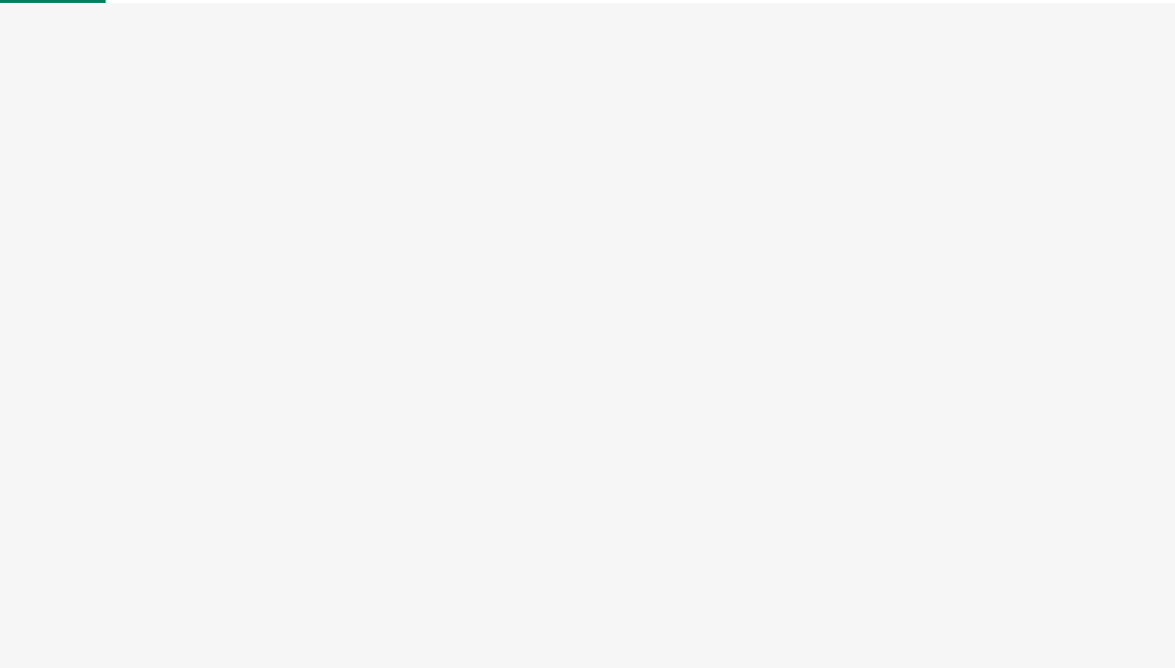
select select "US"
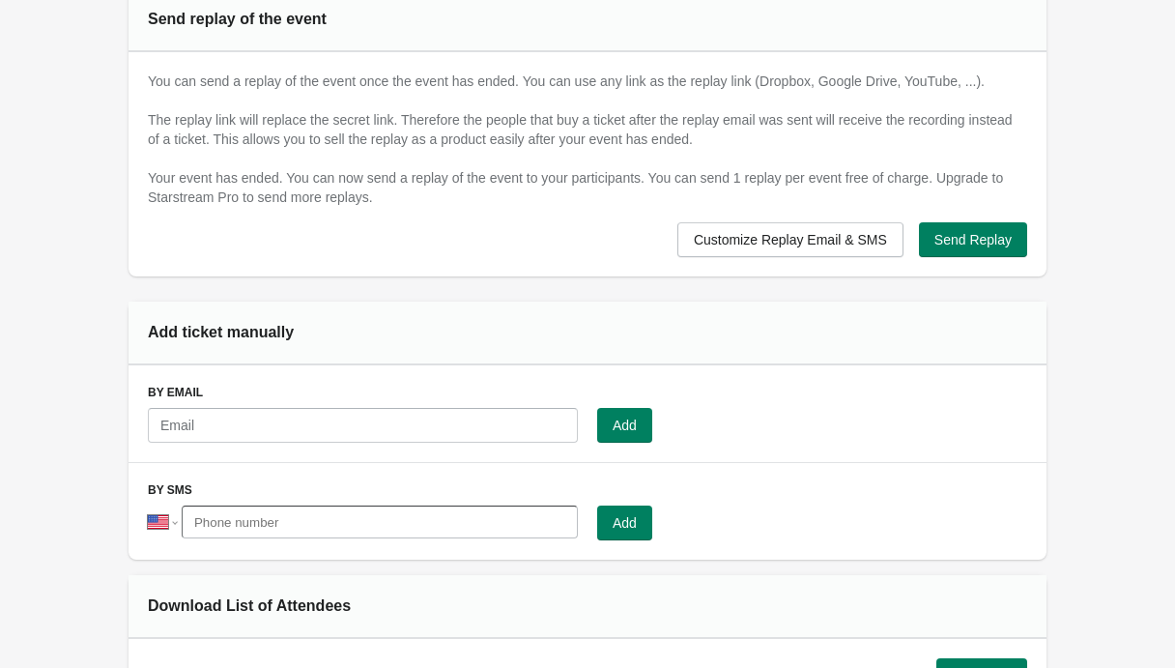
scroll to position [1932, 0]
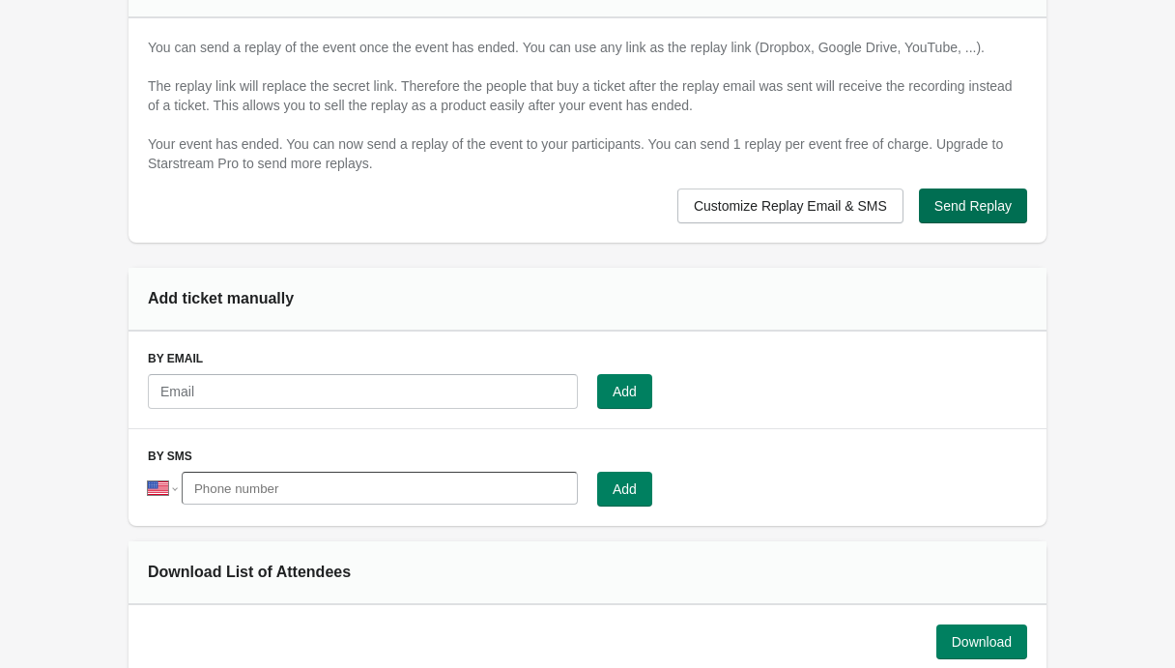
click at [971, 208] on span "Send Replay" at bounding box center [972, 205] width 77 height 15
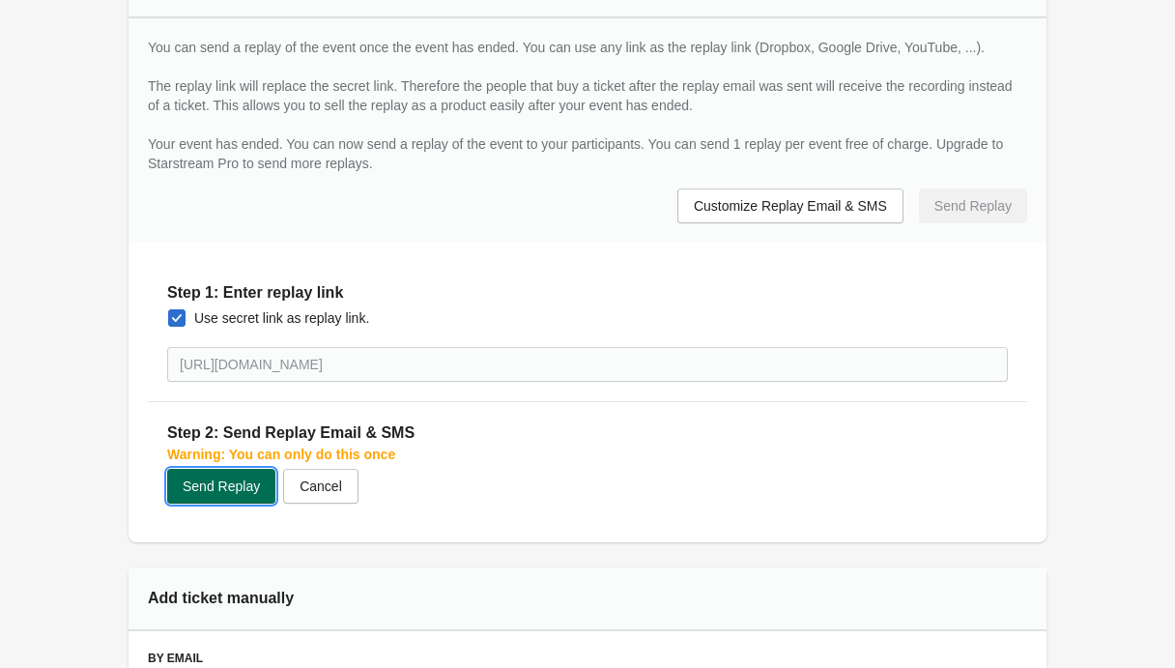
click at [208, 487] on span "Send Replay" at bounding box center [221, 485] width 77 height 15
